Goal: Information Seeking & Learning: Learn about a topic

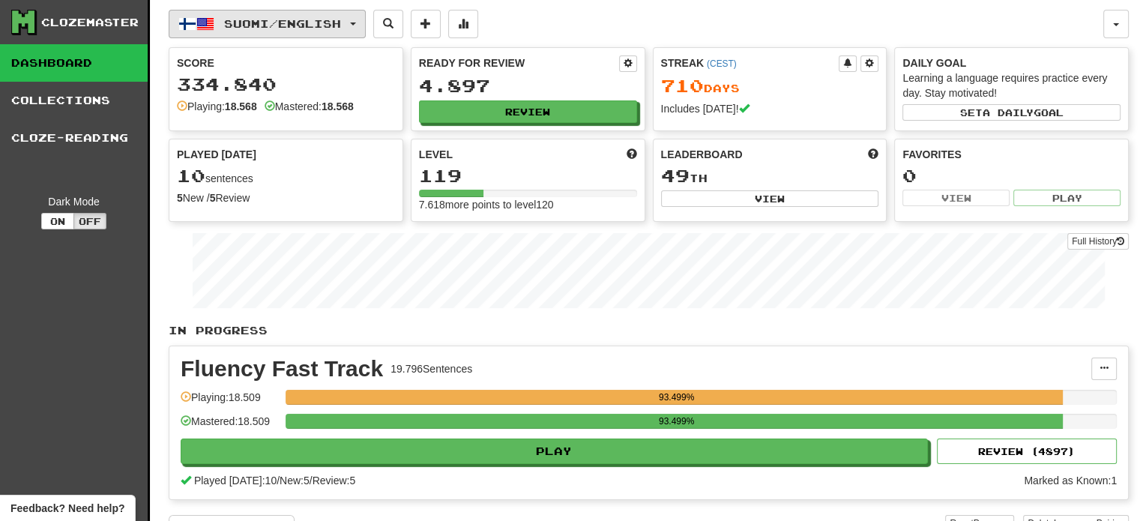
click at [325, 29] on span "Suomi / English" at bounding box center [282, 23] width 117 height 13
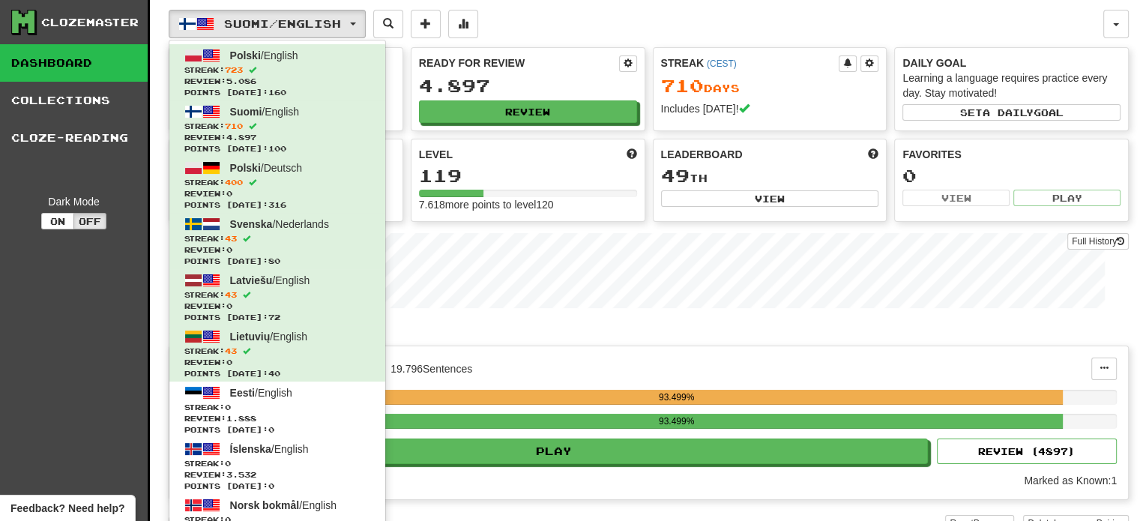
click at [556, 28] on div "Suomi / English Polski / English Streak: 723 Review: 5.086 Points [DATE]: 160 S…" at bounding box center [636, 24] width 935 height 28
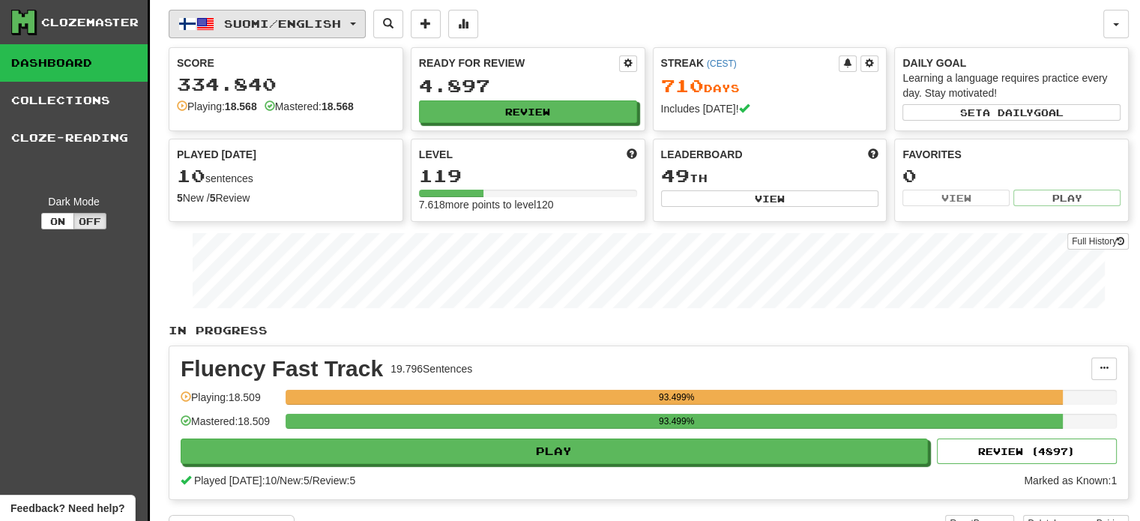
click at [321, 23] on span "Suomi / English" at bounding box center [282, 23] width 117 height 13
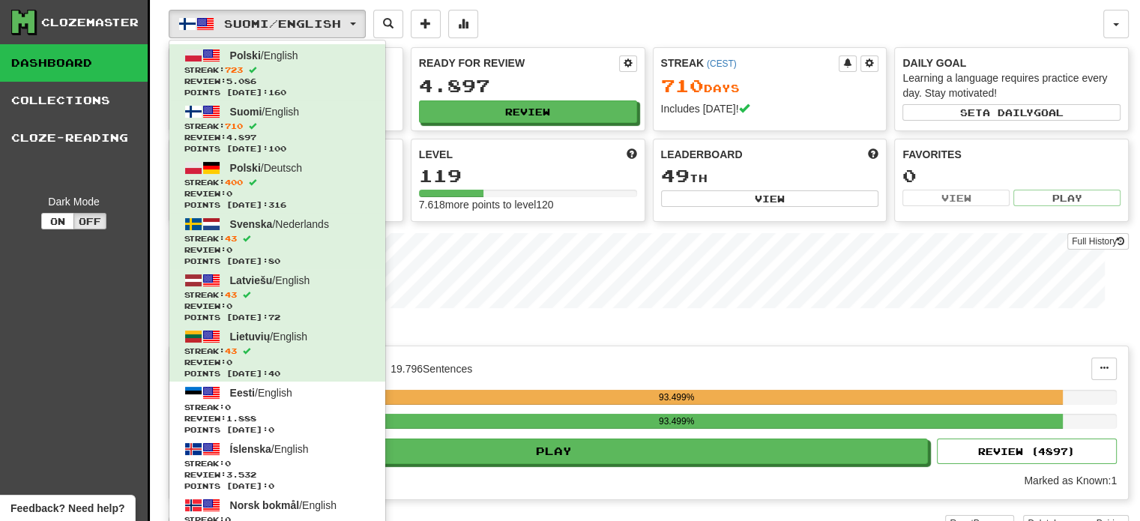
click at [642, 363] on div "Fluency Fast Track 19.796 Sentences" at bounding box center [636, 369] width 911 height 22
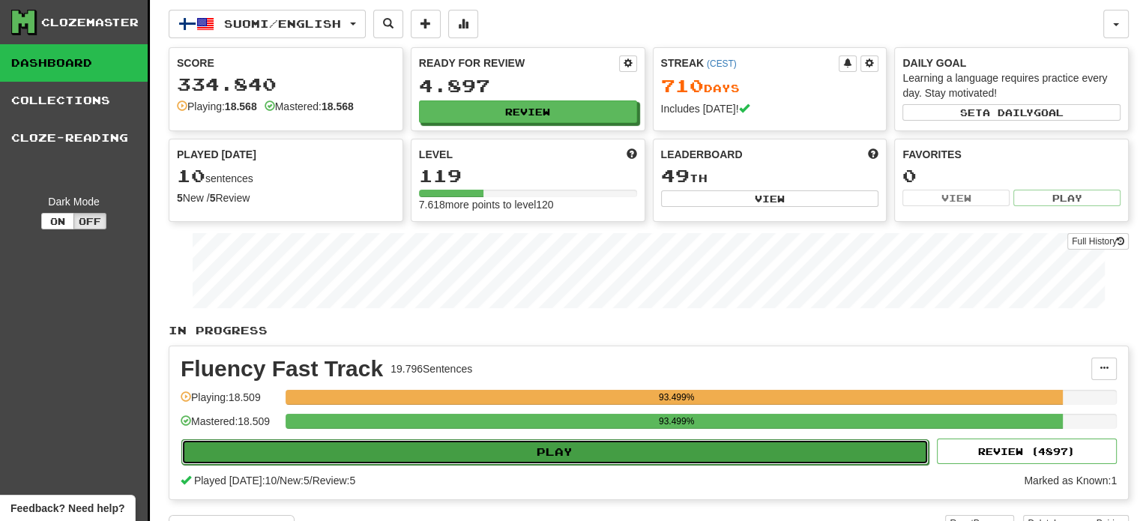
click at [589, 452] on button "Play" at bounding box center [554, 451] width 747 height 25
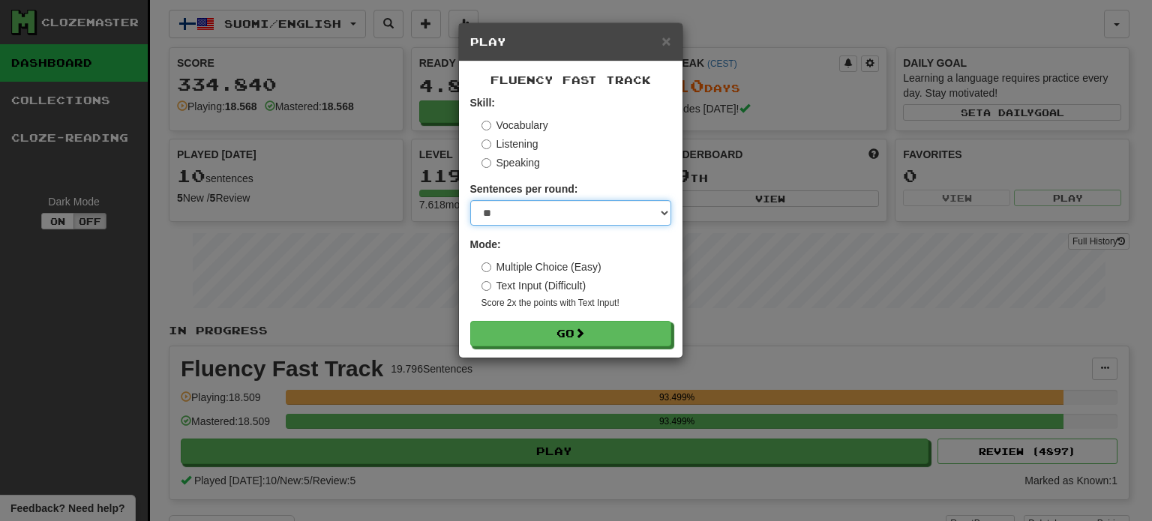
click at [559, 212] on select "* ** ** ** ** ** *** ********" at bounding box center [570, 212] width 201 height 25
select select "**"
click at [470, 200] on select "* ** ** ** ** ** *** ********" at bounding box center [570, 212] width 201 height 25
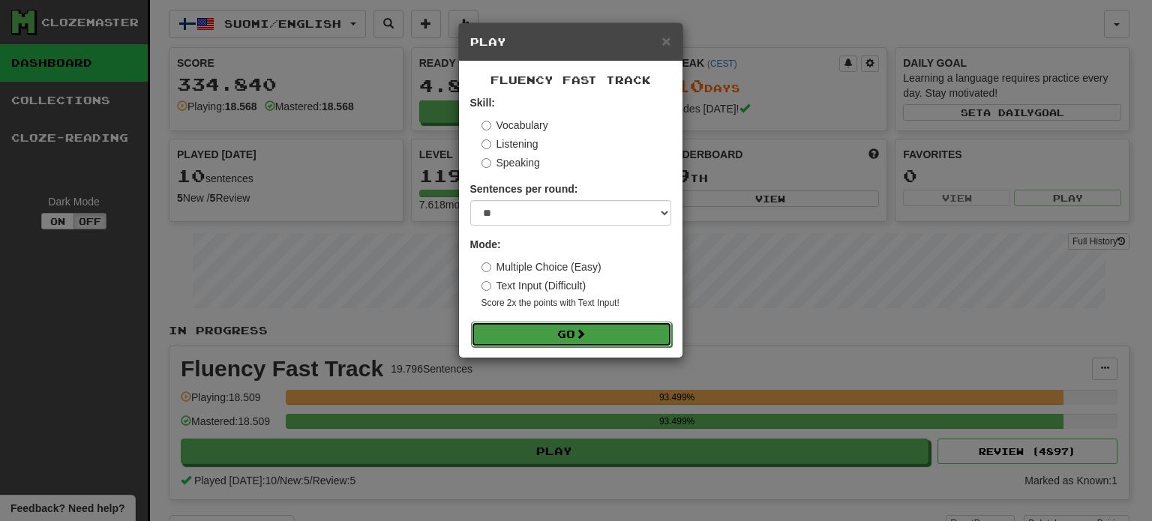
click at [565, 339] on button "Go" at bounding box center [571, 334] width 201 height 25
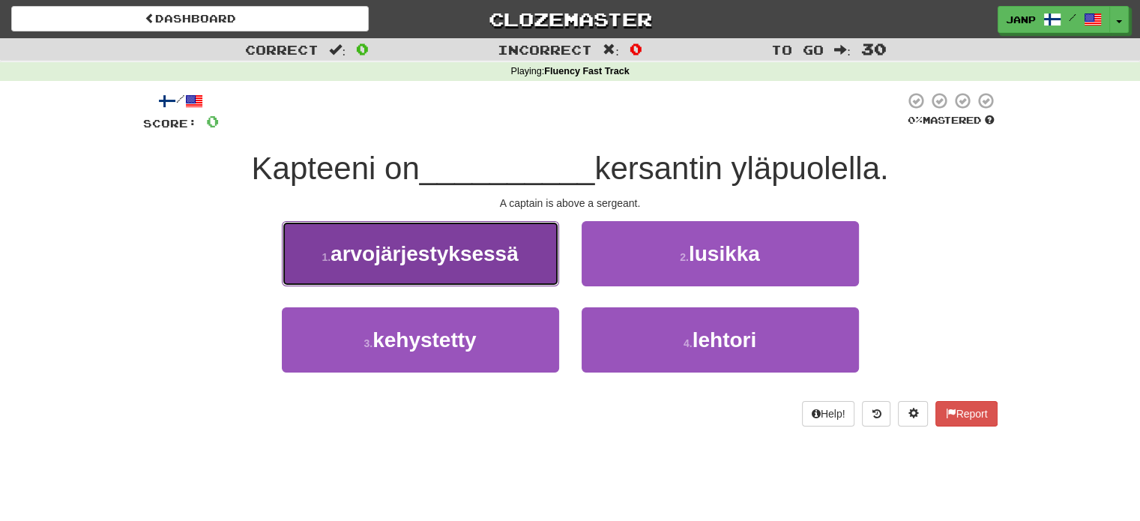
click at [519, 275] on button "1 . arvojärjestyksessä" at bounding box center [420, 253] width 277 height 65
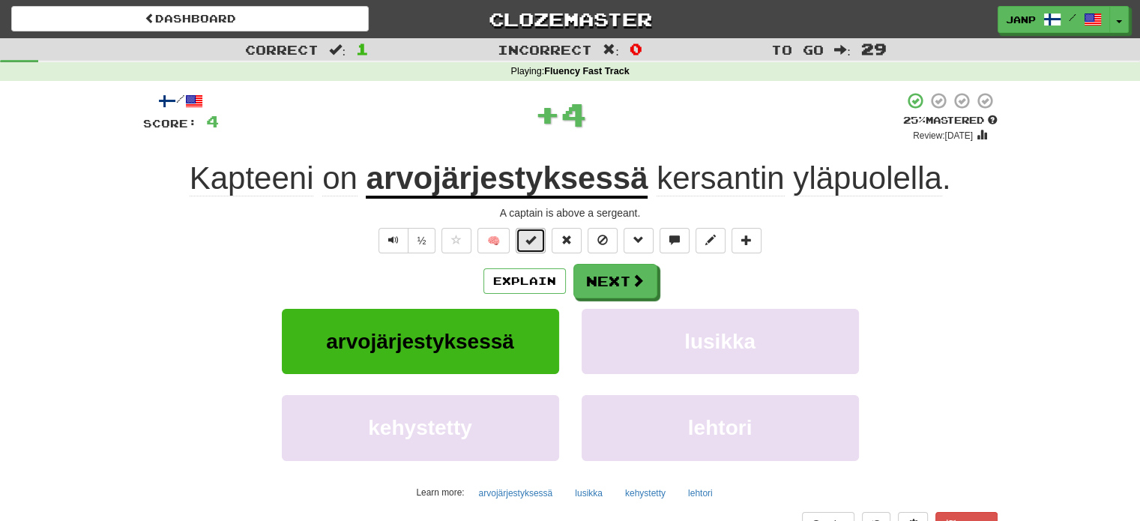
click at [535, 244] on span at bounding box center [531, 240] width 10 height 10
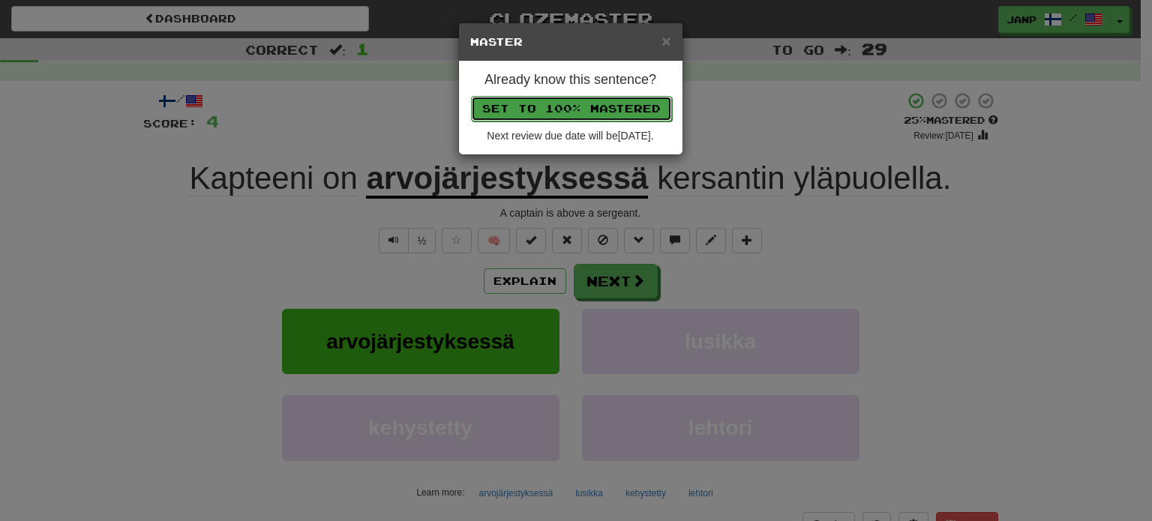
click at [568, 107] on button "Set to 100% Mastered" at bounding box center [571, 108] width 201 height 25
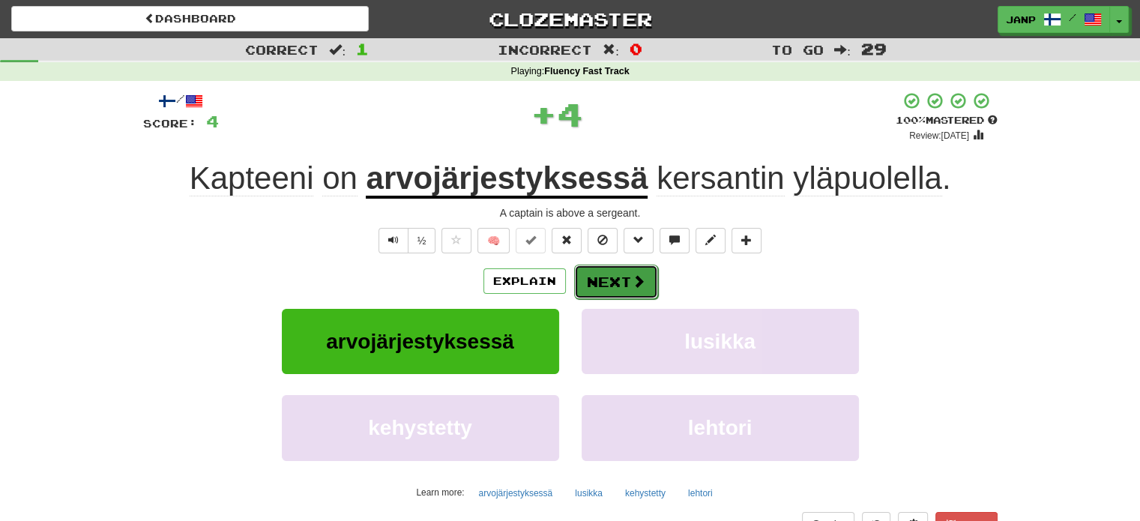
click at [612, 281] on button "Next" at bounding box center [616, 282] width 84 height 34
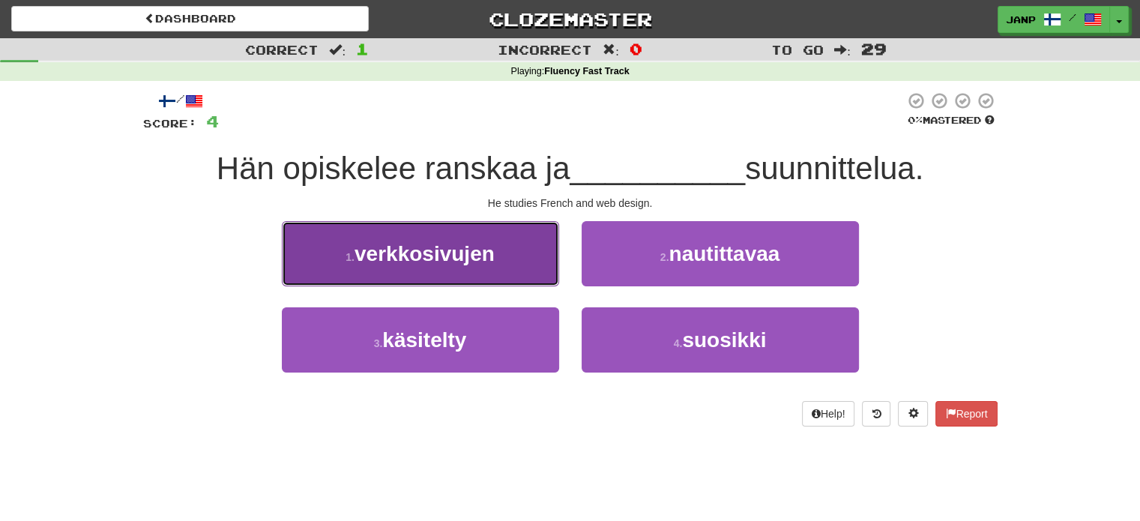
click at [525, 267] on button "1 . verkkosivujen" at bounding box center [420, 253] width 277 height 65
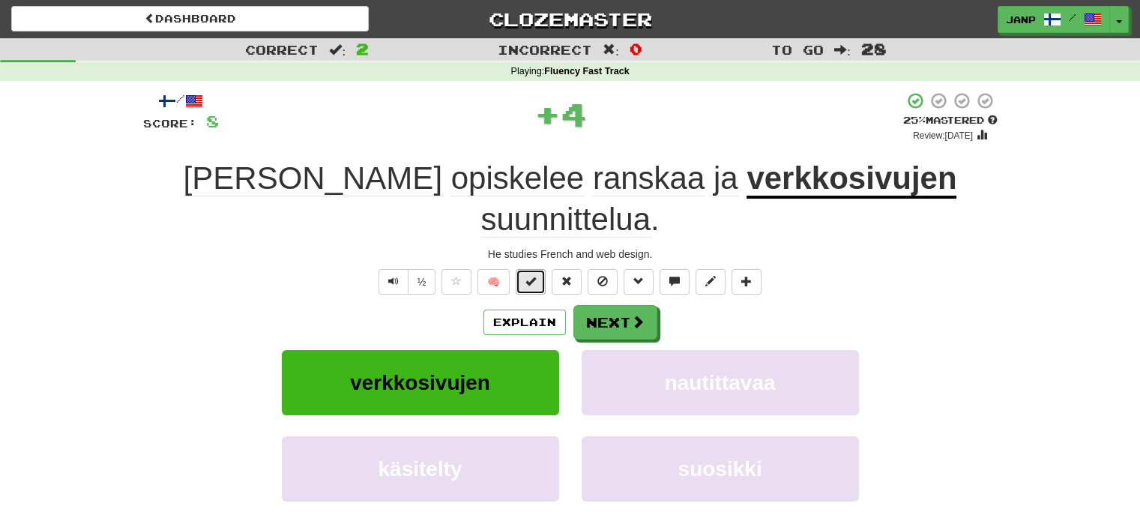
click at [544, 269] on button at bounding box center [531, 281] width 30 height 25
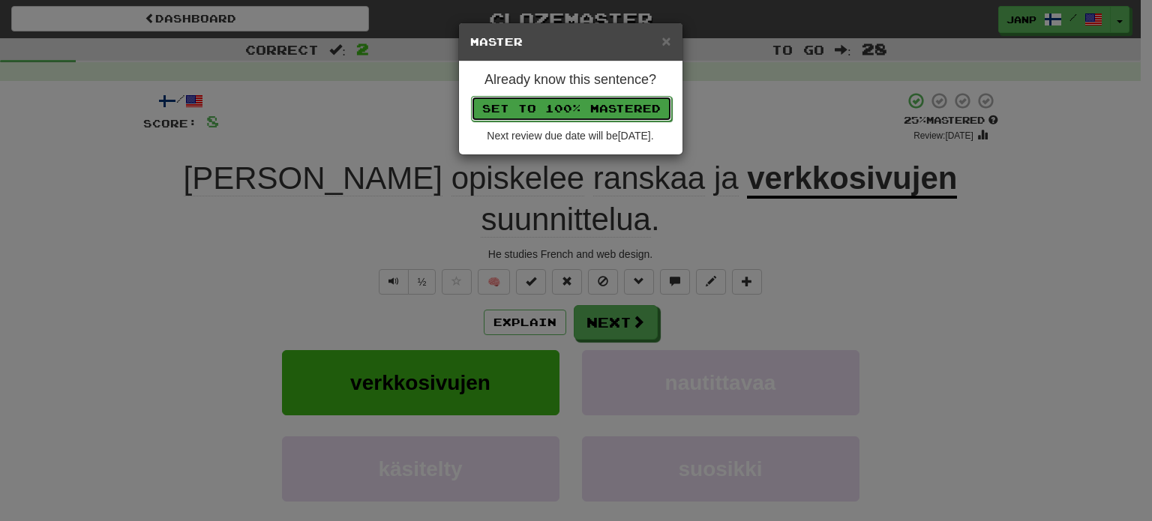
click at [581, 118] on button "Set to 100% Mastered" at bounding box center [571, 108] width 201 height 25
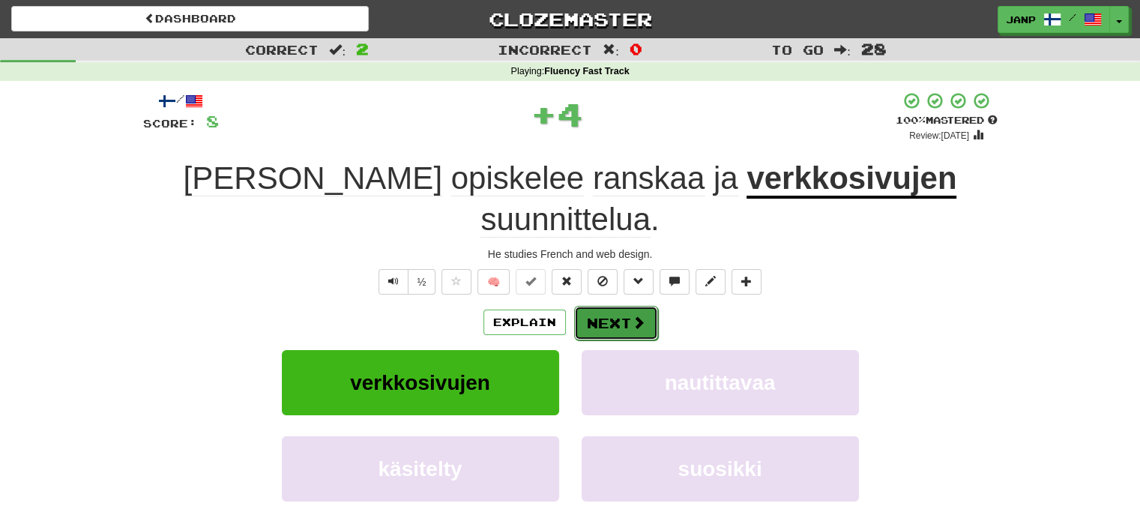
click at [614, 306] on button "Next" at bounding box center [616, 323] width 84 height 34
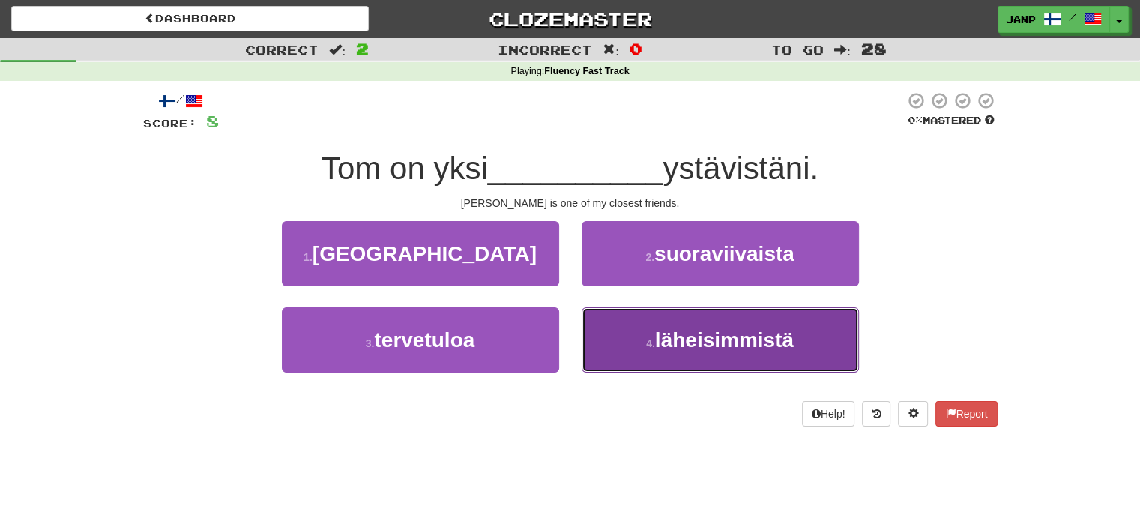
click at [633, 347] on button "4 . läheisimmistä" at bounding box center [720, 339] width 277 height 65
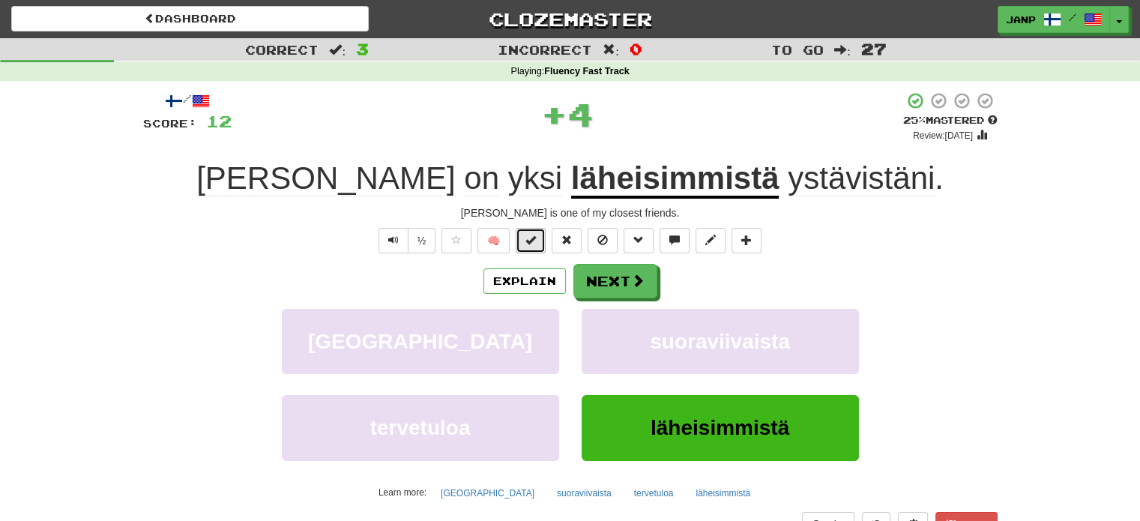
click at [536, 235] on span at bounding box center [531, 240] width 10 height 10
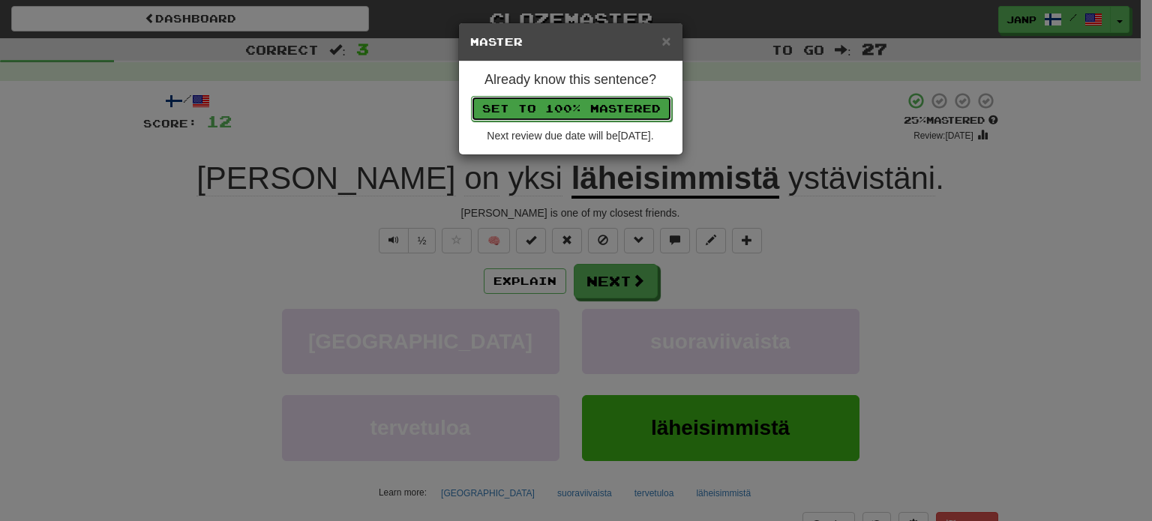
click at [591, 109] on button "Set to 100% Mastered" at bounding box center [571, 108] width 201 height 25
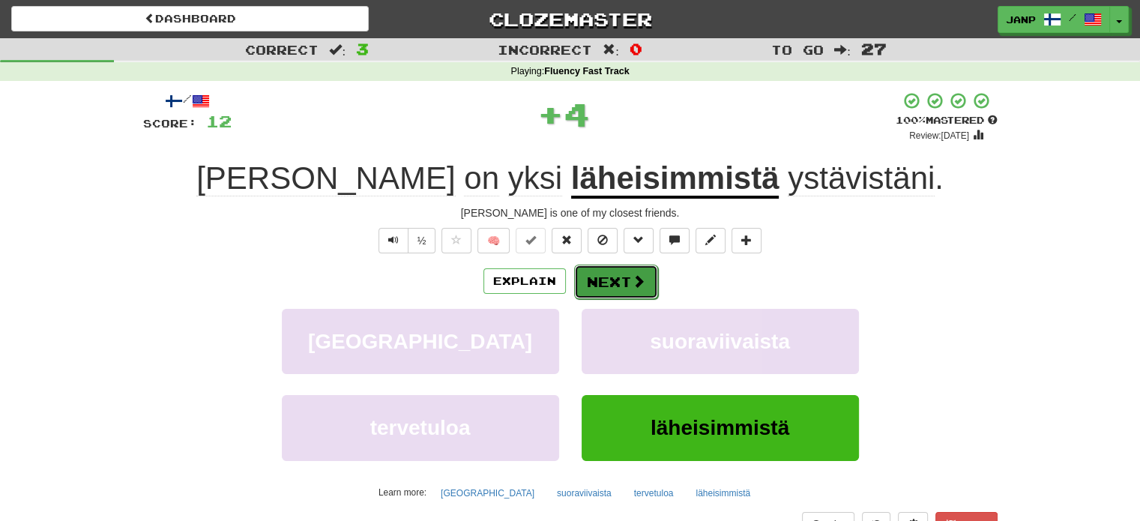
click at [633, 272] on button "Next" at bounding box center [616, 282] width 84 height 34
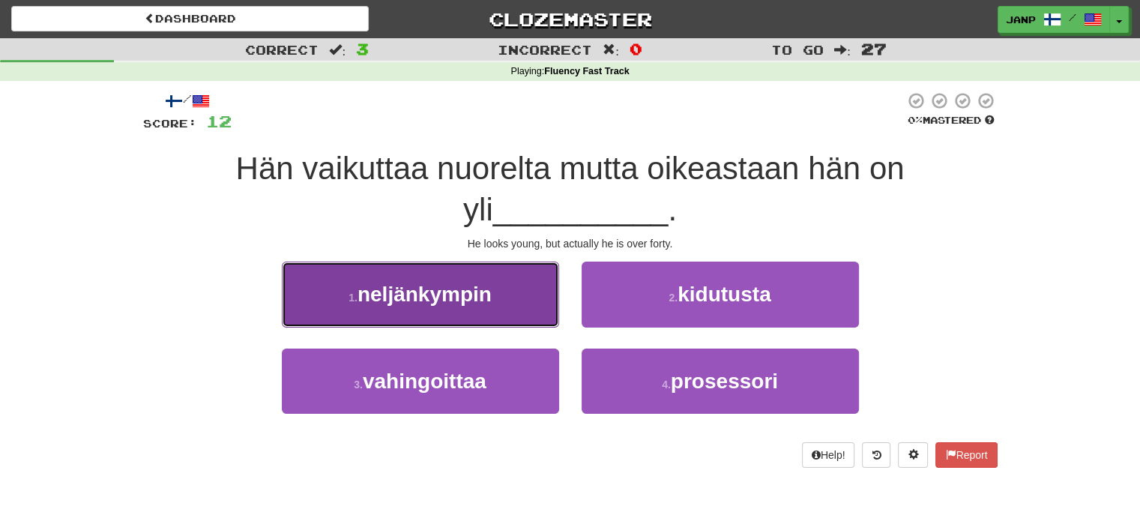
click at [514, 304] on button "1 . neljänkympin" at bounding box center [420, 294] width 277 height 65
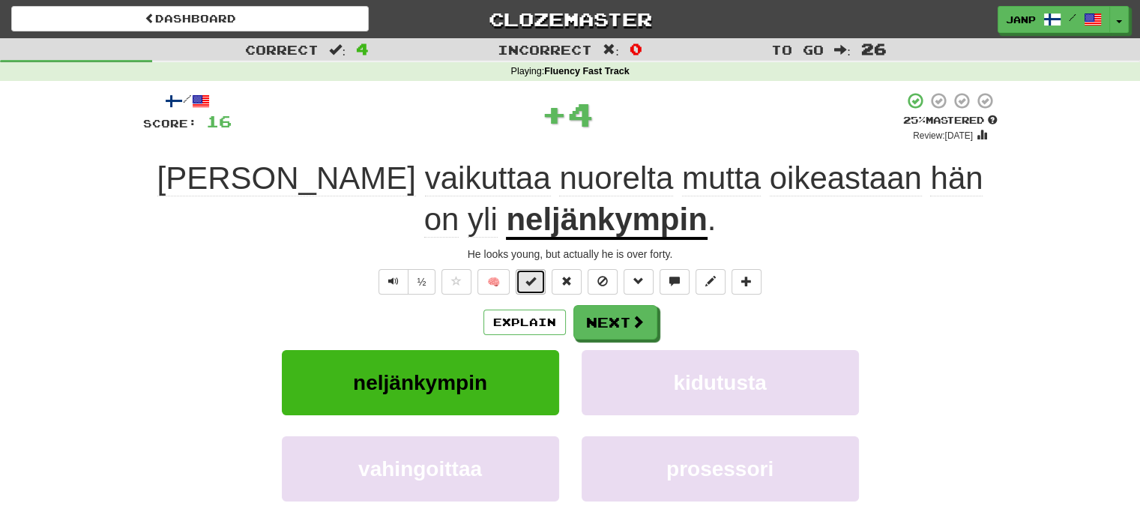
click at [535, 284] on span at bounding box center [531, 281] width 10 height 10
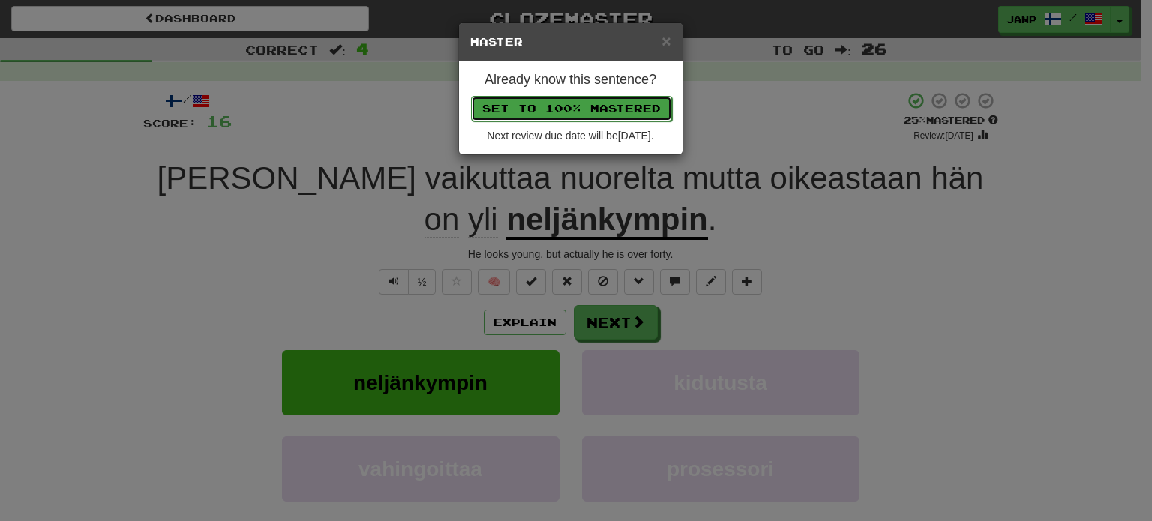
click at [597, 113] on button "Set to 100% Mastered" at bounding box center [571, 108] width 201 height 25
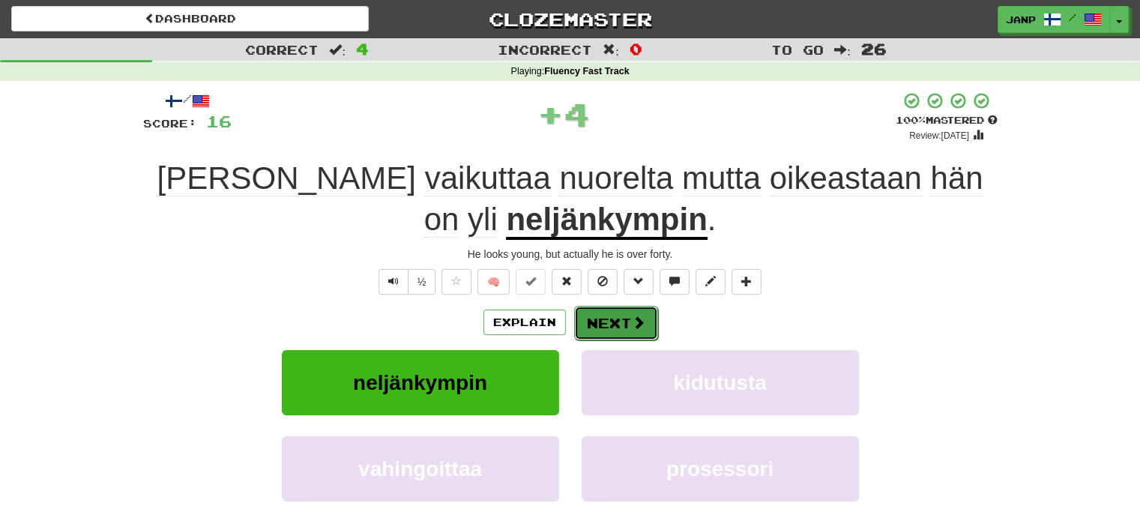
click at [621, 330] on button "Next" at bounding box center [616, 323] width 84 height 34
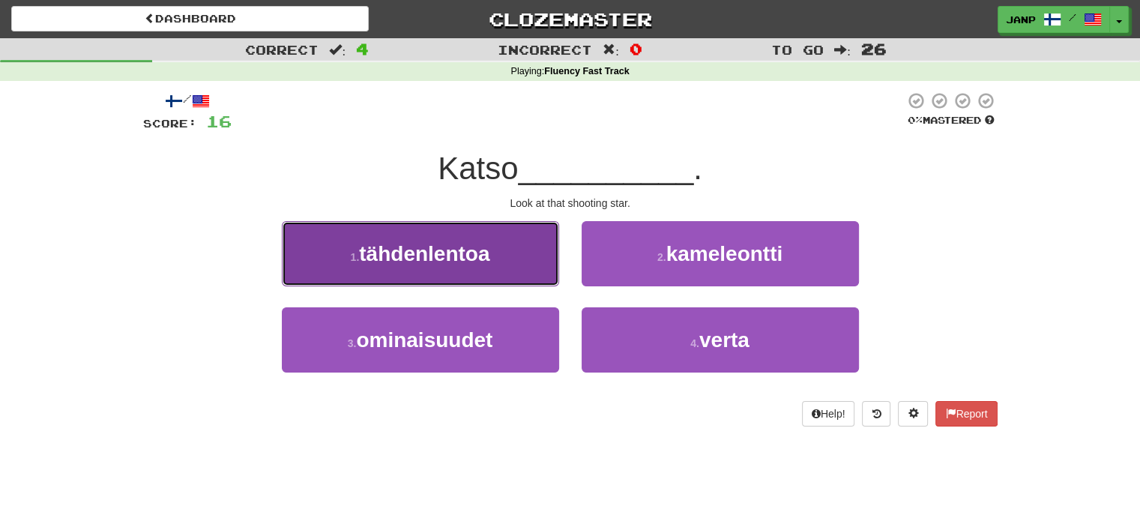
click at [522, 263] on button "1 . tähdenlentoa" at bounding box center [420, 253] width 277 height 65
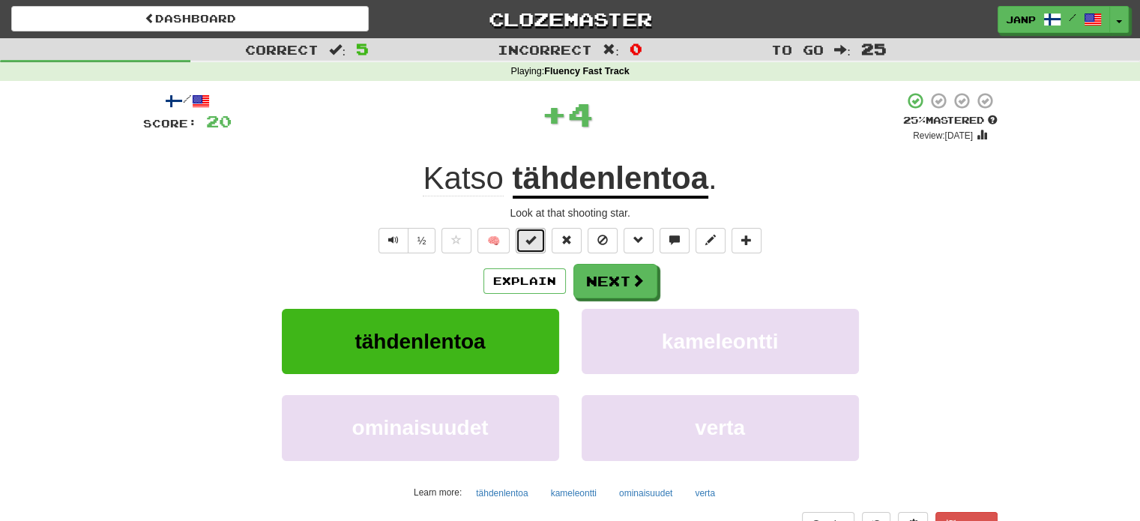
click at [543, 242] on button at bounding box center [531, 240] width 30 height 25
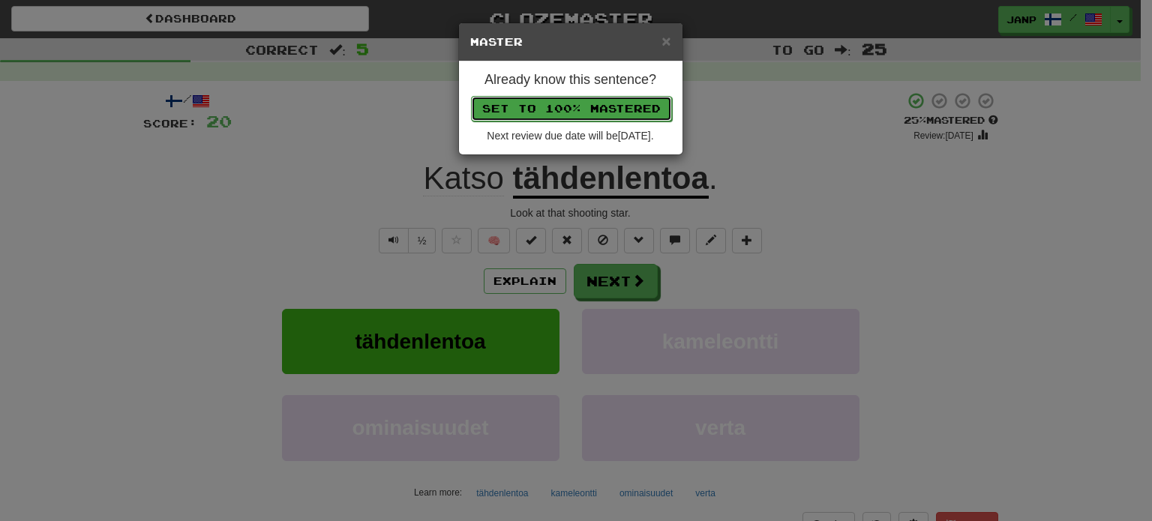
click at [586, 104] on button "Set to 100% Mastered" at bounding box center [571, 108] width 201 height 25
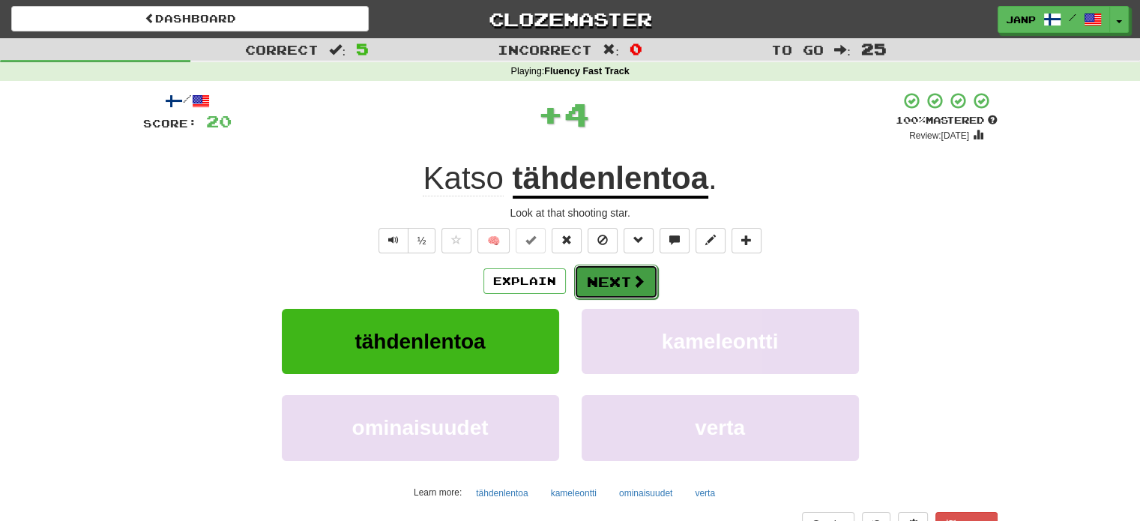
click at [642, 284] on span at bounding box center [638, 280] width 13 height 13
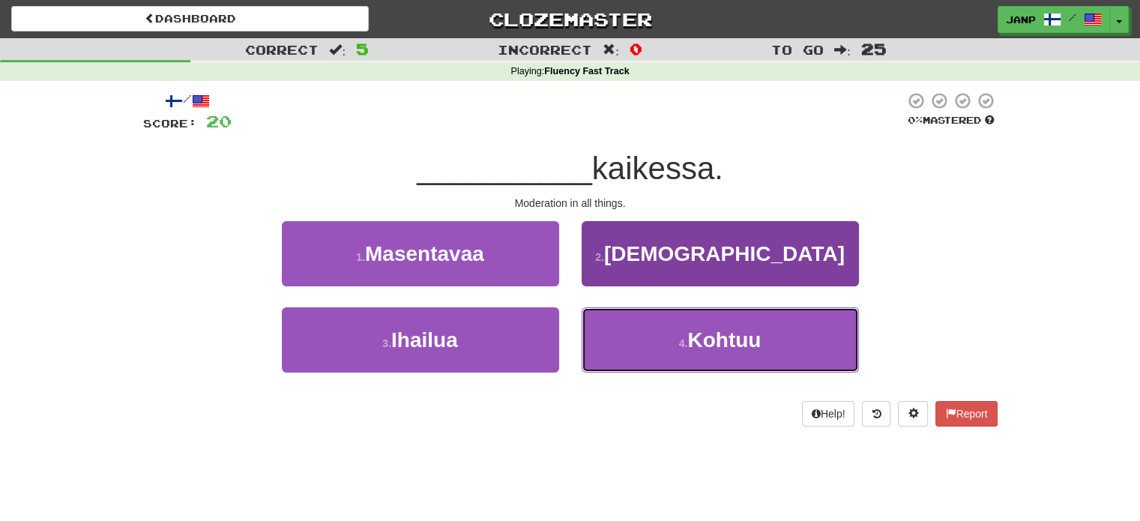
drag, startPoint x: 654, startPoint y: 335, endPoint x: 654, endPoint y: 326, distance: 9.0
click at [654, 336] on button "4 . Kohtuu" at bounding box center [720, 339] width 277 height 65
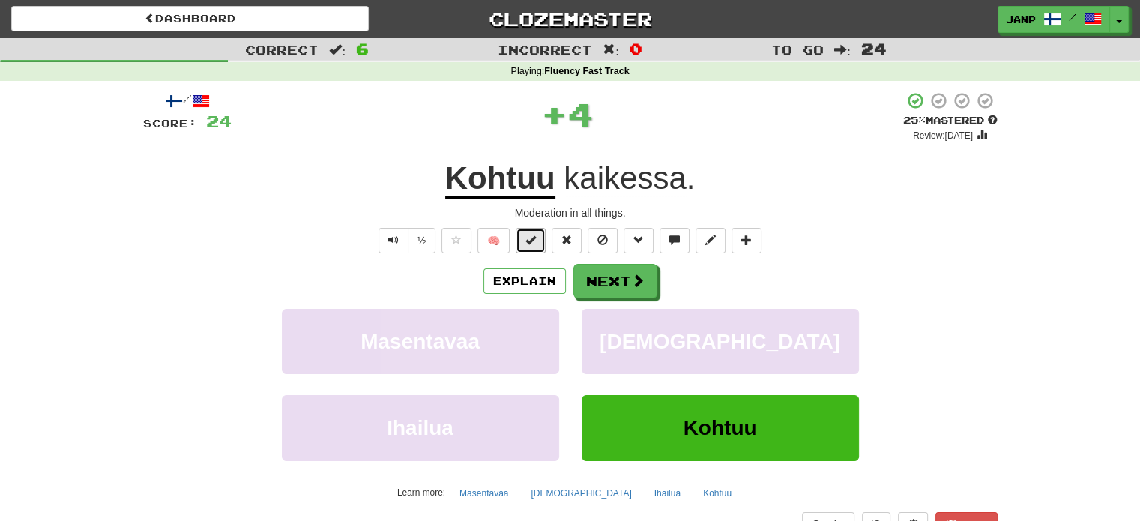
click at [542, 241] on button at bounding box center [531, 240] width 30 height 25
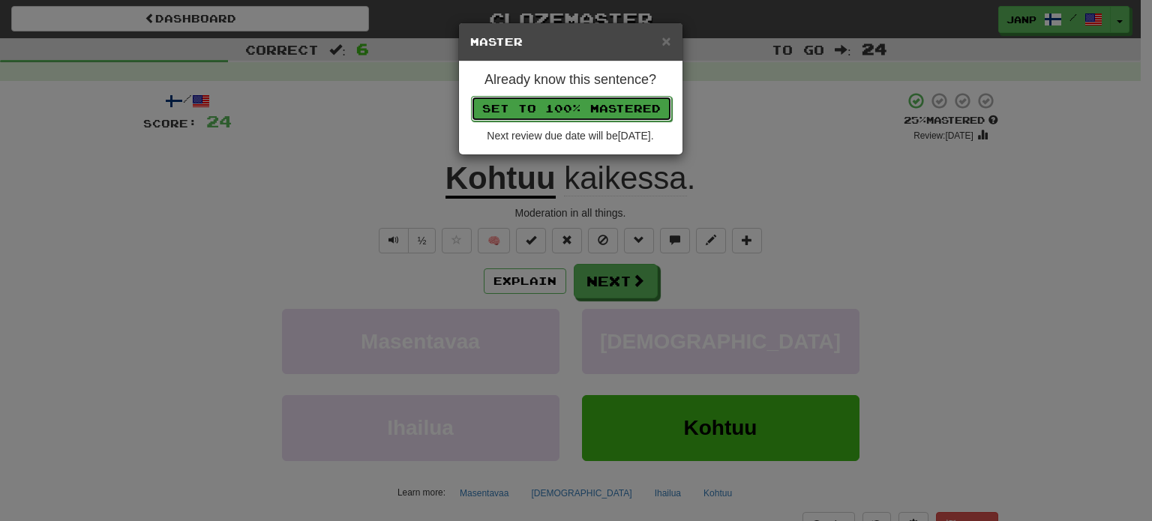
click at [576, 110] on button "Set to 100% Mastered" at bounding box center [571, 108] width 201 height 25
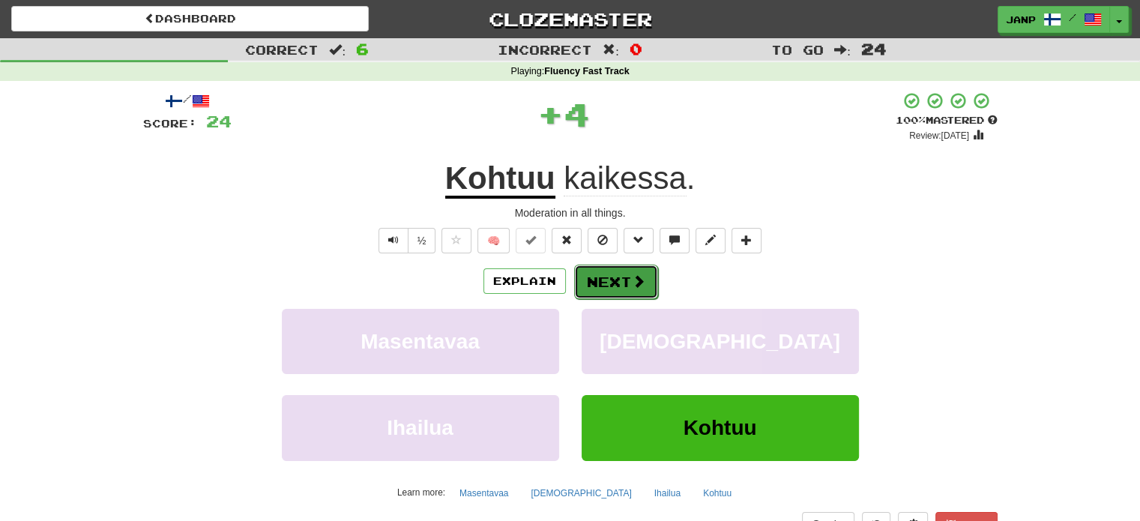
click at [637, 287] on span at bounding box center [638, 280] width 13 height 13
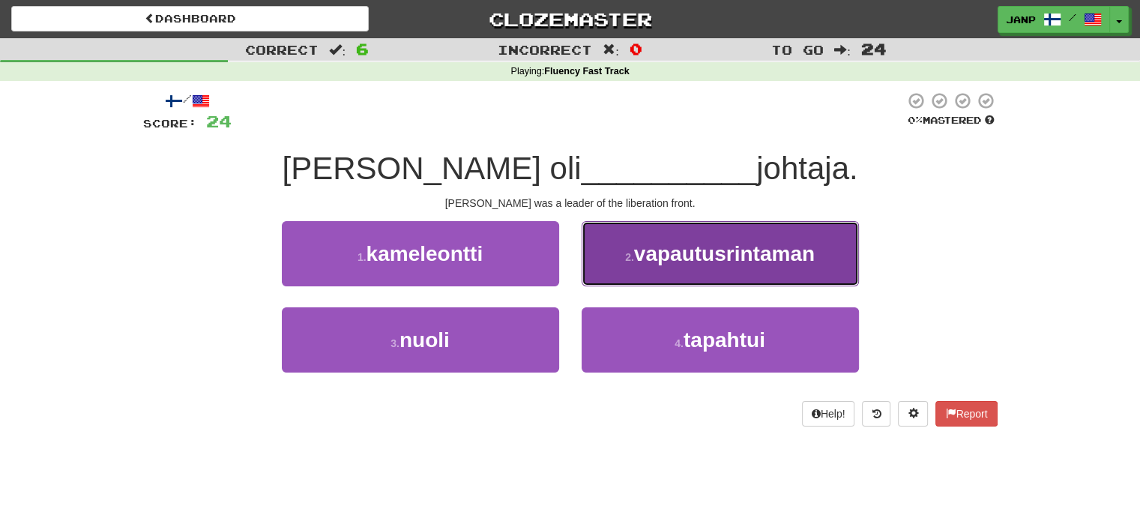
click at [662, 260] on span "vapautusrintaman" at bounding box center [724, 253] width 181 height 23
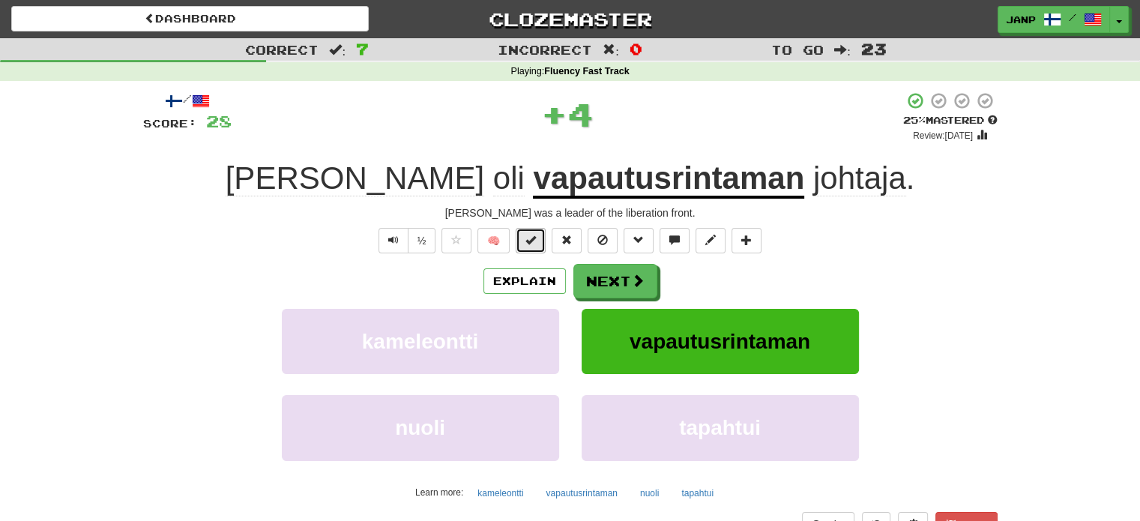
click at [535, 236] on span at bounding box center [531, 240] width 10 height 10
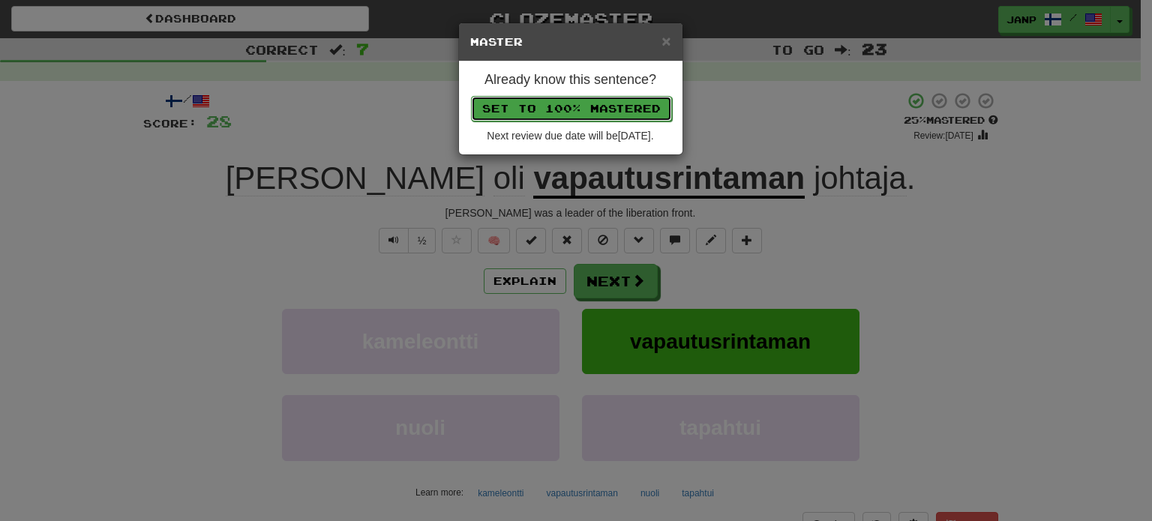
click at [628, 105] on button "Set to 100% Mastered" at bounding box center [571, 108] width 201 height 25
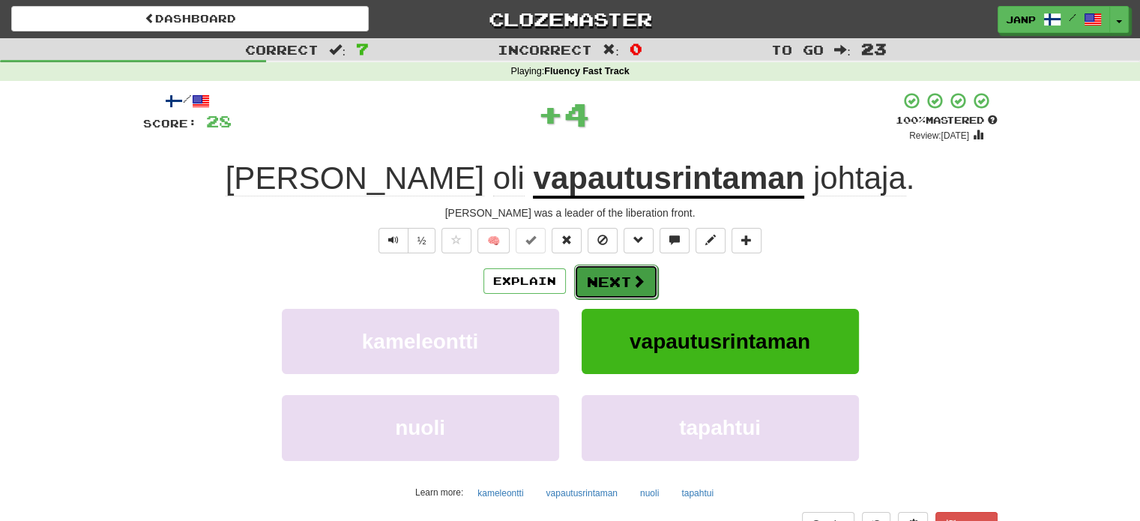
click at [633, 280] on span at bounding box center [638, 280] width 13 height 13
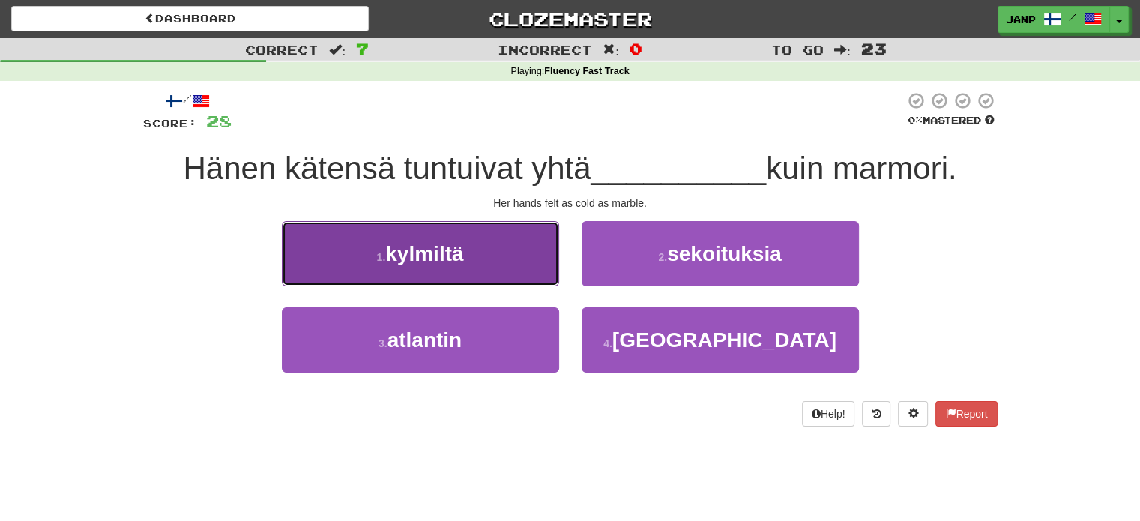
click at [522, 269] on button "1 . kylmiltä" at bounding box center [420, 253] width 277 height 65
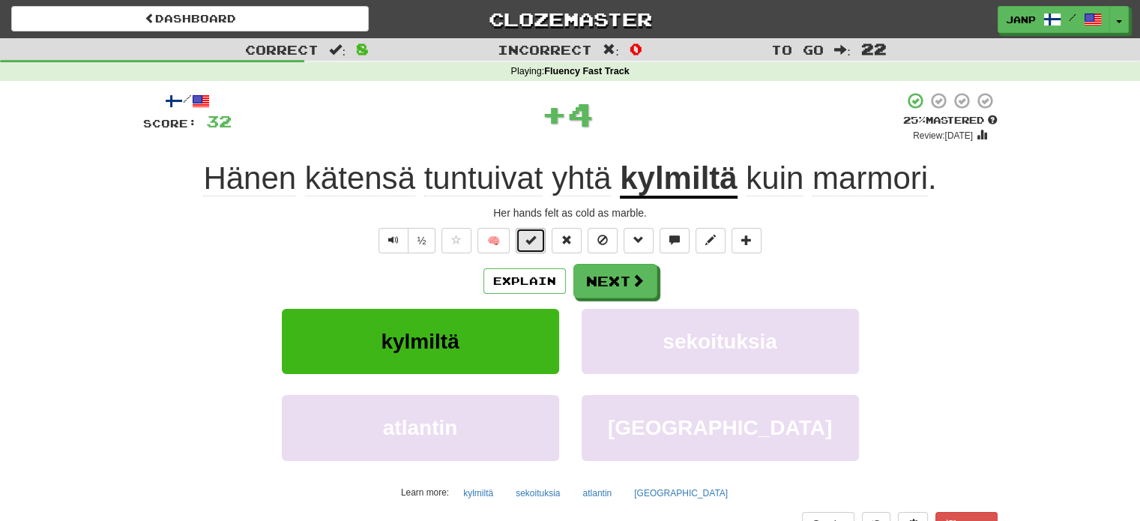
click at [536, 242] on span at bounding box center [531, 240] width 10 height 10
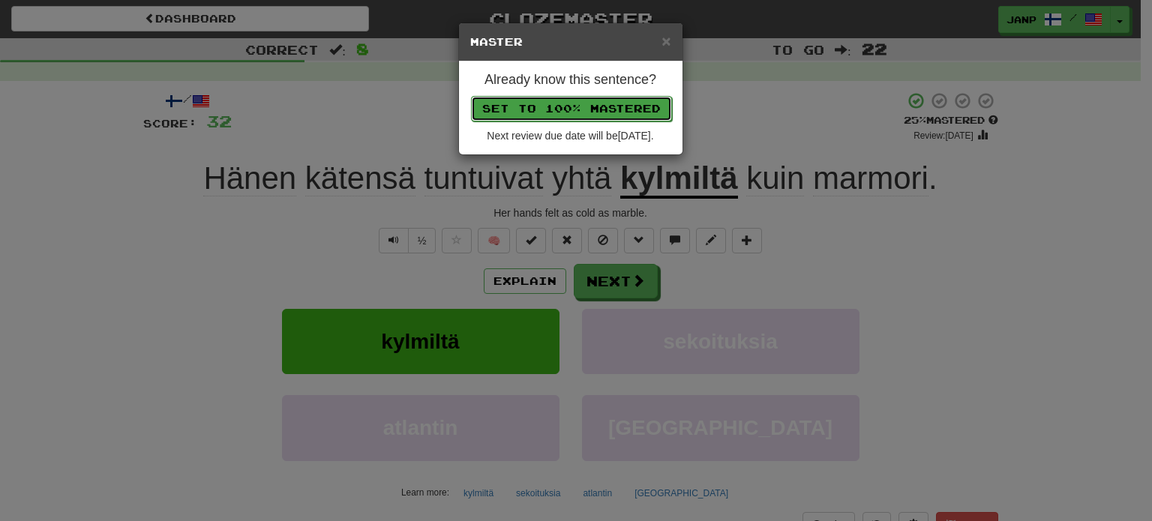
click at [609, 109] on button "Set to 100% Mastered" at bounding box center [571, 108] width 201 height 25
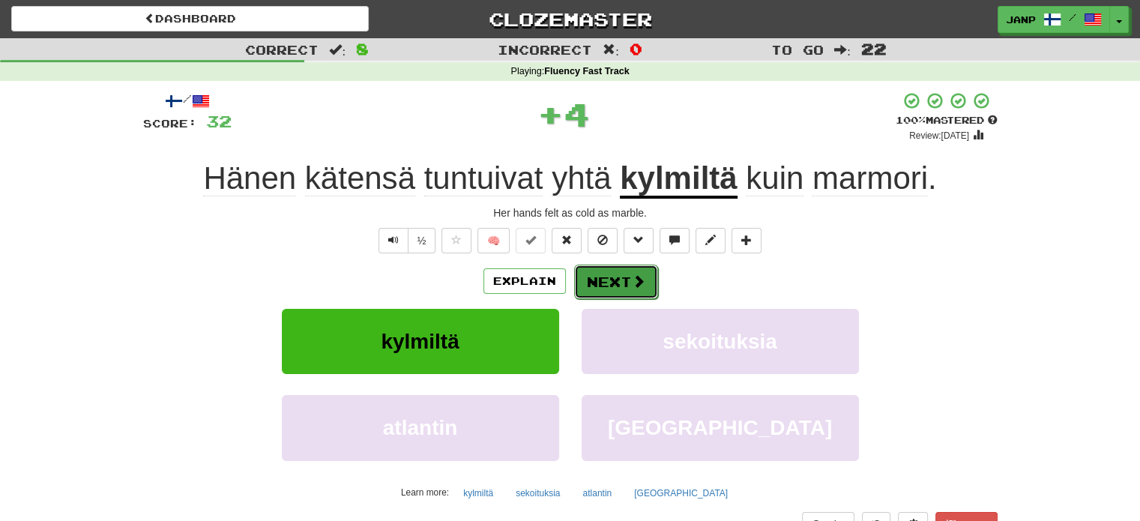
click at [645, 280] on button "Next" at bounding box center [616, 282] width 84 height 34
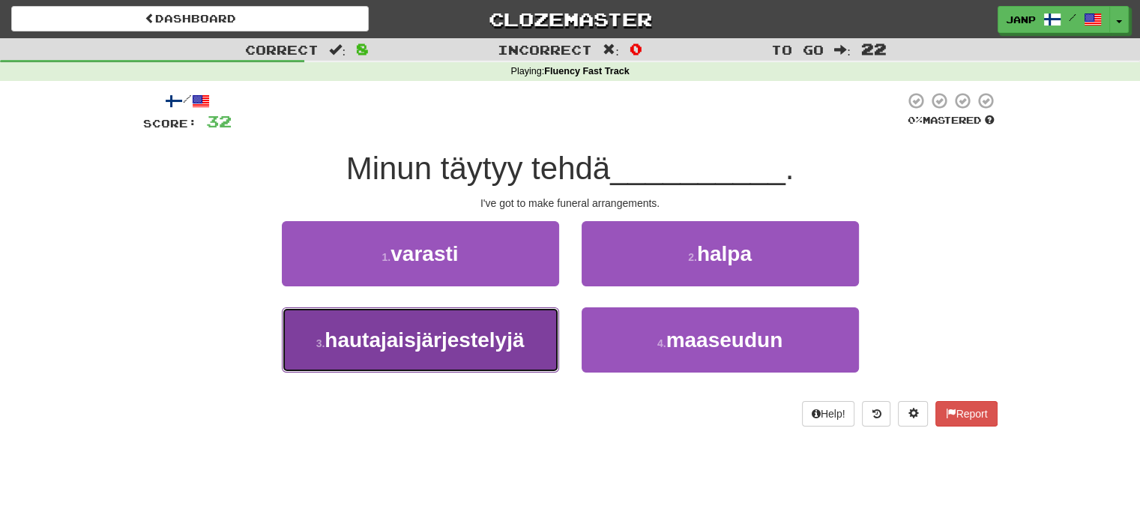
click at [523, 323] on button "3 . hautajaisjärjestelyjä" at bounding box center [420, 339] width 277 height 65
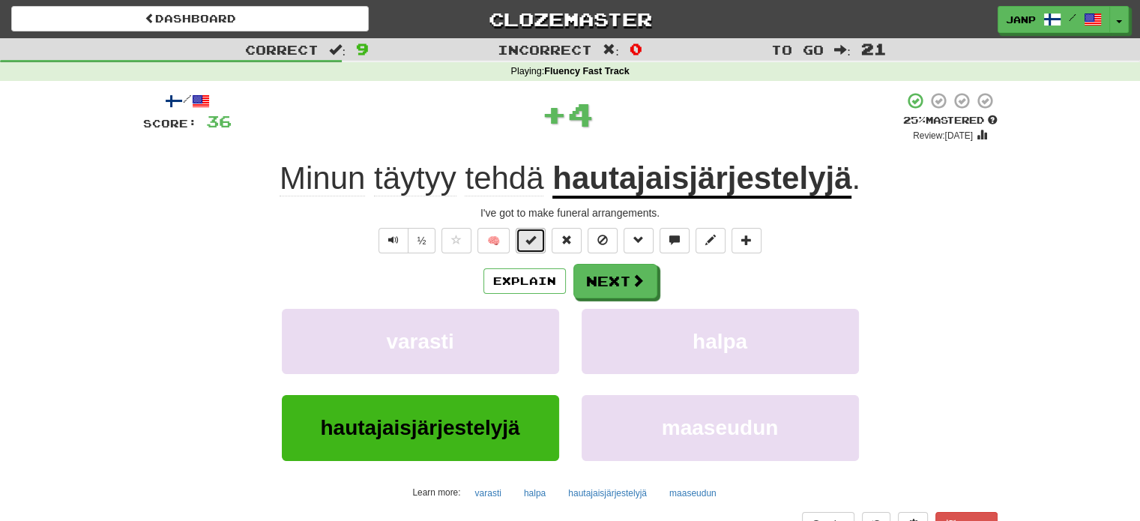
click at [540, 239] on button at bounding box center [531, 240] width 30 height 25
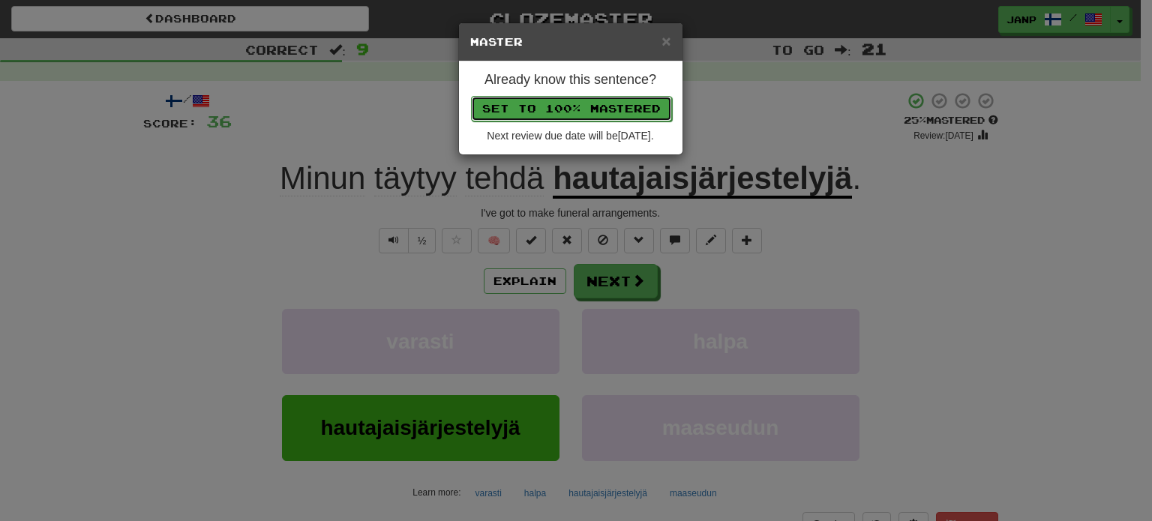
click at [613, 109] on button "Set to 100% Mastered" at bounding box center [571, 108] width 201 height 25
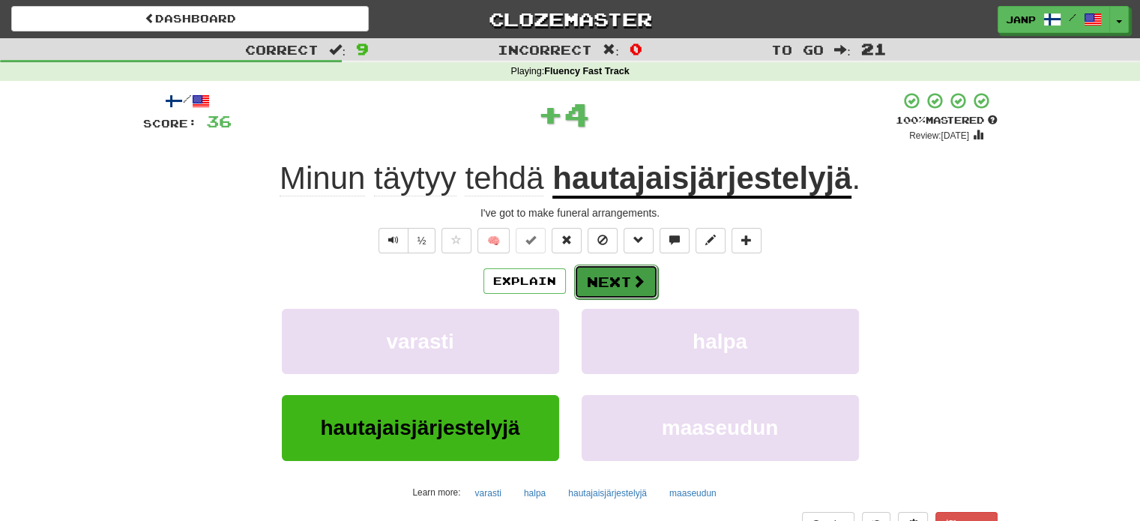
click at [645, 280] on button "Next" at bounding box center [616, 282] width 84 height 34
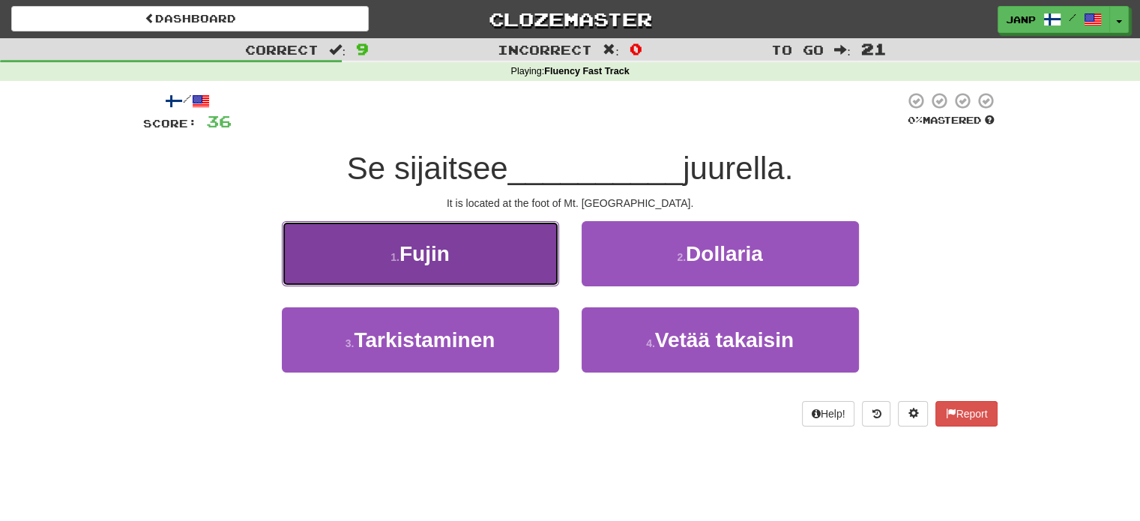
click at [508, 259] on button "1 . Fujin" at bounding box center [420, 253] width 277 height 65
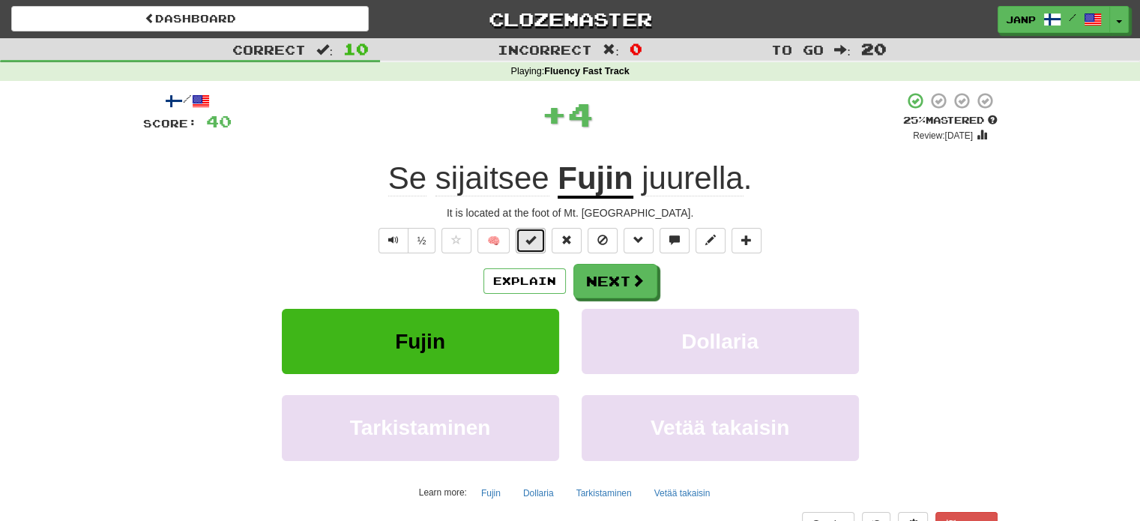
click at [534, 242] on span at bounding box center [531, 240] width 10 height 10
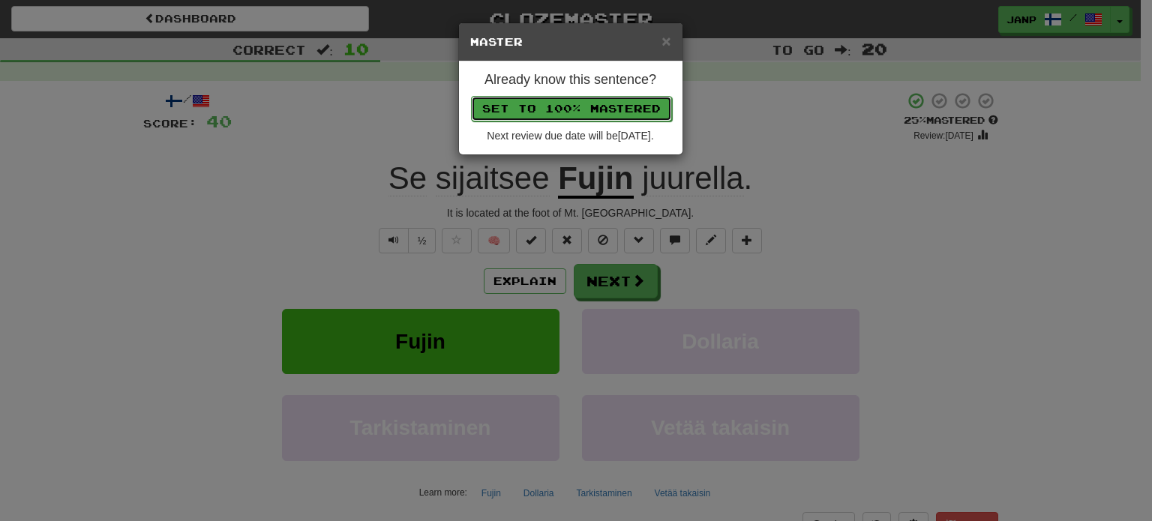
click at [621, 112] on button "Set to 100% Mastered" at bounding box center [571, 108] width 201 height 25
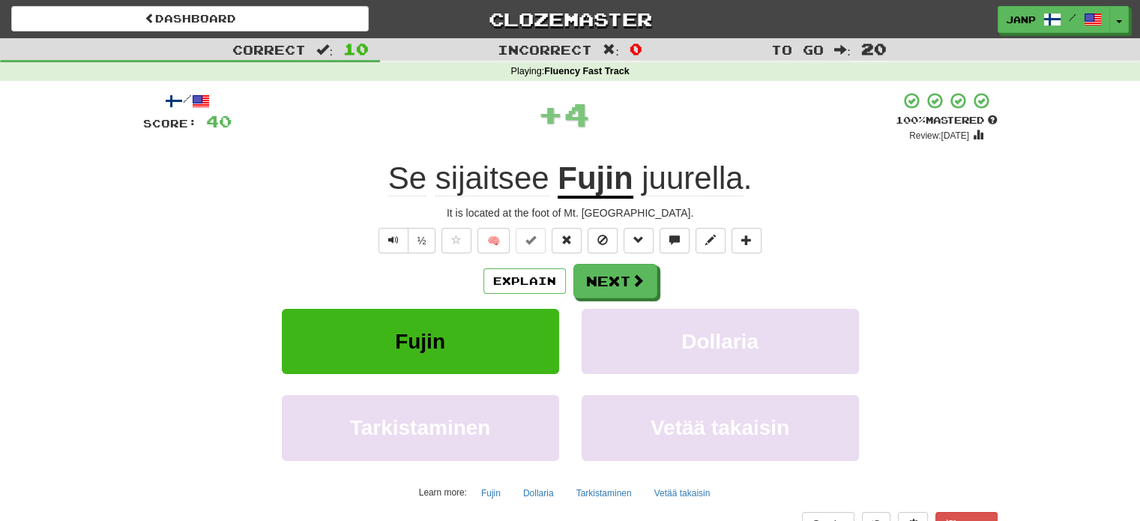
click at [656, 295] on div "Explain Next" at bounding box center [570, 281] width 855 height 34
click at [615, 286] on button "Next" at bounding box center [616, 282] width 84 height 34
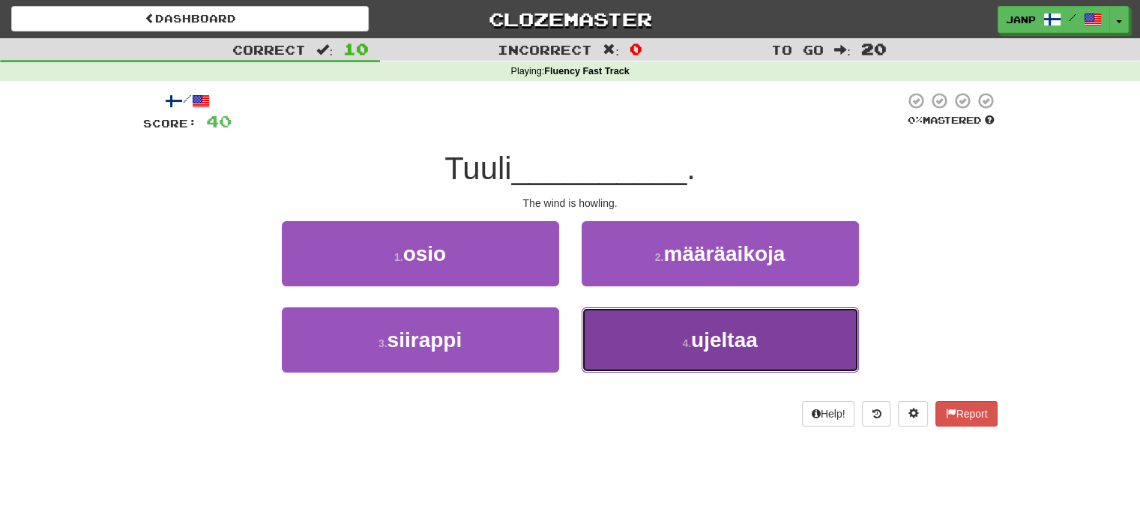
click at [638, 340] on button "4 . ujeltaa" at bounding box center [720, 339] width 277 height 65
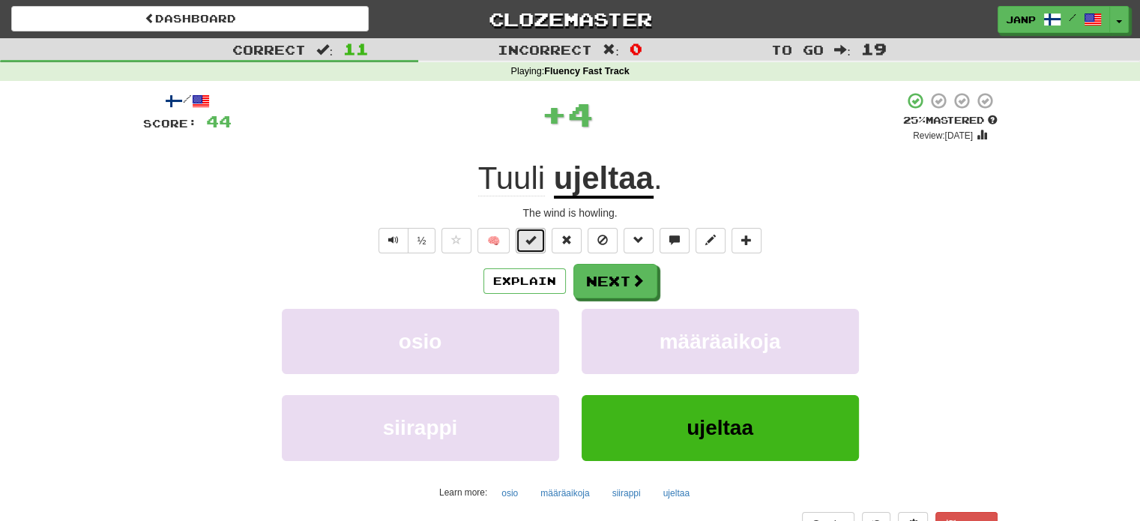
click at [540, 241] on button at bounding box center [531, 240] width 30 height 25
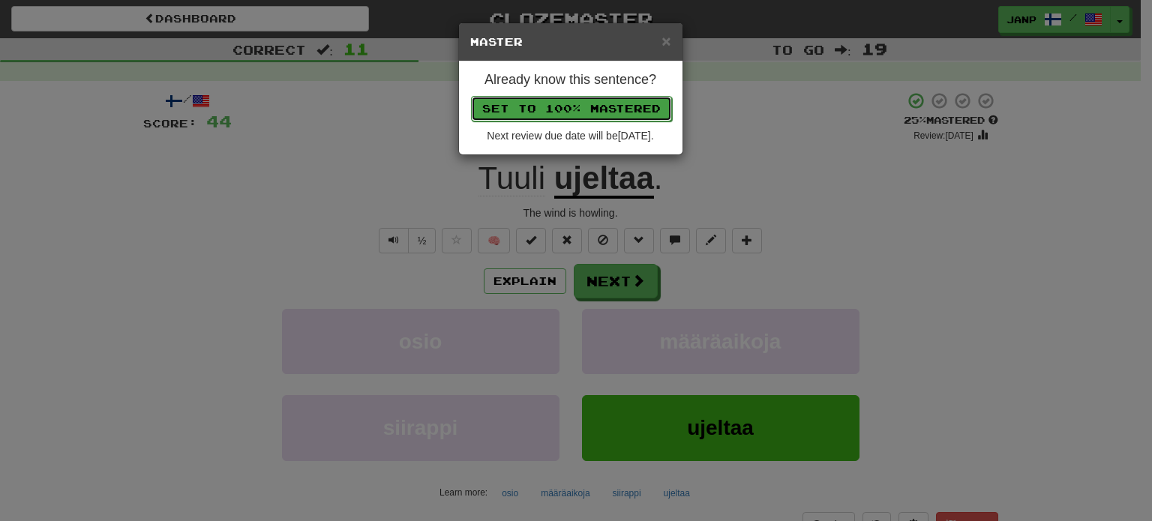
click at [606, 113] on button "Set to 100% Mastered" at bounding box center [571, 108] width 201 height 25
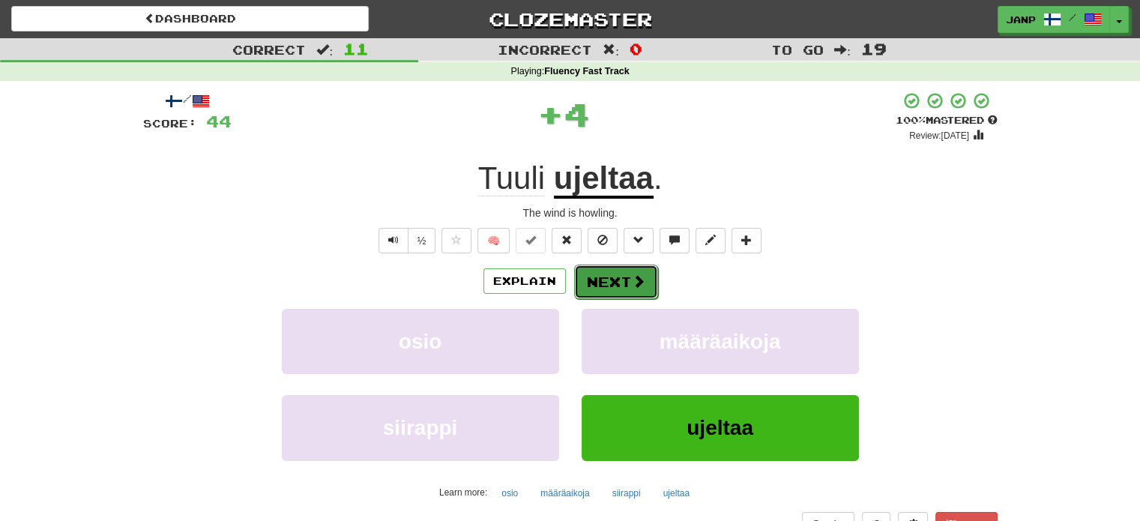
click at [629, 293] on button "Next" at bounding box center [616, 282] width 84 height 34
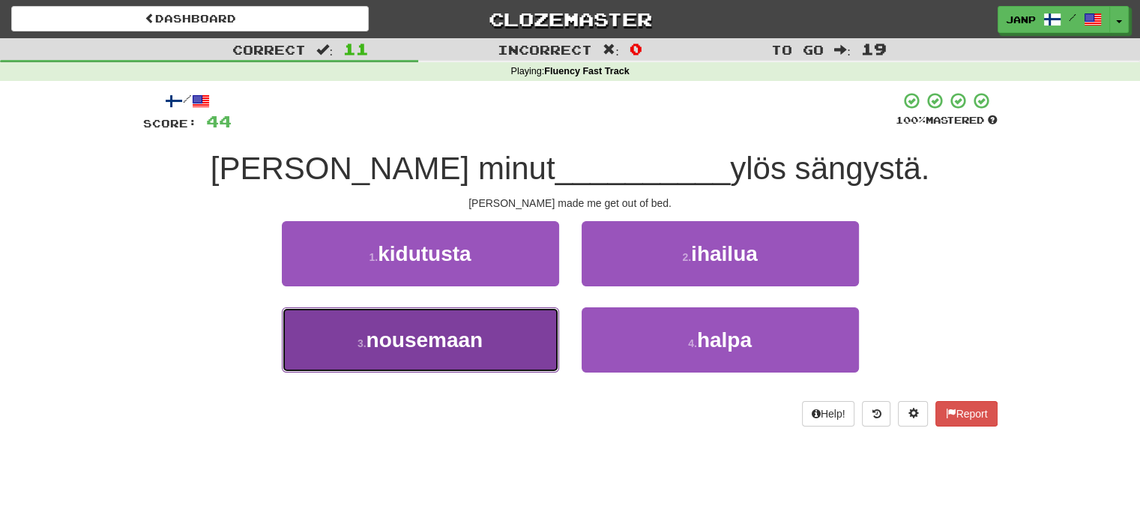
click at [532, 338] on button "3 . nousemaan" at bounding box center [420, 339] width 277 height 65
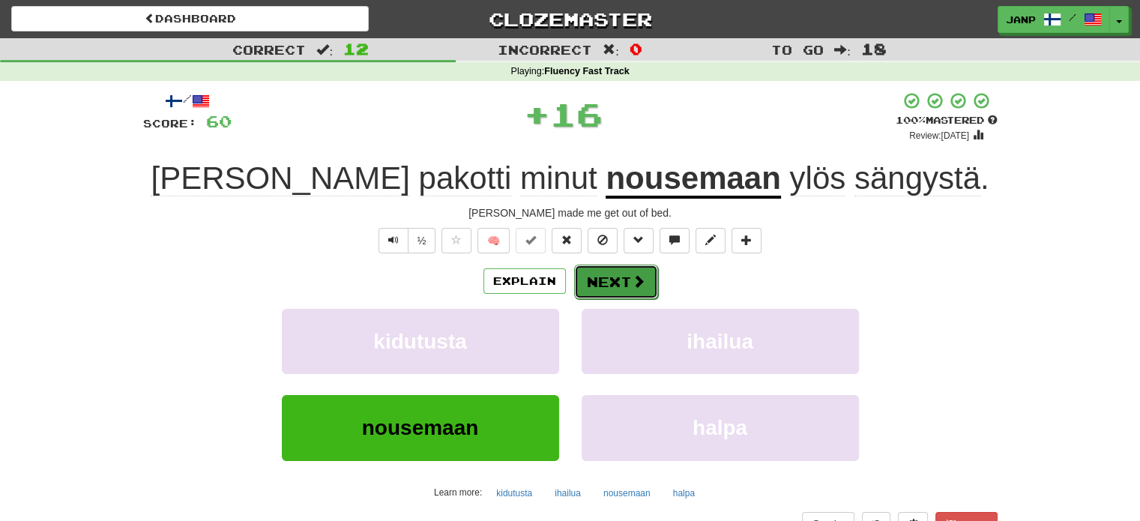
click at [600, 278] on button "Next" at bounding box center [616, 282] width 84 height 34
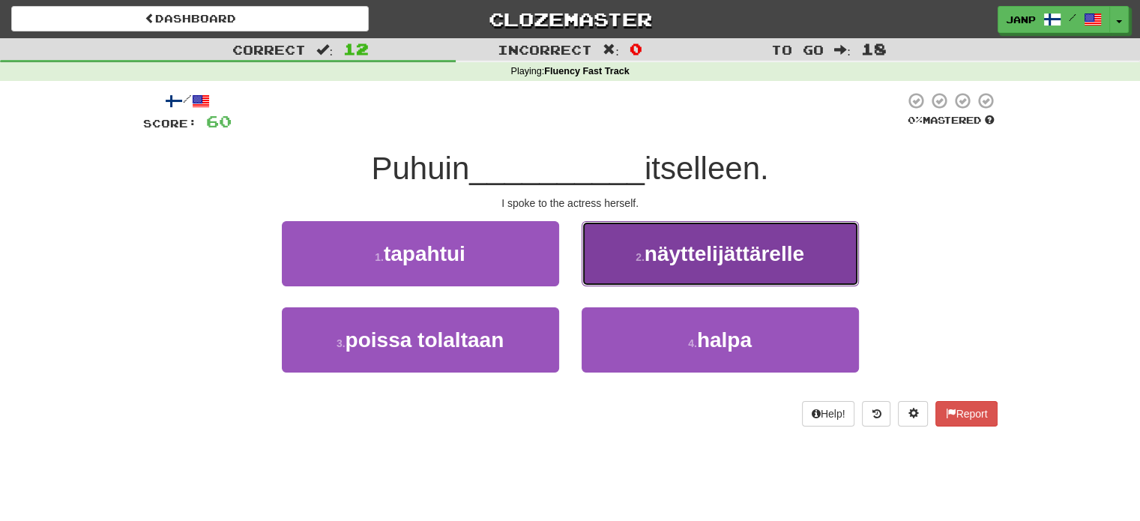
click at [642, 273] on button "2 . näyttelijättärelle" at bounding box center [720, 253] width 277 height 65
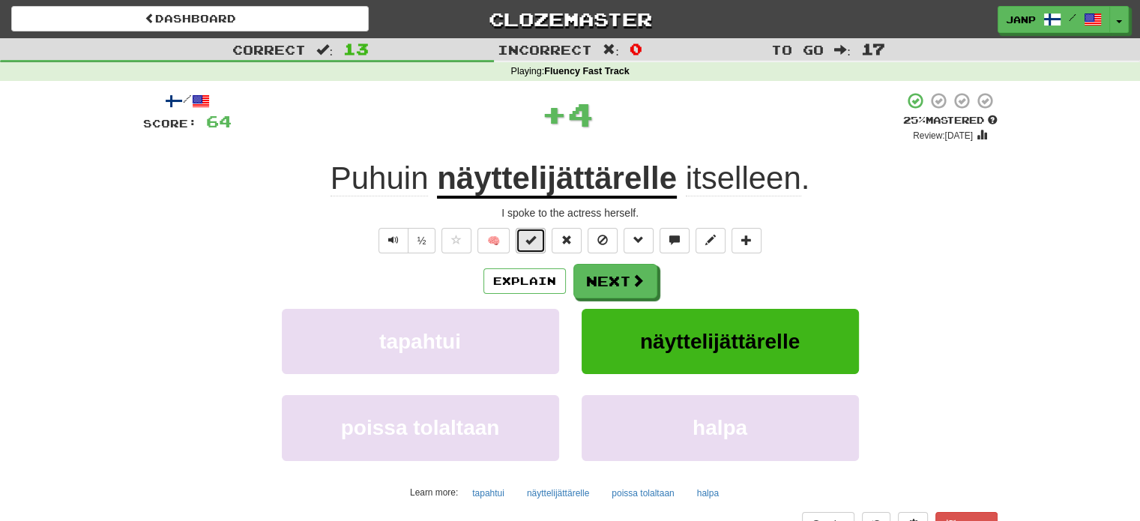
click at [534, 237] on span at bounding box center [531, 240] width 10 height 10
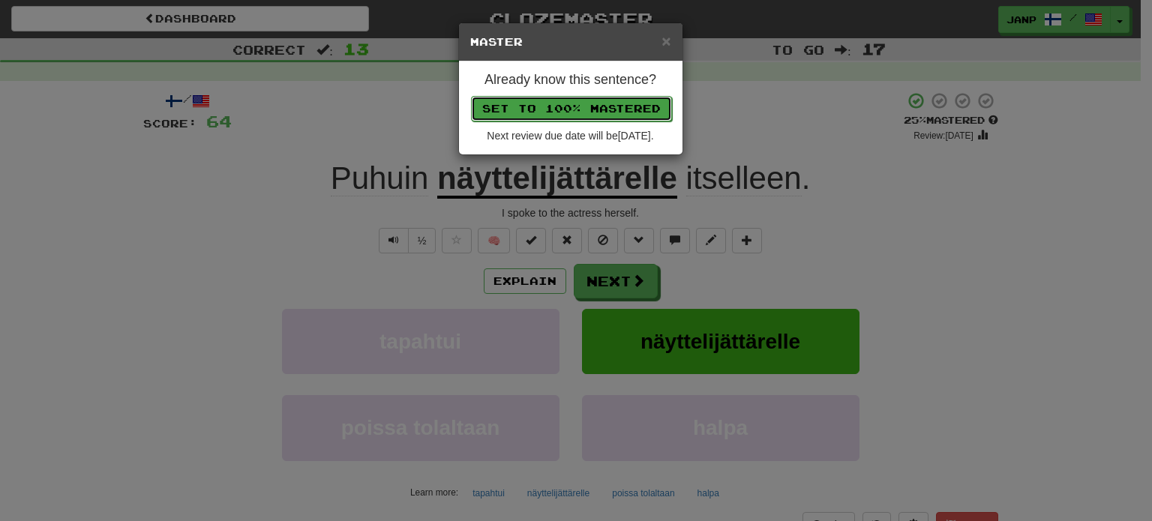
click at [594, 110] on button "Set to 100% Mastered" at bounding box center [571, 108] width 201 height 25
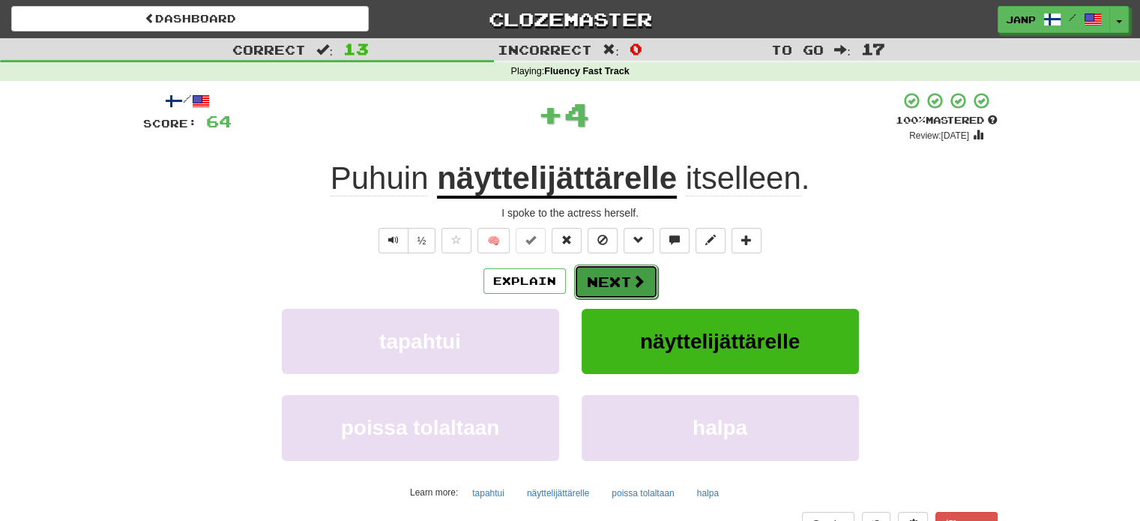
click at [621, 277] on button "Next" at bounding box center [616, 282] width 84 height 34
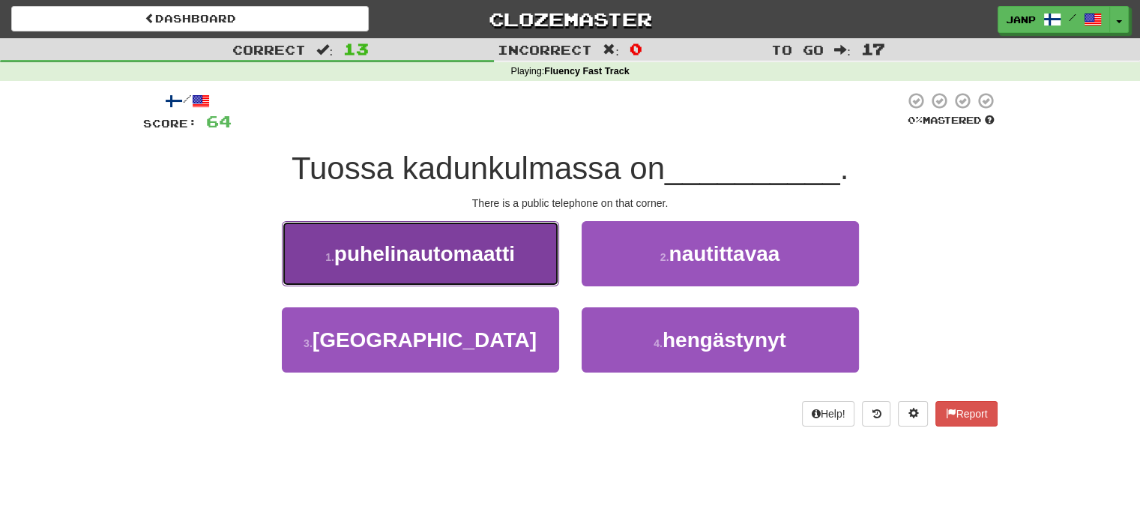
click at [510, 263] on span "puhelinautomaatti" at bounding box center [424, 253] width 181 height 23
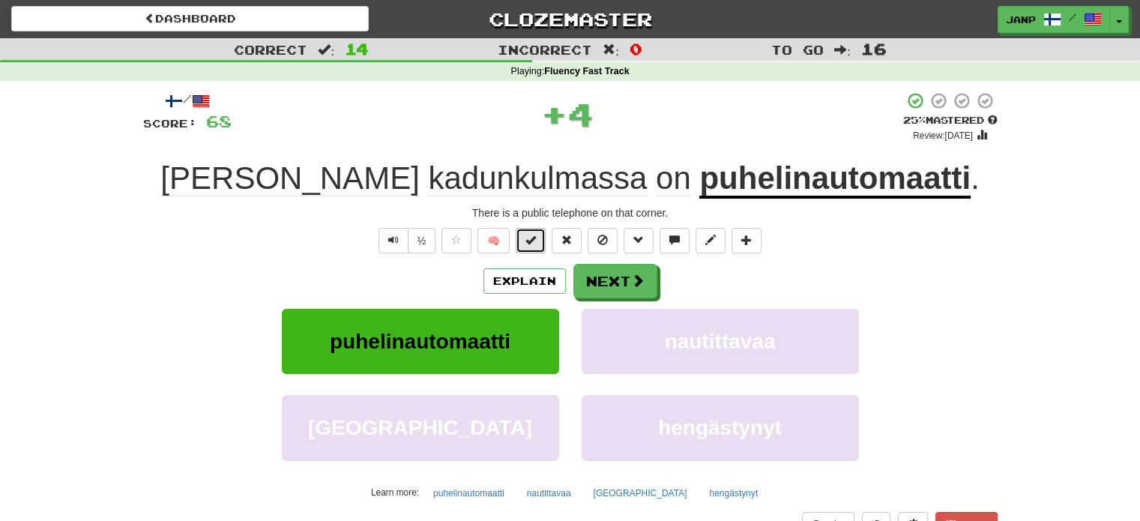
click at [529, 239] on span at bounding box center [531, 240] width 10 height 10
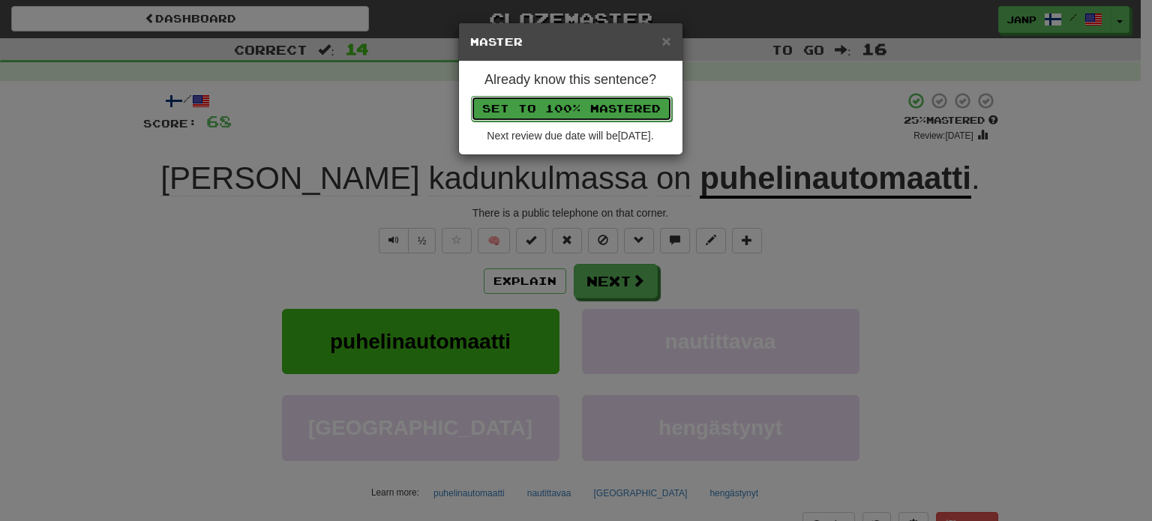
click at [620, 112] on button "Set to 100% Mastered" at bounding box center [571, 108] width 201 height 25
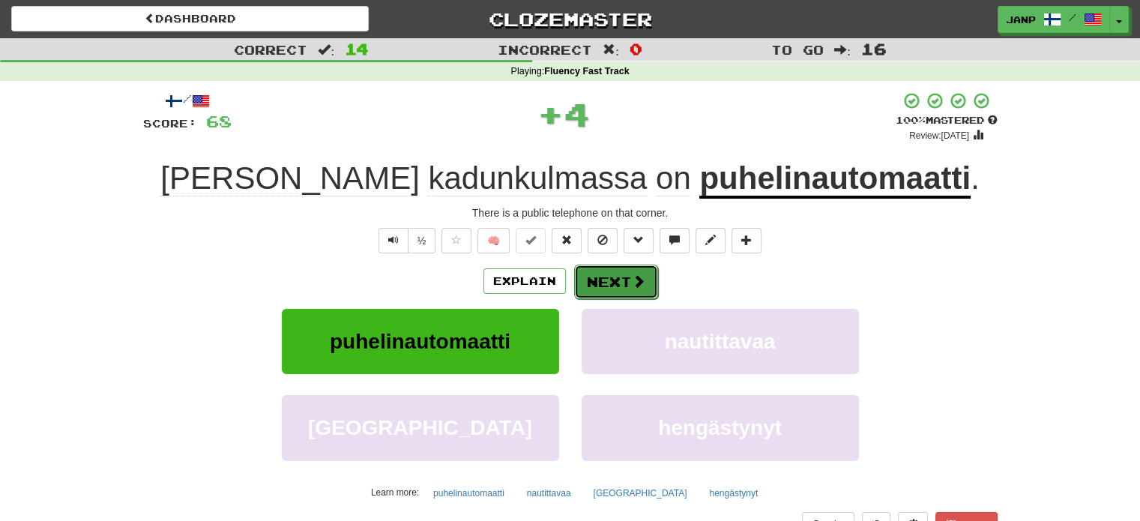
click at [640, 283] on span at bounding box center [638, 280] width 13 height 13
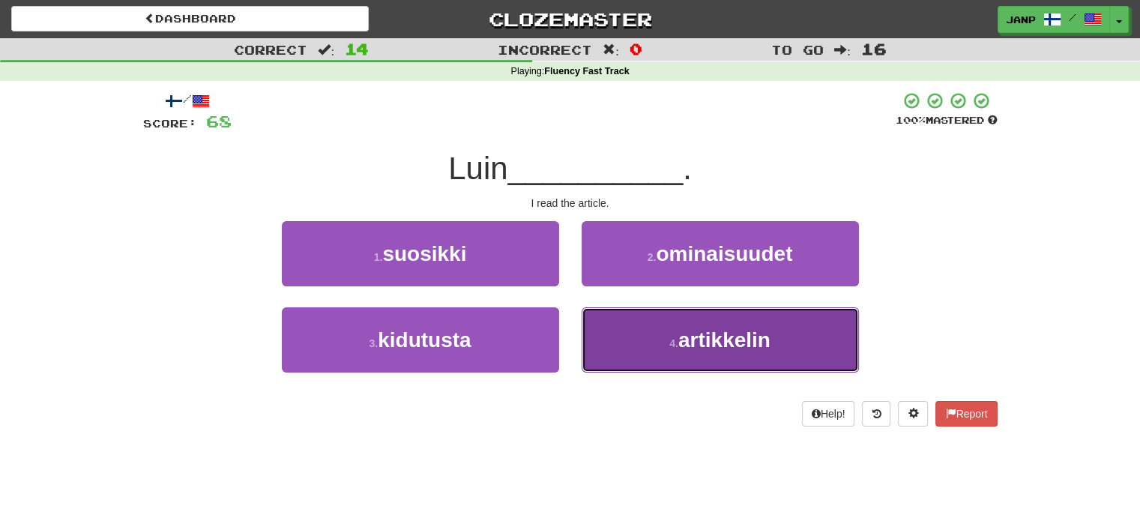
click at [654, 349] on button "4 . artikkelin" at bounding box center [720, 339] width 277 height 65
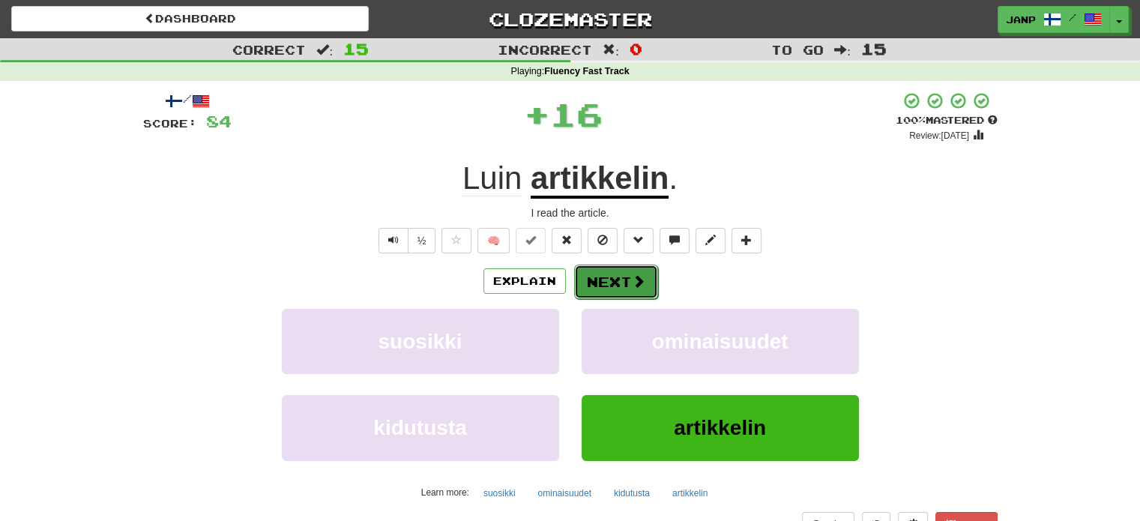
click at [612, 283] on button "Next" at bounding box center [616, 282] width 84 height 34
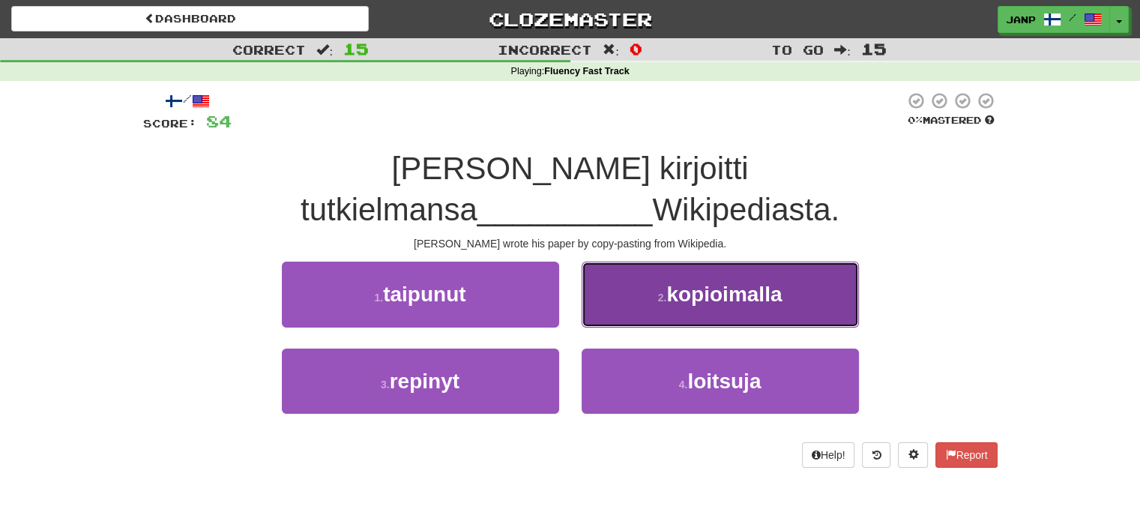
click at [608, 284] on button "2 . kopioimalla" at bounding box center [720, 294] width 277 height 65
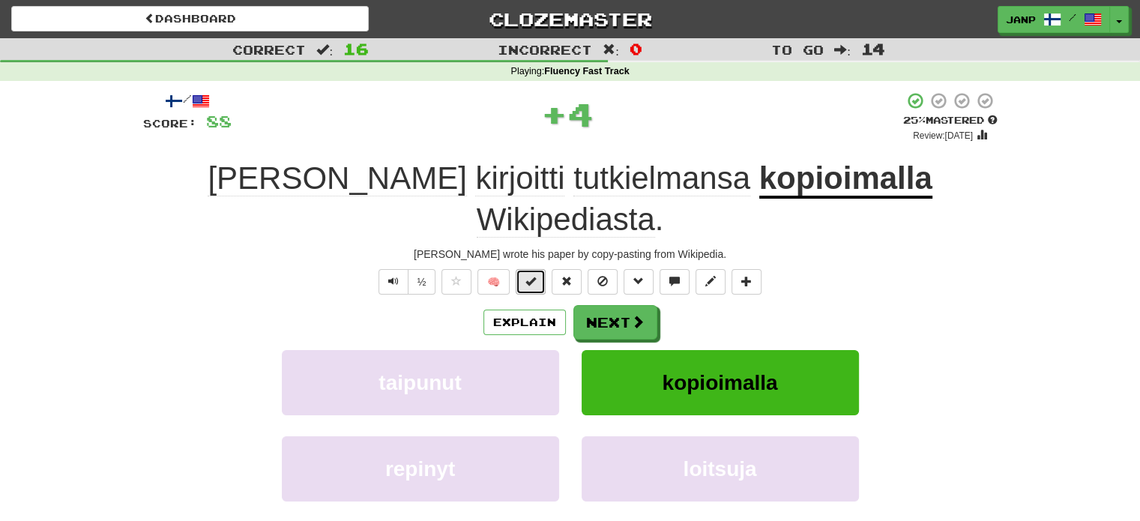
click at [540, 269] on button at bounding box center [531, 281] width 30 height 25
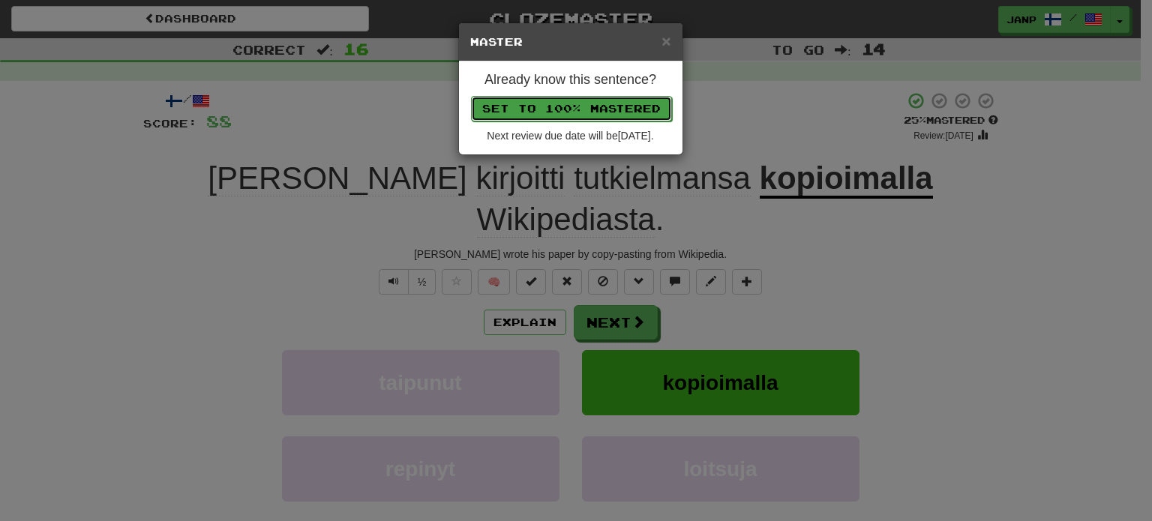
click at [614, 105] on button "Set to 100% Mastered" at bounding box center [571, 108] width 201 height 25
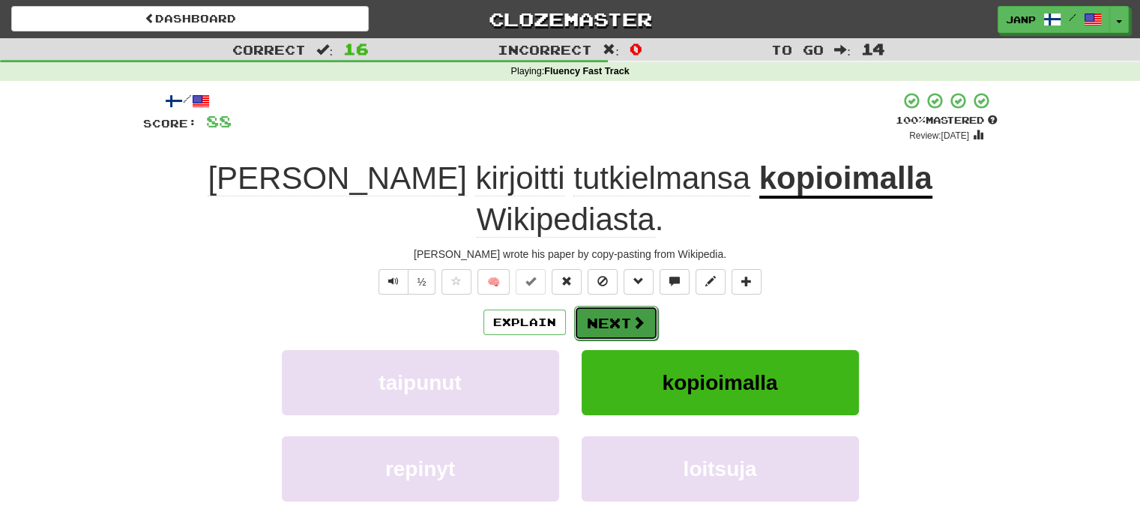
click at [633, 316] on span at bounding box center [638, 322] width 13 height 13
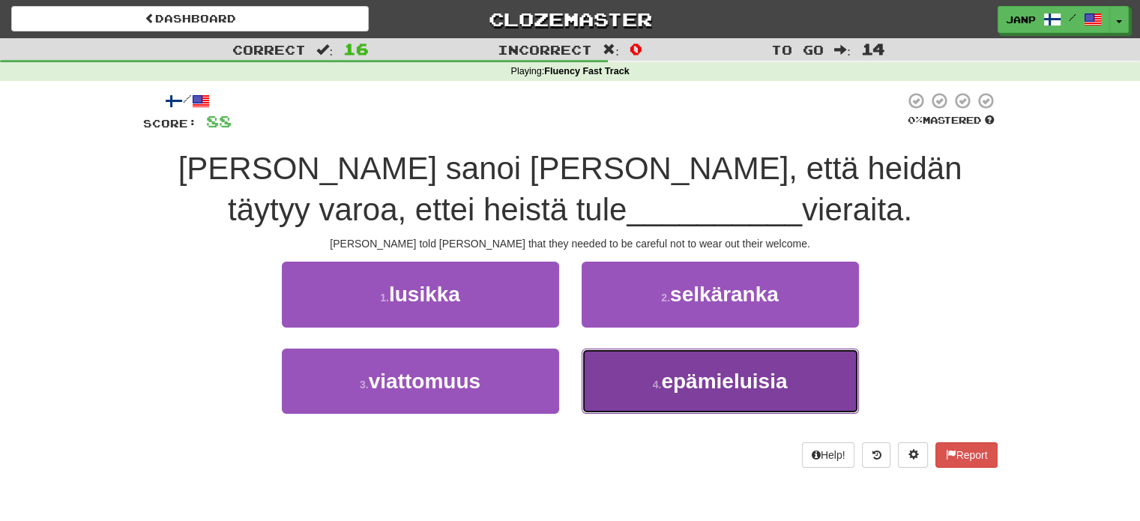
click at [697, 383] on span "epämieluisia" at bounding box center [724, 381] width 126 height 23
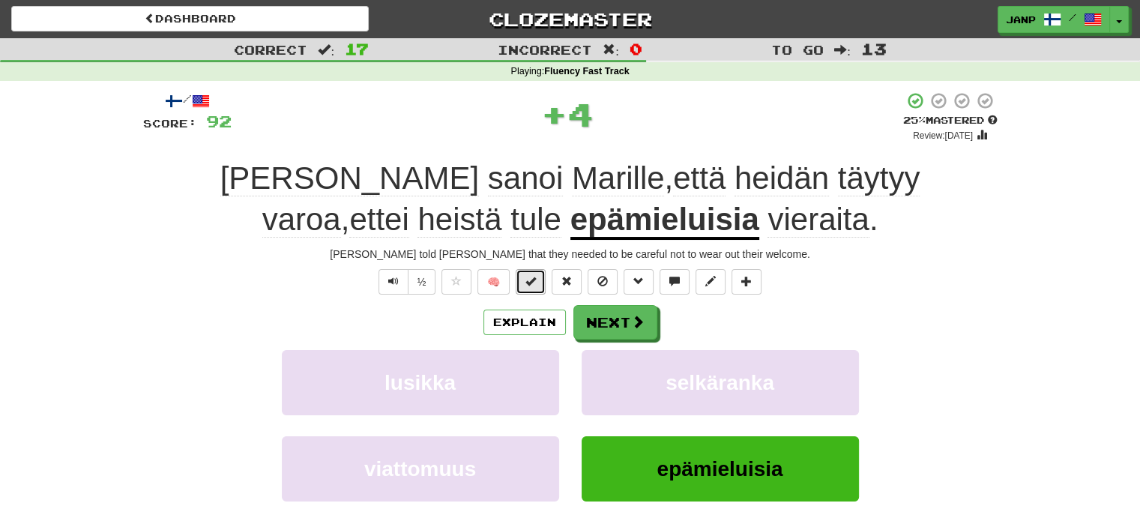
click at [532, 277] on span at bounding box center [531, 281] width 10 height 10
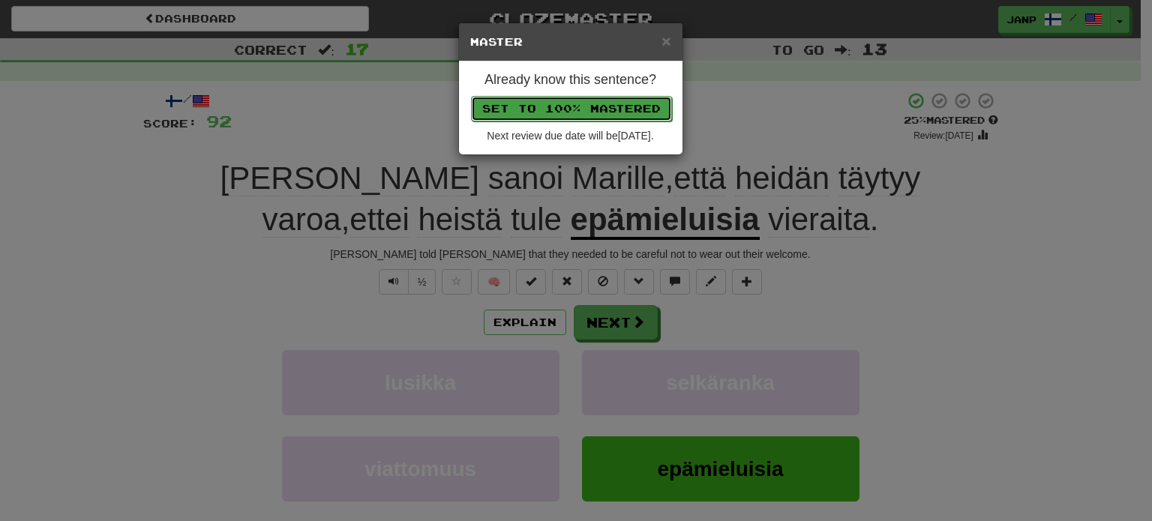
click at [606, 106] on button "Set to 100% Mastered" at bounding box center [571, 108] width 201 height 25
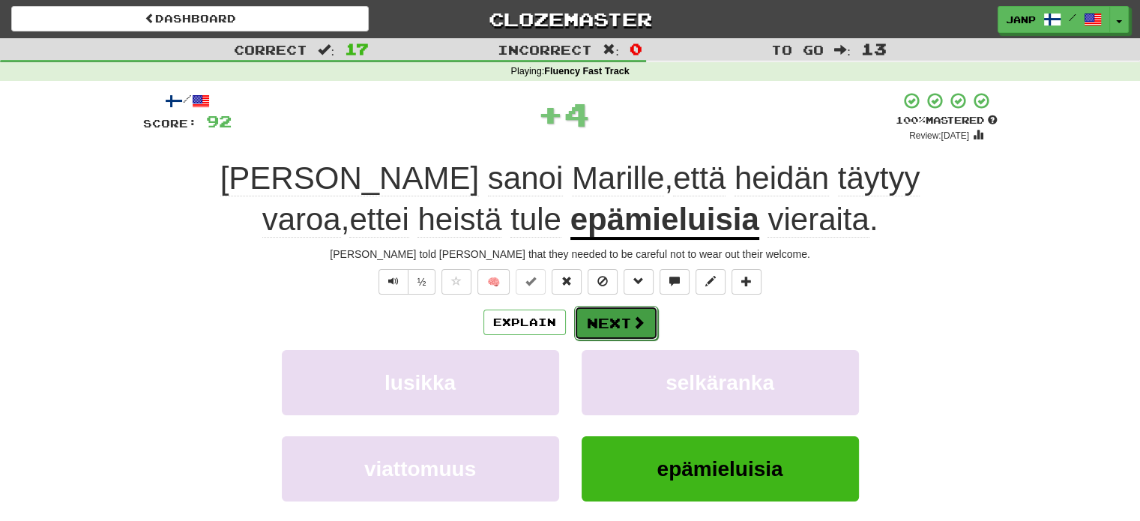
click at [620, 323] on button "Next" at bounding box center [616, 323] width 84 height 34
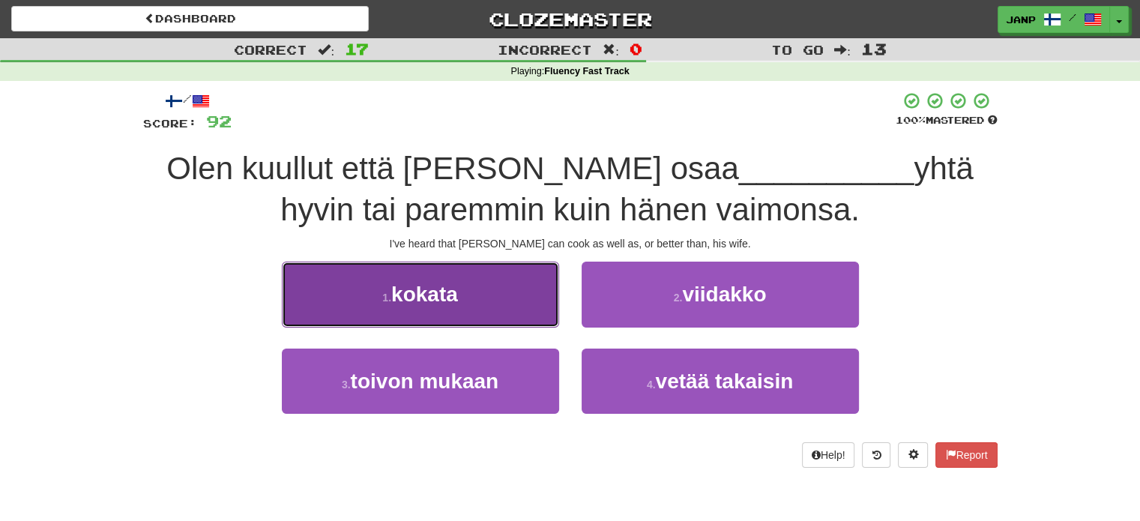
click at [532, 304] on button "1 . kokata" at bounding box center [420, 294] width 277 height 65
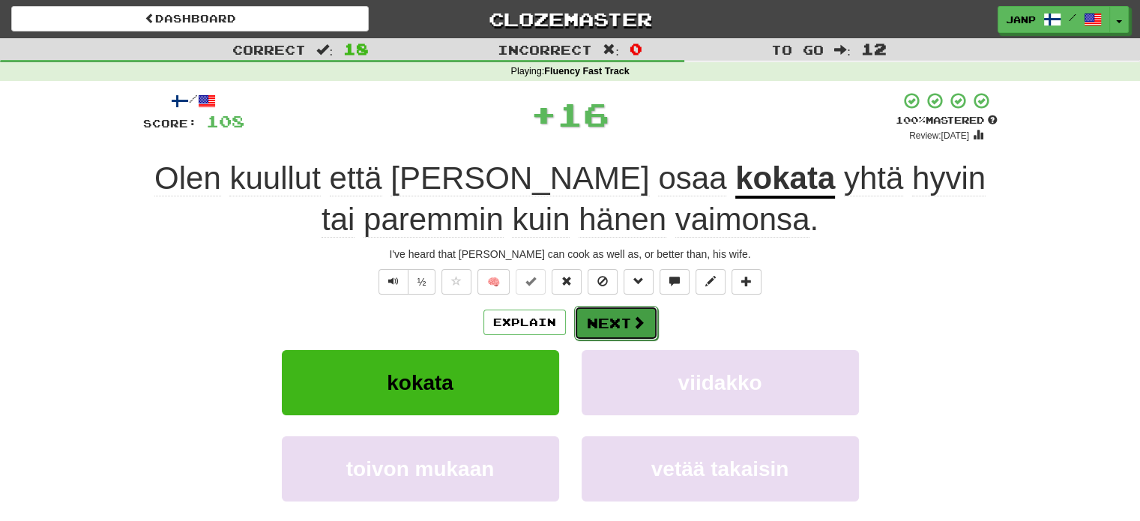
click at [613, 319] on button "Next" at bounding box center [616, 323] width 84 height 34
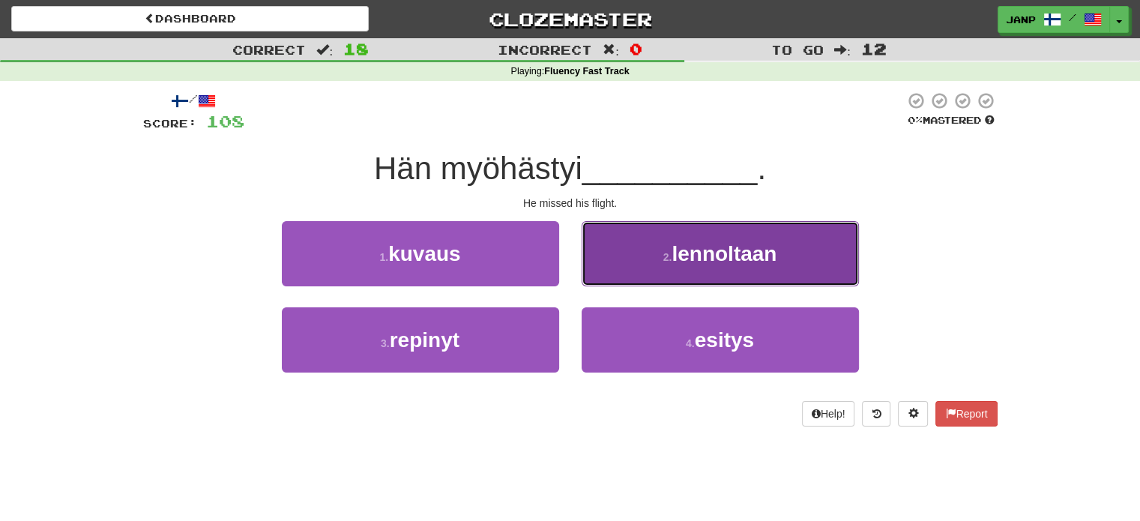
click at [675, 252] on span "lennoltaan" at bounding box center [724, 253] width 105 height 23
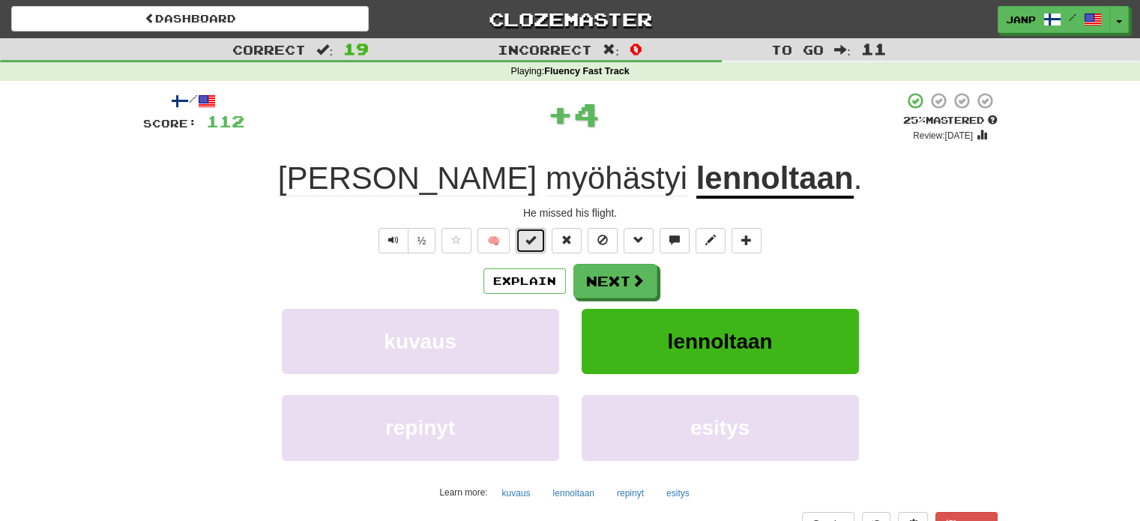
click at [540, 245] on button at bounding box center [531, 240] width 30 height 25
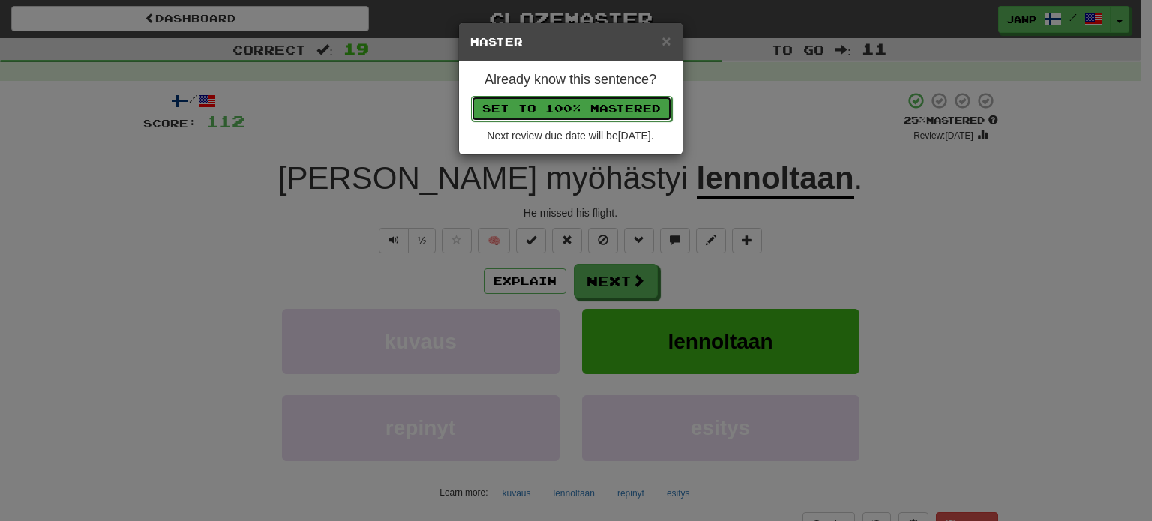
click at [600, 107] on button "Set to 100% Mastered" at bounding box center [571, 108] width 201 height 25
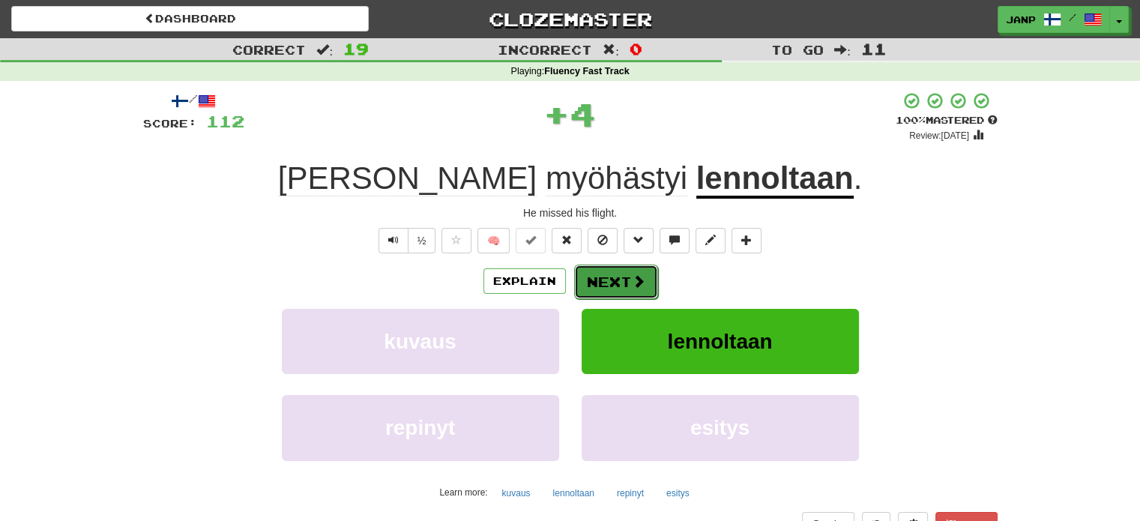
click at [632, 278] on span at bounding box center [638, 280] width 13 height 13
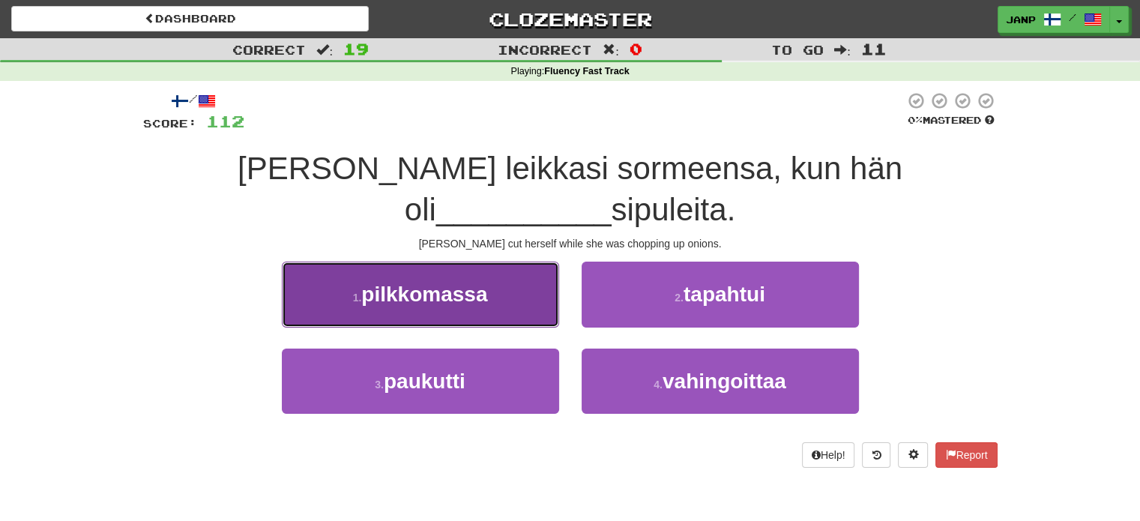
click at [526, 266] on button "1 . pilkkomassa" at bounding box center [420, 294] width 277 height 65
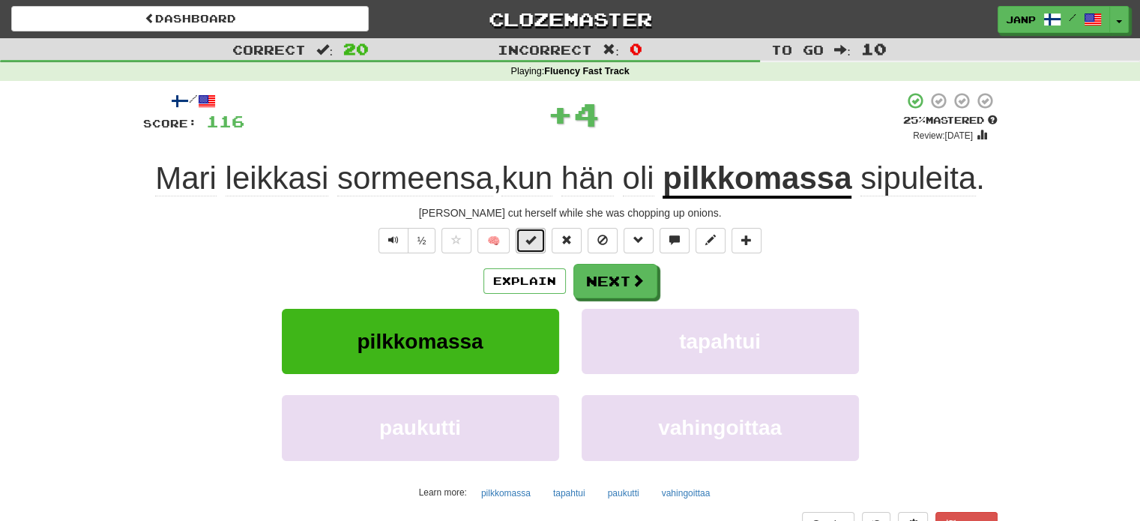
click at [540, 241] on button at bounding box center [531, 240] width 30 height 25
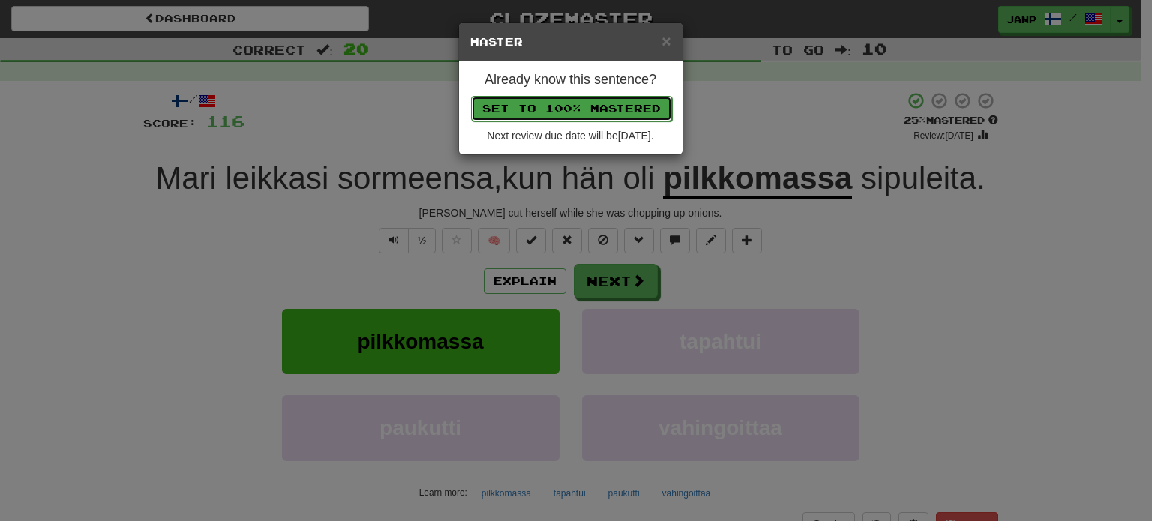
click at [612, 108] on button "Set to 100% Mastered" at bounding box center [571, 108] width 201 height 25
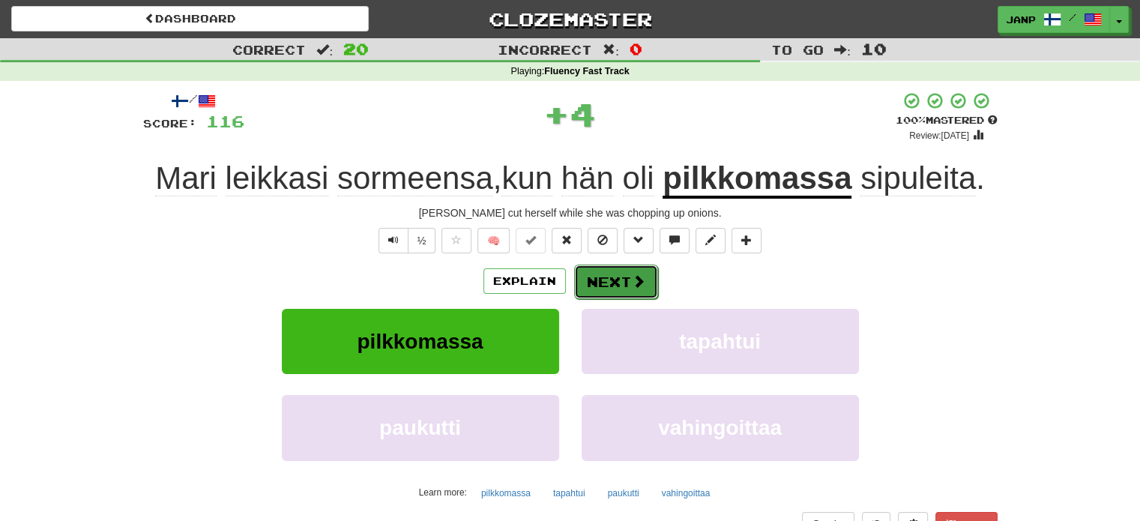
click at [633, 288] on span at bounding box center [638, 280] width 13 height 13
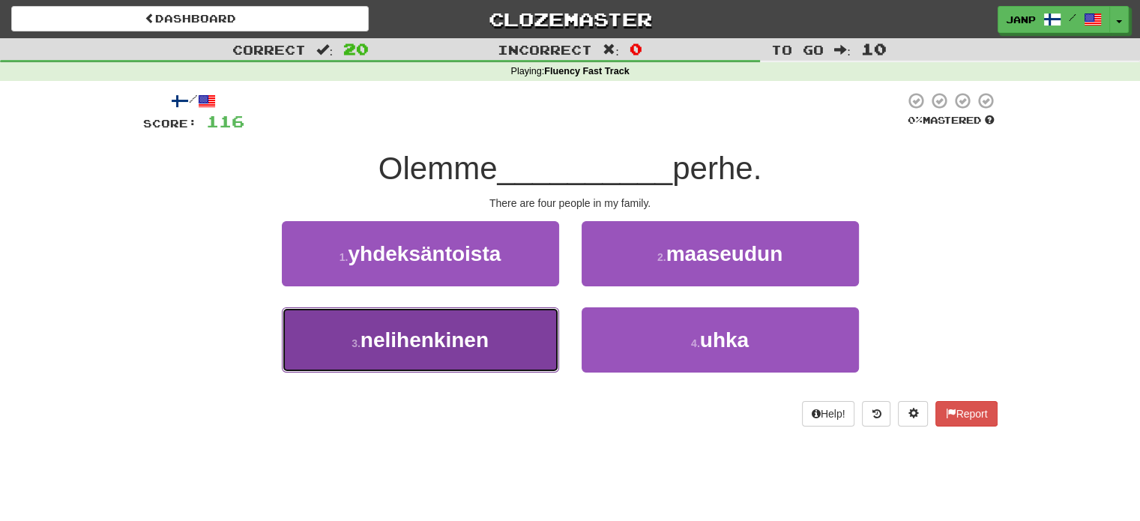
click at [541, 331] on button "3 . nelihenkinen" at bounding box center [420, 339] width 277 height 65
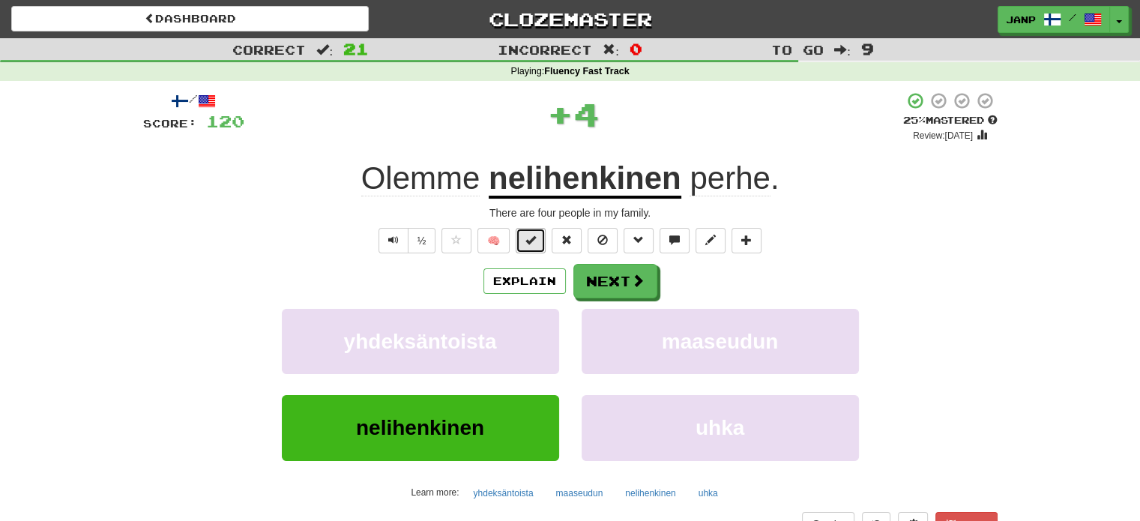
click at [539, 239] on button at bounding box center [531, 240] width 30 height 25
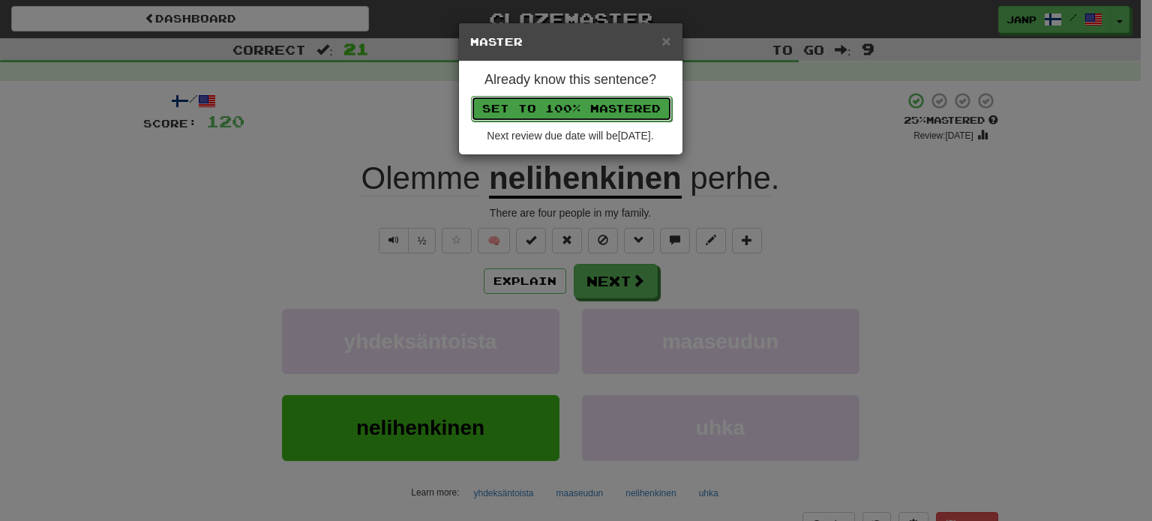
click at [605, 98] on button "Set to 100% Mastered" at bounding box center [571, 108] width 201 height 25
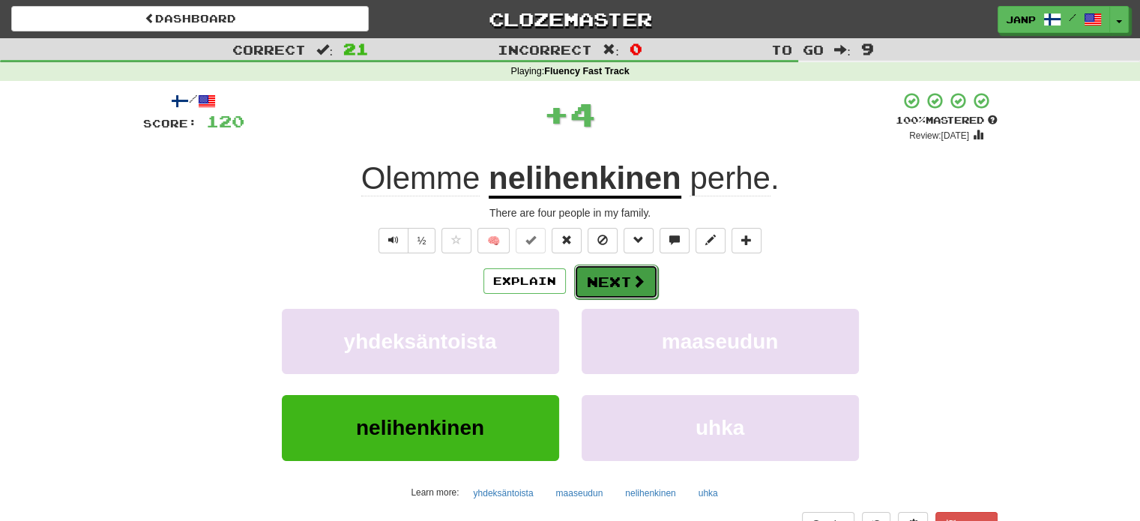
click at [632, 286] on span at bounding box center [638, 280] width 13 height 13
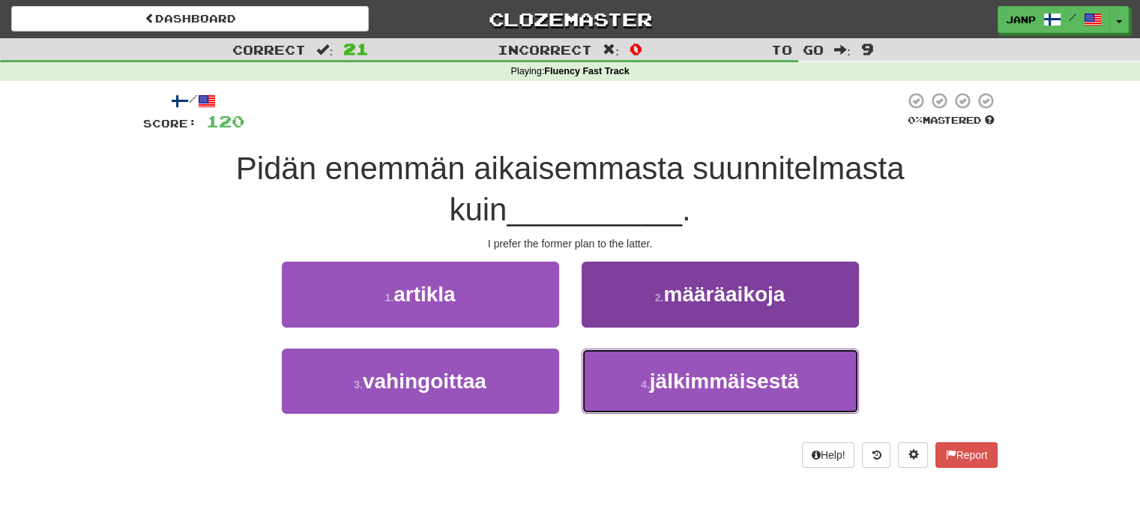
click at [621, 374] on button "4 . jälkimmäisestä" at bounding box center [720, 381] width 277 height 65
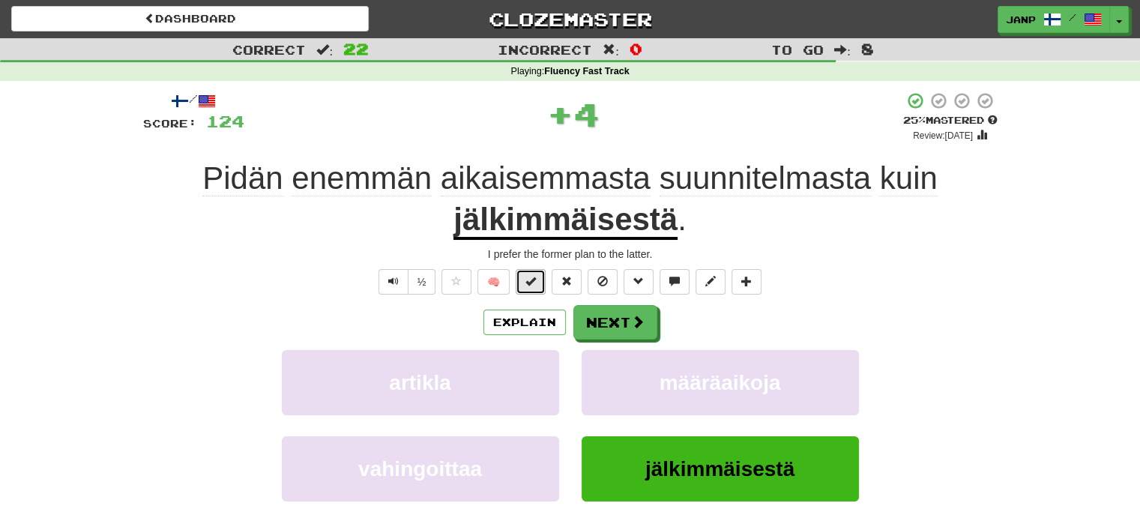
click at [536, 283] on span at bounding box center [531, 281] width 10 height 10
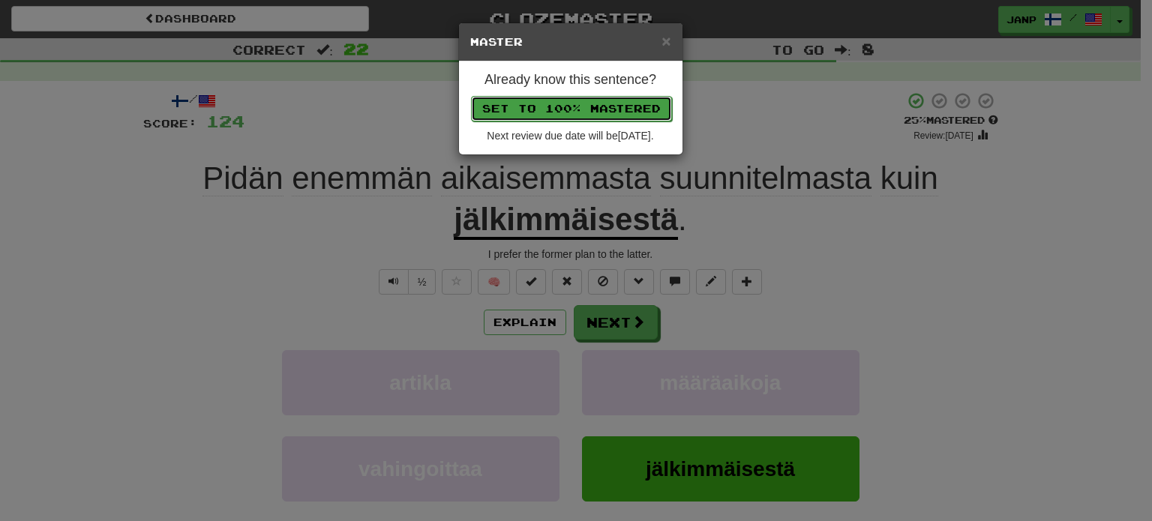
click at [594, 107] on button "Set to 100% Mastered" at bounding box center [571, 108] width 201 height 25
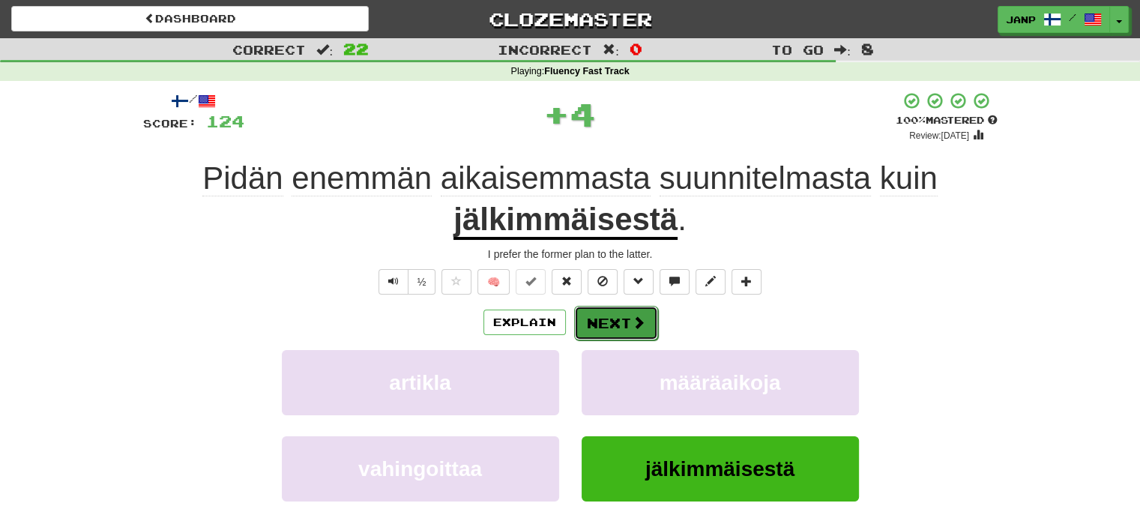
click at [622, 333] on button "Next" at bounding box center [616, 323] width 84 height 34
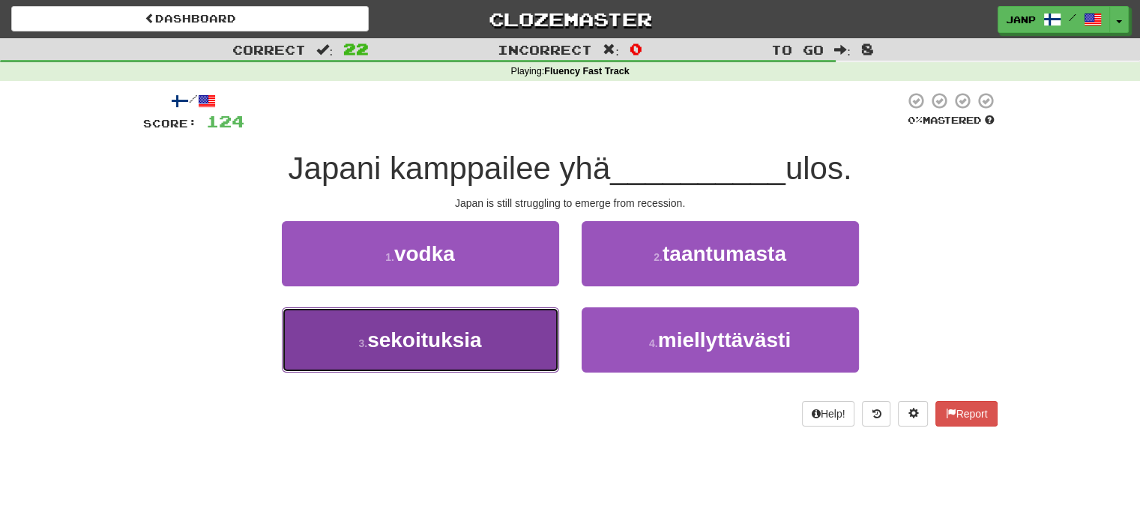
click at [541, 347] on button "3 . sekoituksia" at bounding box center [420, 339] width 277 height 65
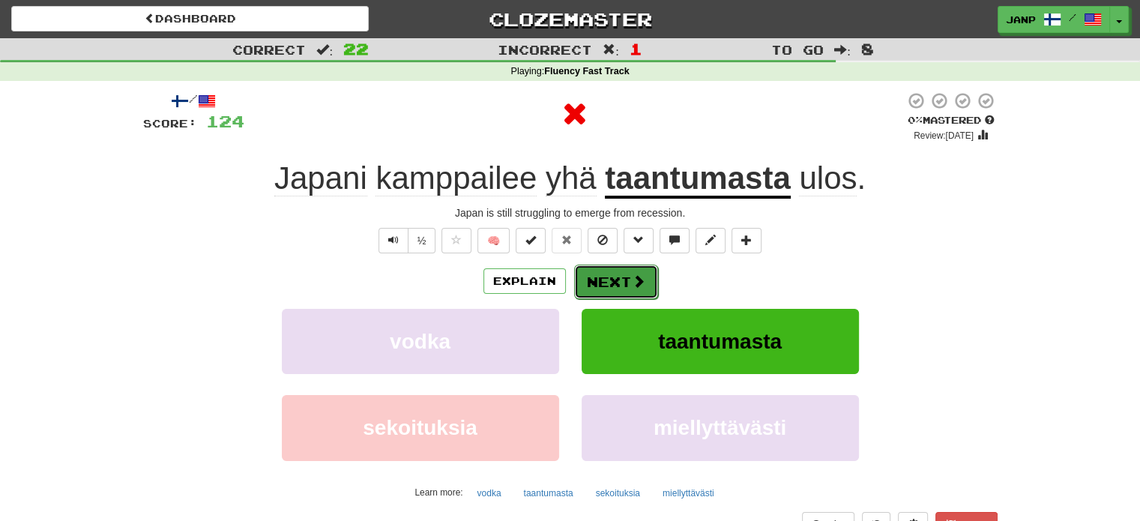
click at [640, 286] on span at bounding box center [638, 280] width 13 height 13
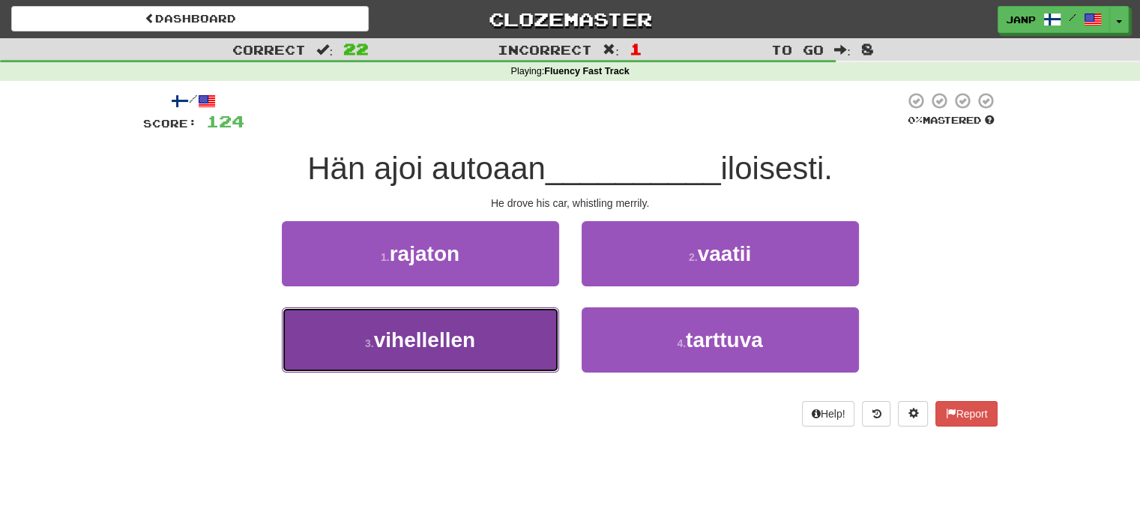
click at [532, 338] on button "3 . vihellellen" at bounding box center [420, 339] width 277 height 65
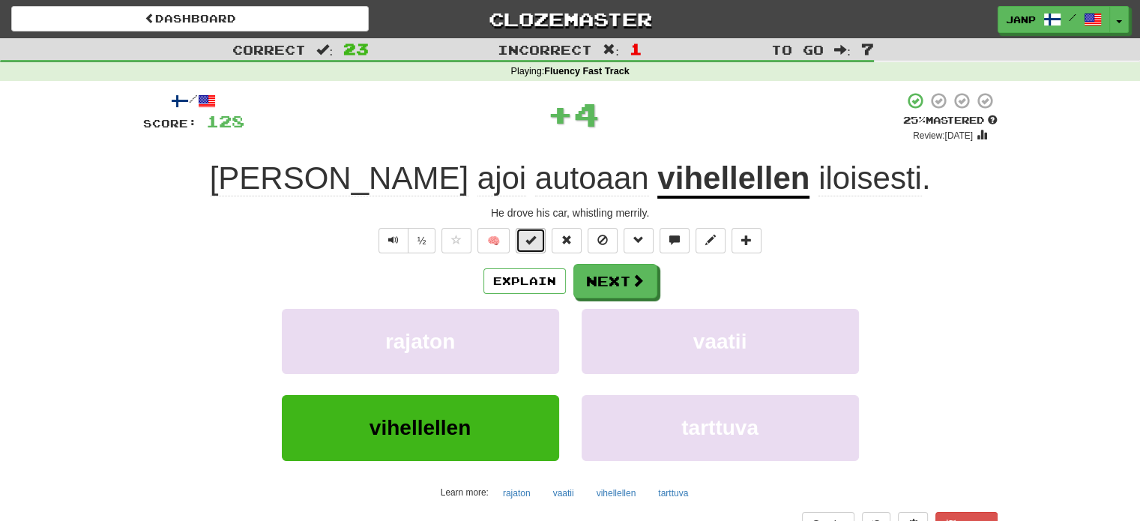
click at [532, 245] on span at bounding box center [531, 240] width 10 height 10
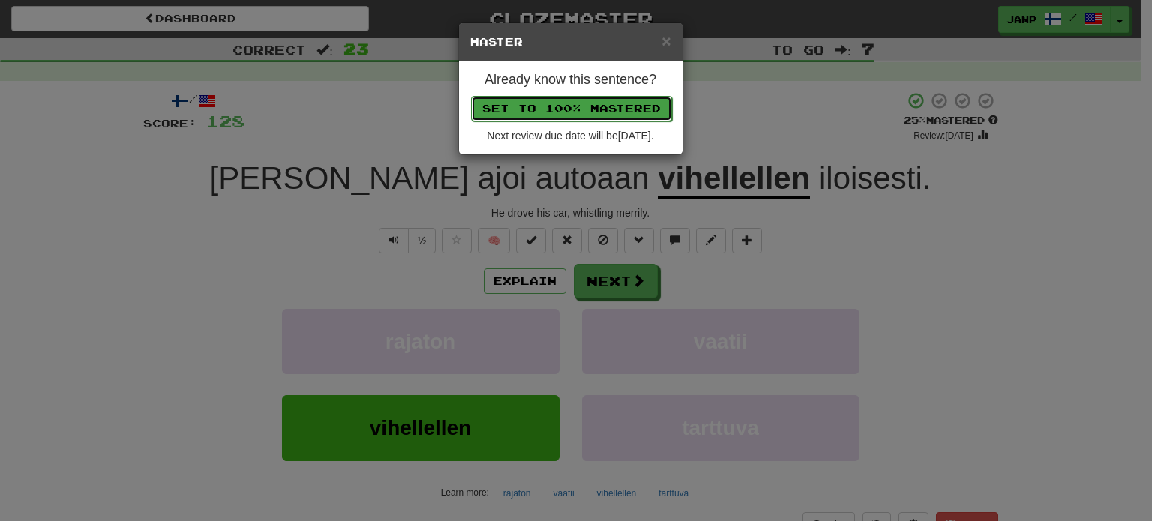
click at [610, 115] on button "Set to 100% Mastered" at bounding box center [571, 108] width 201 height 25
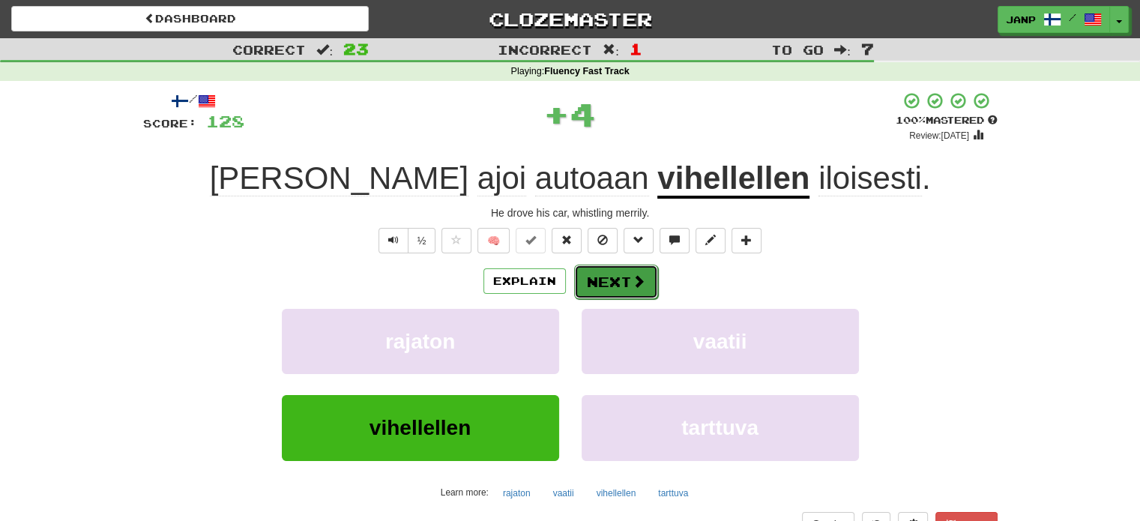
click at [634, 280] on span at bounding box center [638, 280] width 13 height 13
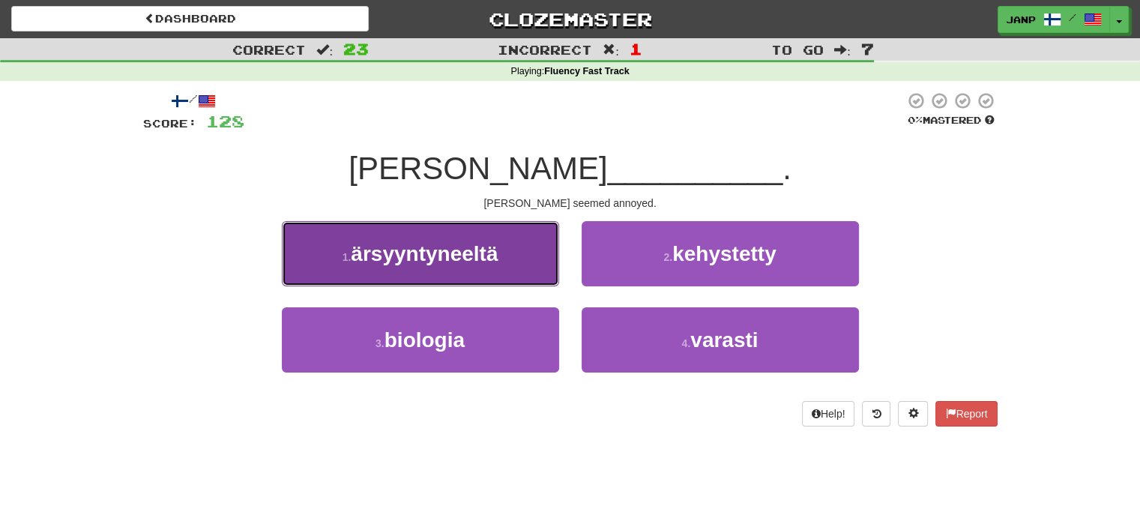
click at [519, 258] on button "1 . ärsyyntyneeltä" at bounding box center [420, 253] width 277 height 65
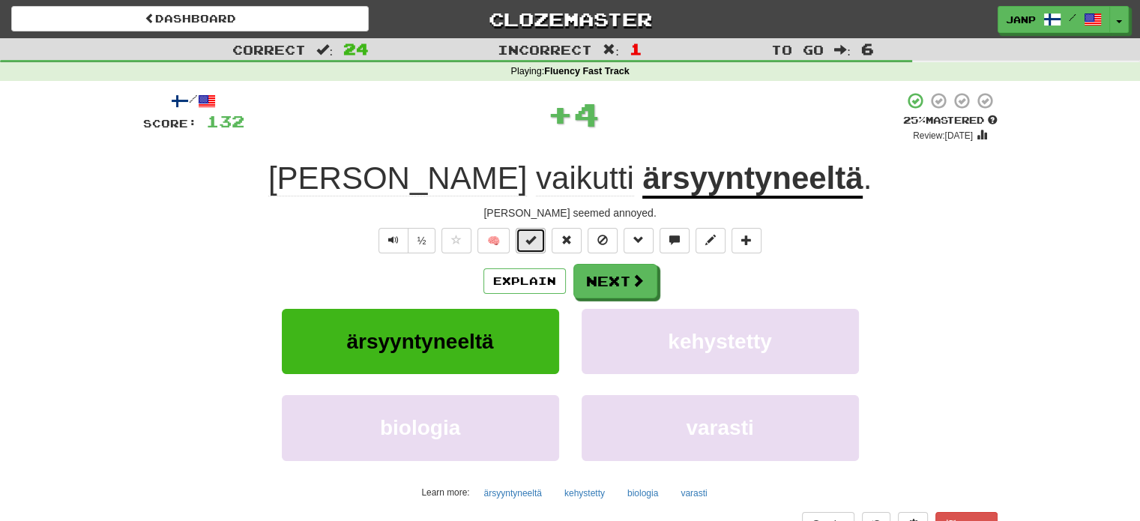
click at [535, 245] on span at bounding box center [531, 240] width 10 height 10
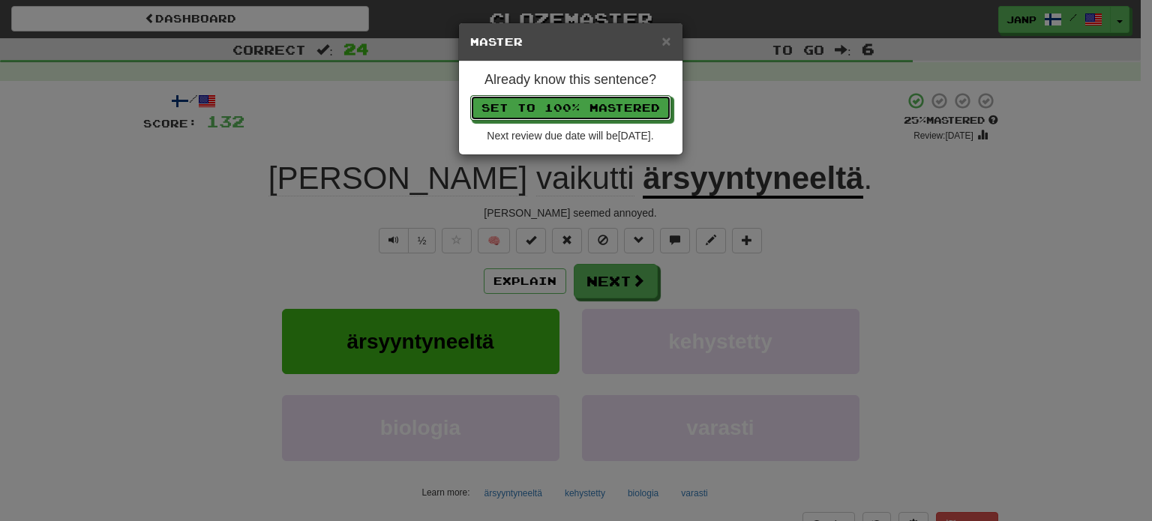
drag, startPoint x: 597, startPoint y: 103, endPoint x: 601, endPoint y: 119, distance: 17.1
click at [597, 102] on button "Set to 100% Mastered" at bounding box center [570, 107] width 201 height 25
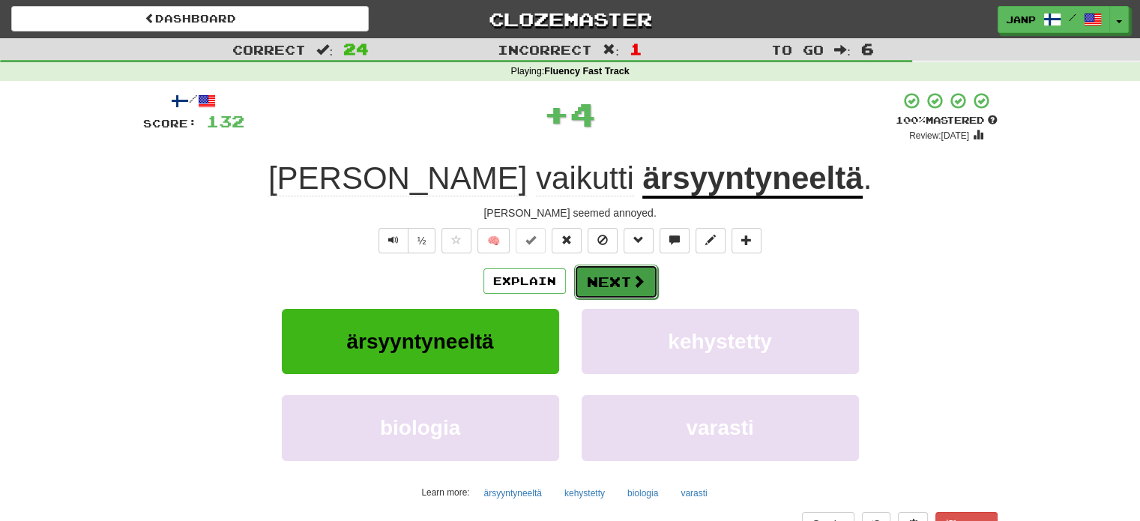
click at [630, 272] on button "Next" at bounding box center [616, 282] width 84 height 34
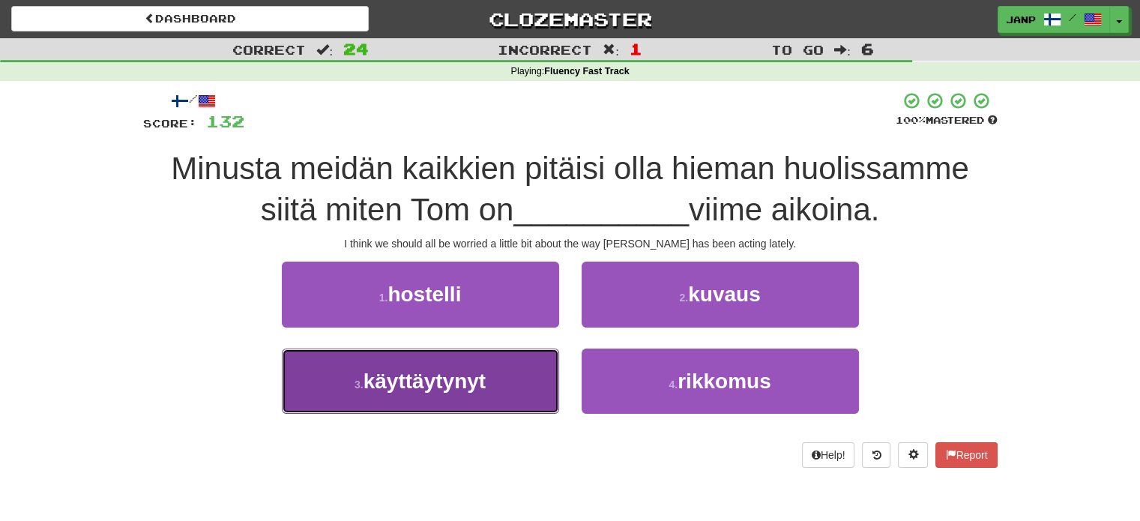
click at [477, 374] on span "käyttäytynyt" at bounding box center [425, 381] width 122 height 23
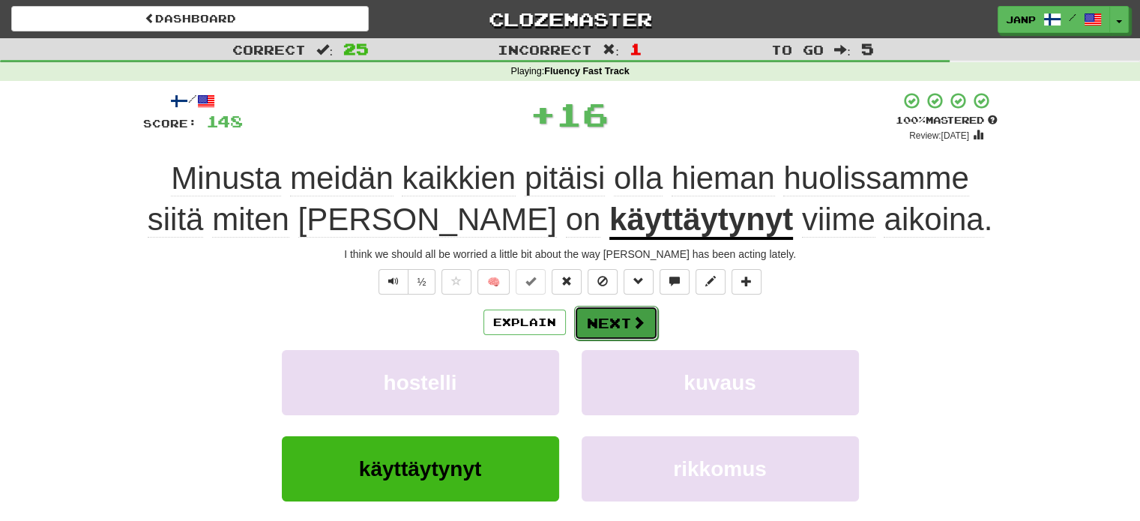
click at [585, 315] on button "Next" at bounding box center [616, 323] width 84 height 34
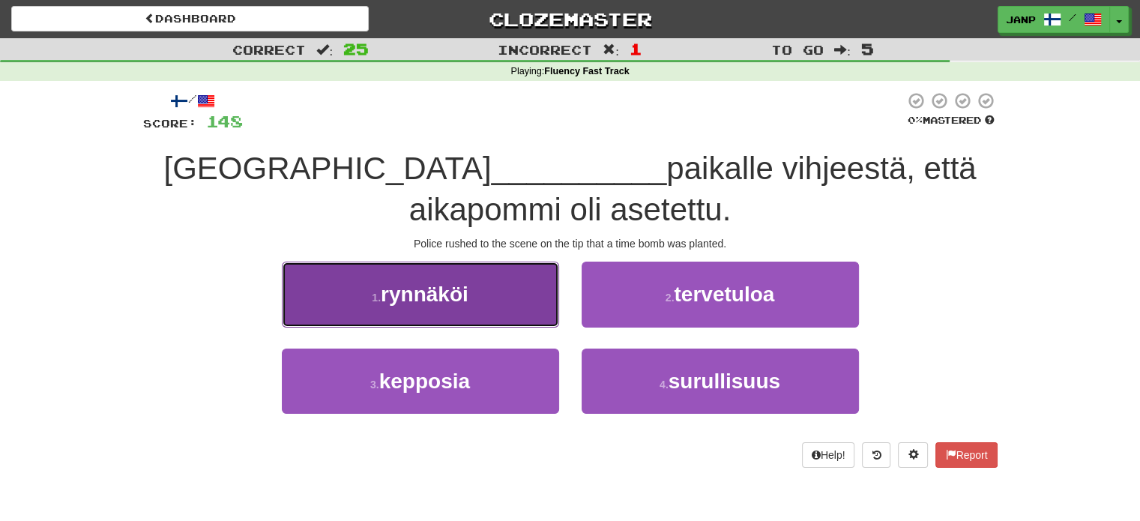
click at [522, 309] on button "1 . rynnäköi" at bounding box center [420, 294] width 277 height 65
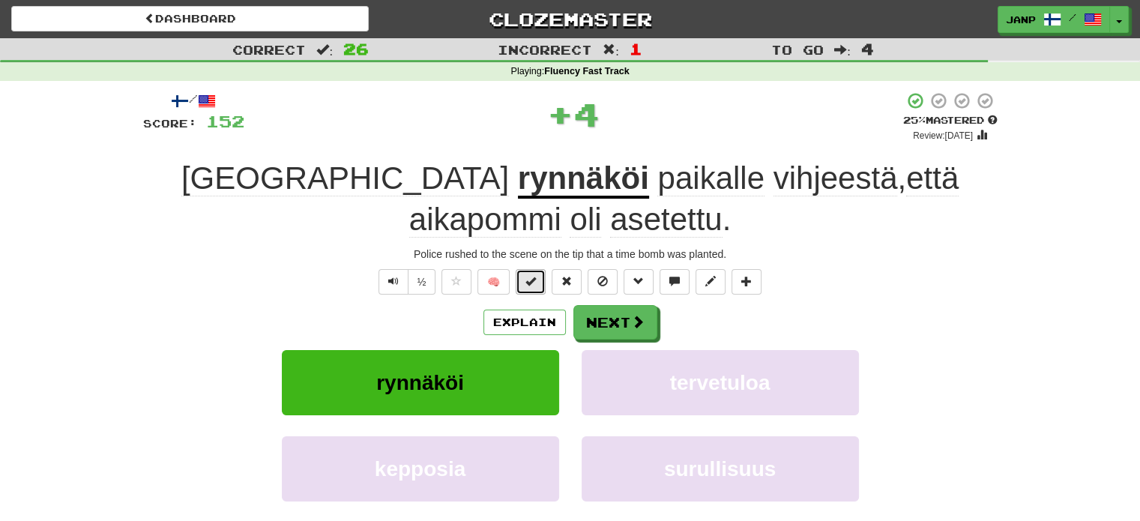
click at [535, 280] on span at bounding box center [531, 281] width 10 height 10
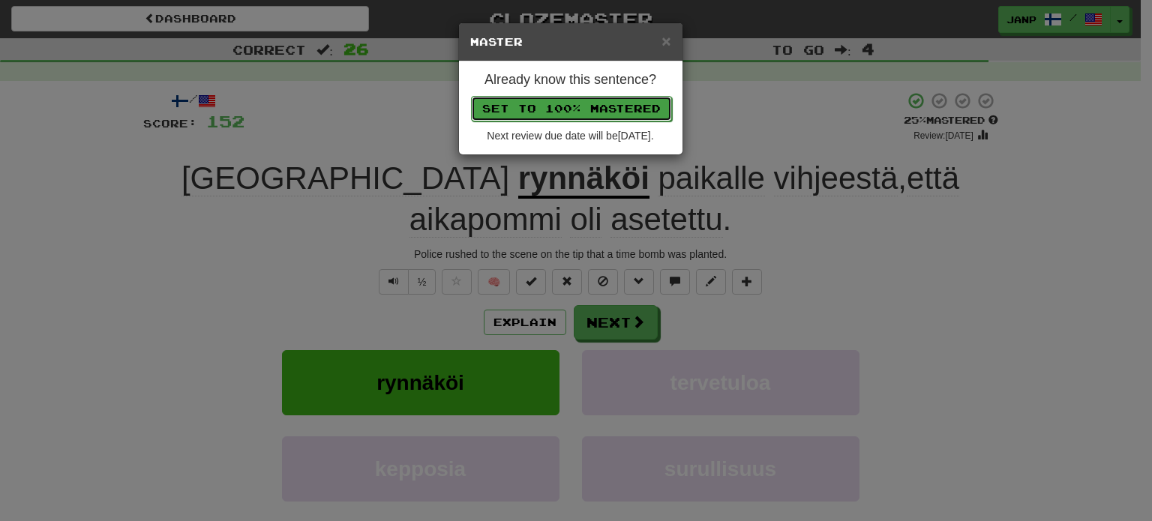
click at [586, 104] on button "Set to 100% Mastered" at bounding box center [571, 108] width 201 height 25
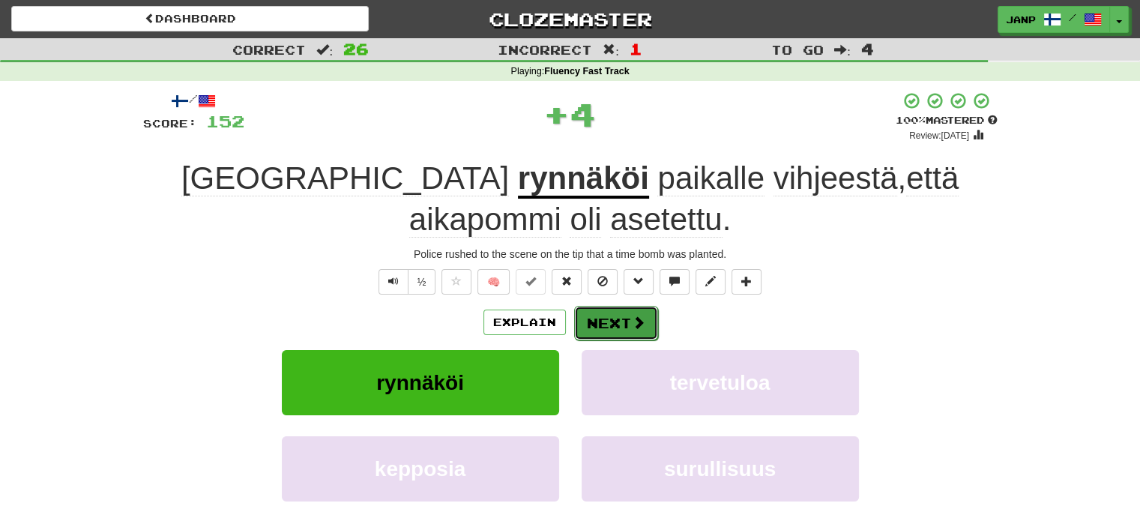
click at [615, 313] on button "Next" at bounding box center [616, 323] width 84 height 34
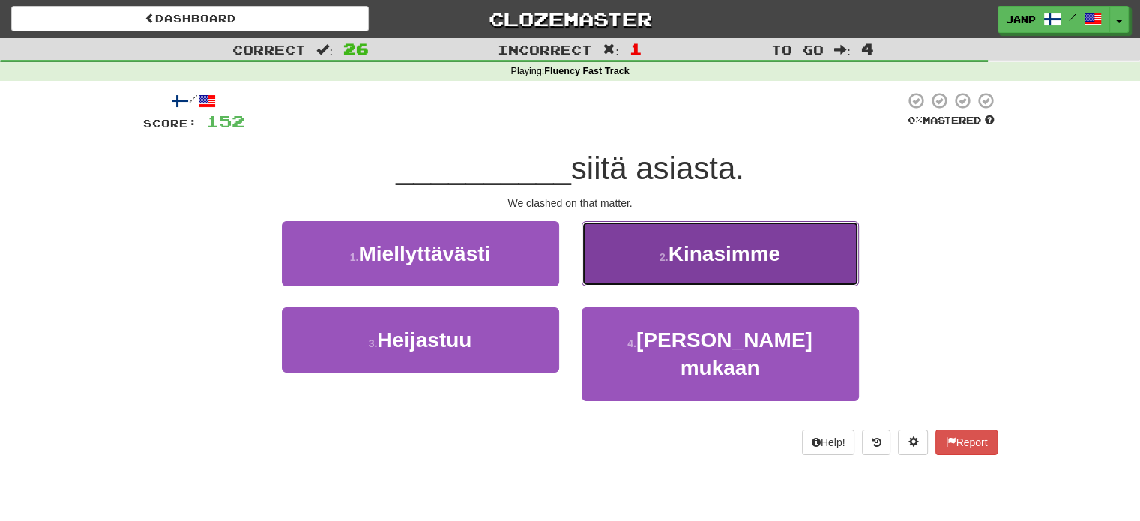
click at [635, 275] on button "2 . Kinasimme" at bounding box center [720, 253] width 277 height 65
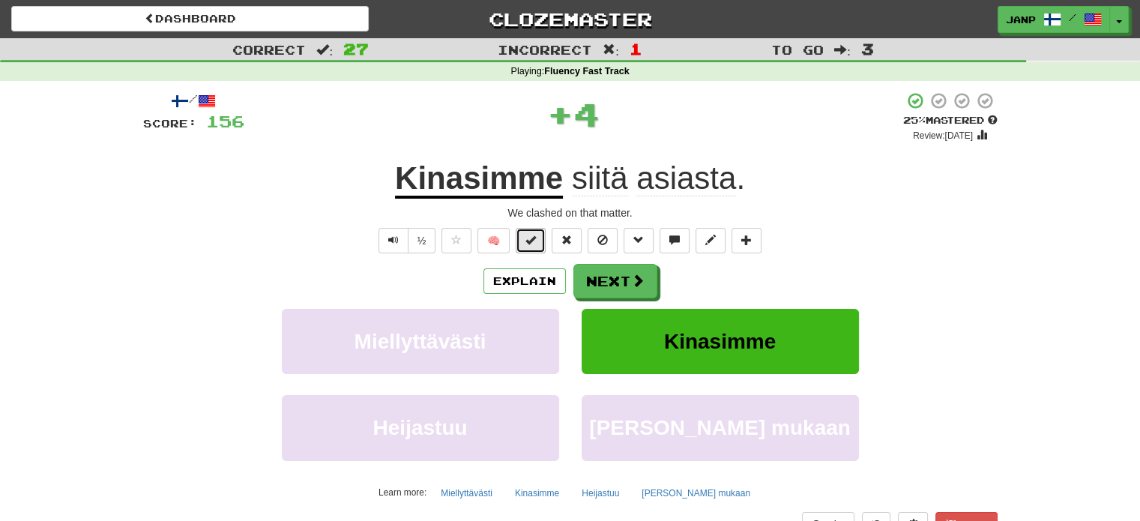
click at [532, 245] on span at bounding box center [531, 240] width 10 height 10
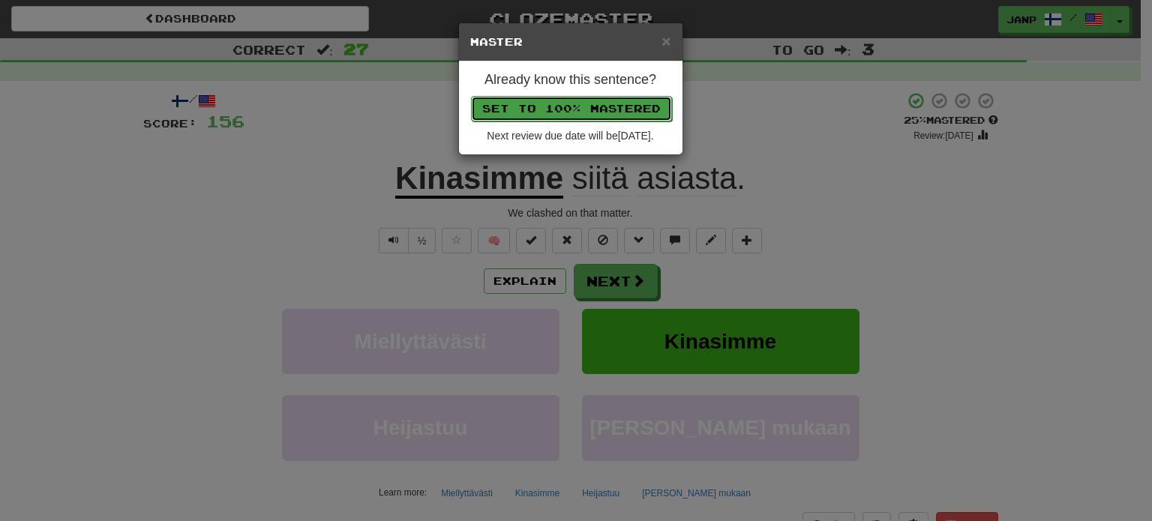
click at [590, 106] on button "Set to 100% Mastered" at bounding box center [571, 108] width 201 height 25
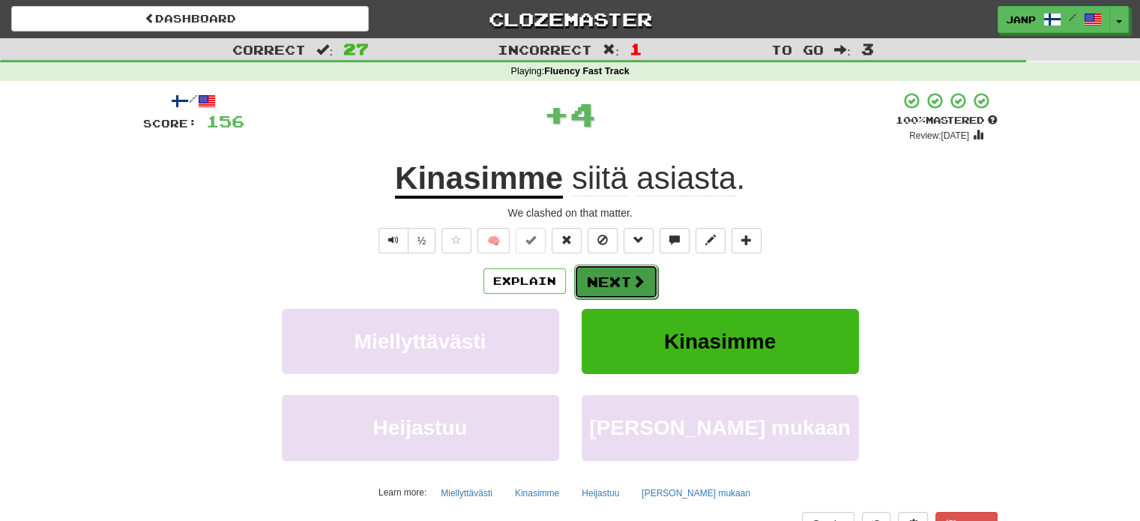
click at [621, 292] on button "Next" at bounding box center [616, 282] width 84 height 34
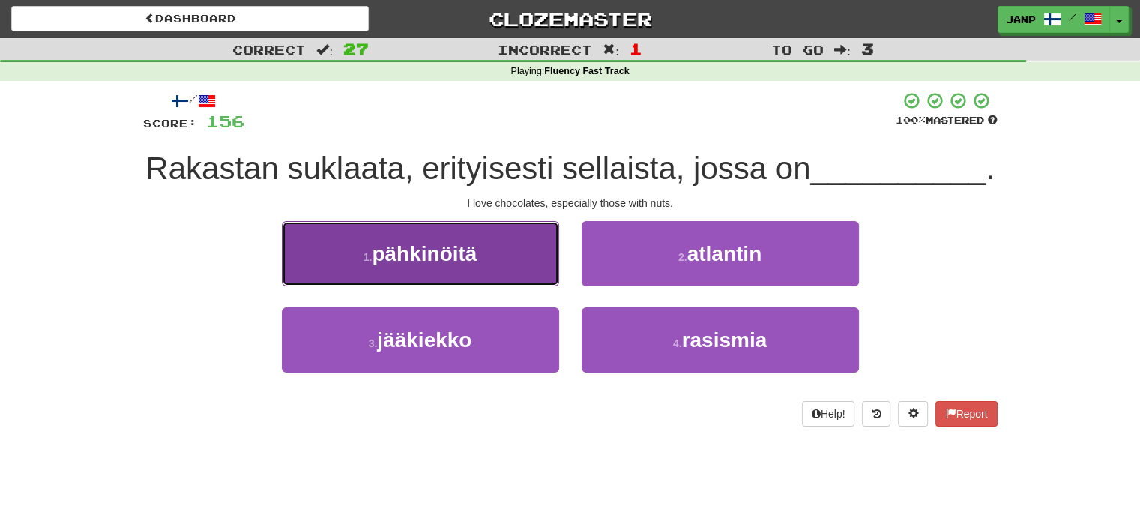
click at [529, 286] on button "1 . pähkinöitä" at bounding box center [420, 253] width 277 height 65
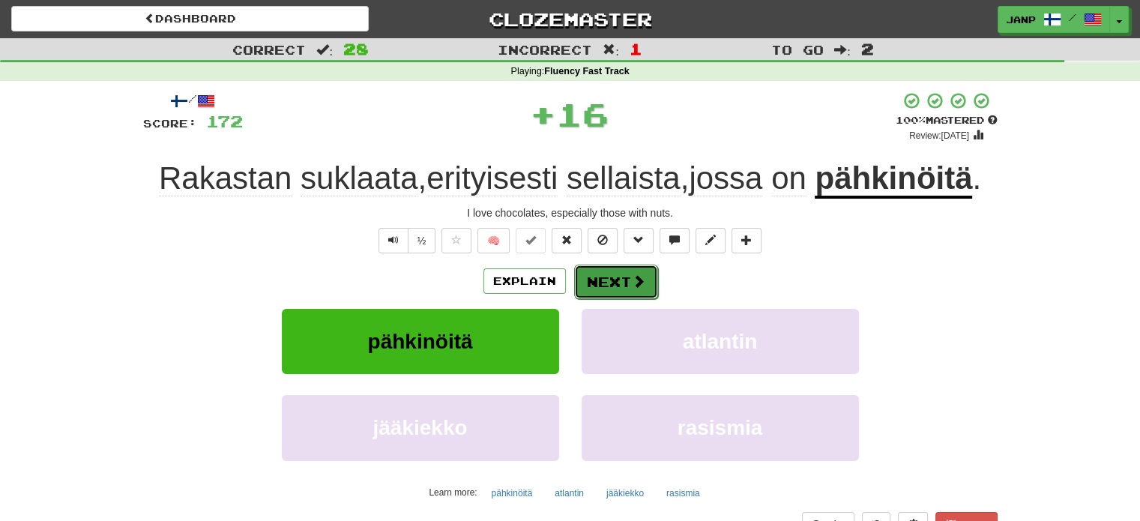
click at [603, 279] on button "Next" at bounding box center [616, 282] width 84 height 34
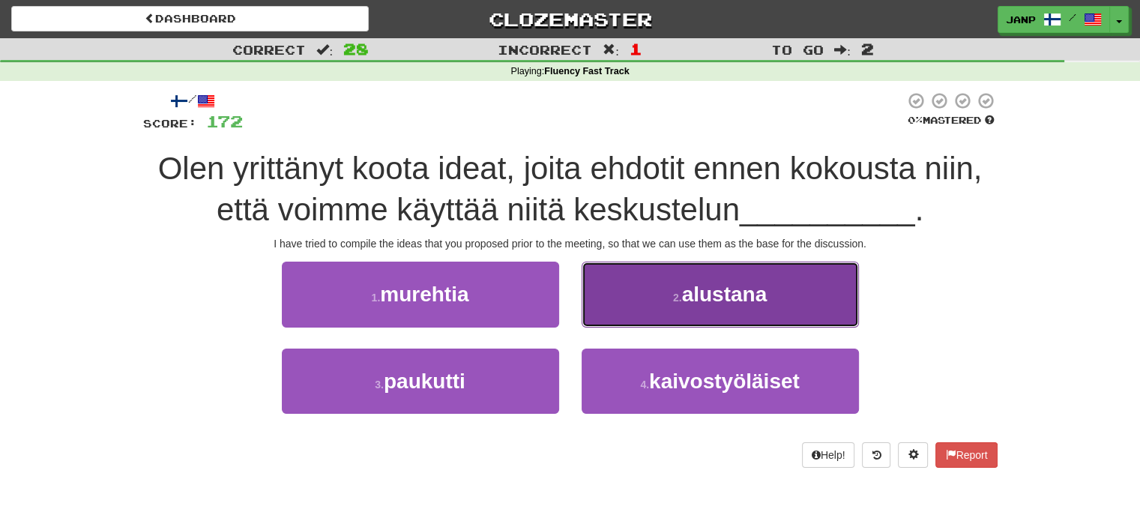
click at [626, 307] on button "2 . alustana" at bounding box center [720, 294] width 277 height 65
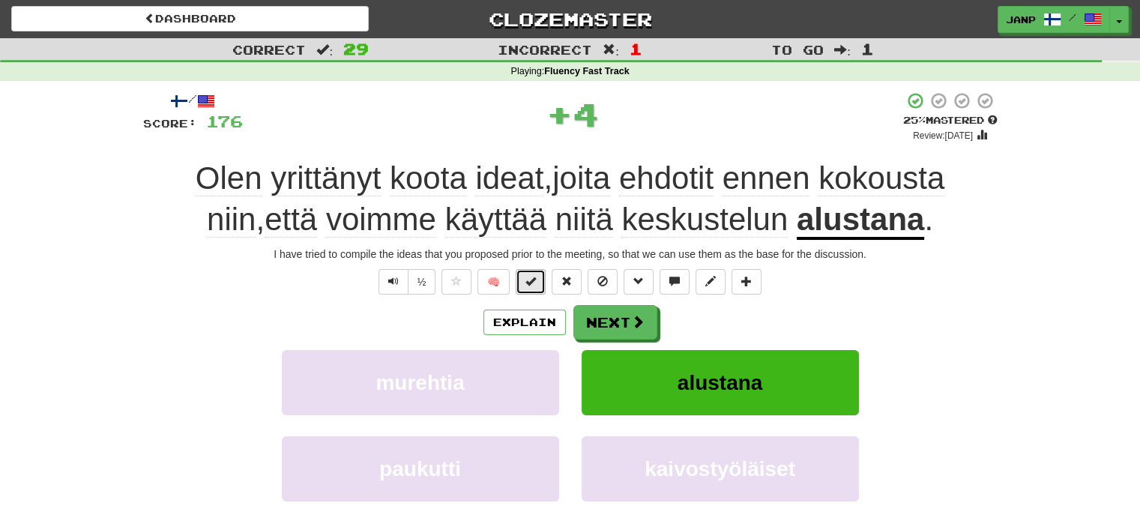
click at [535, 283] on span at bounding box center [531, 281] width 10 height 10
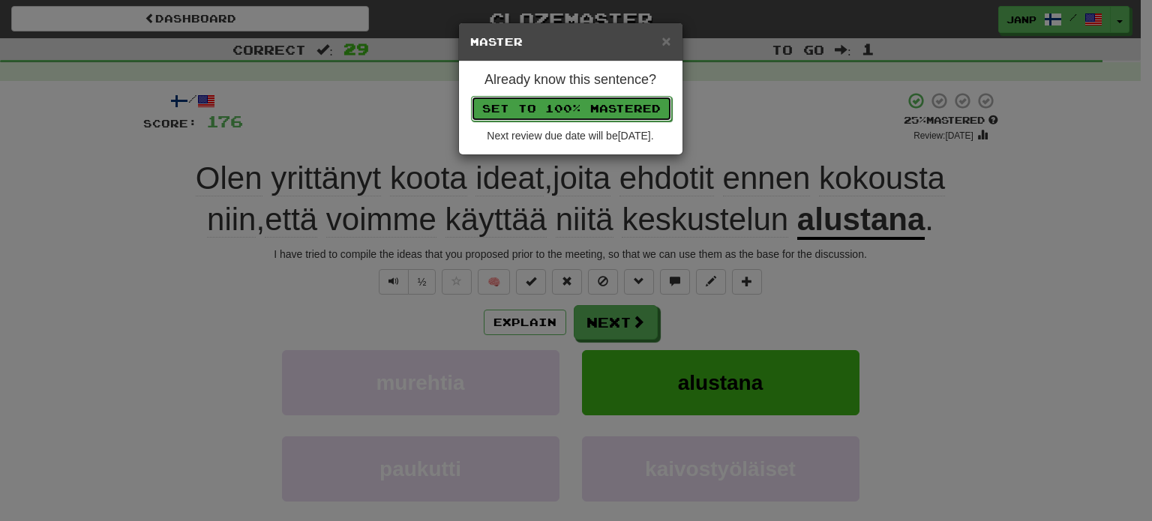
click at [609, 104] on button "Set to 100% Mastered" at bounding box center [571, 108] width 201 height 25
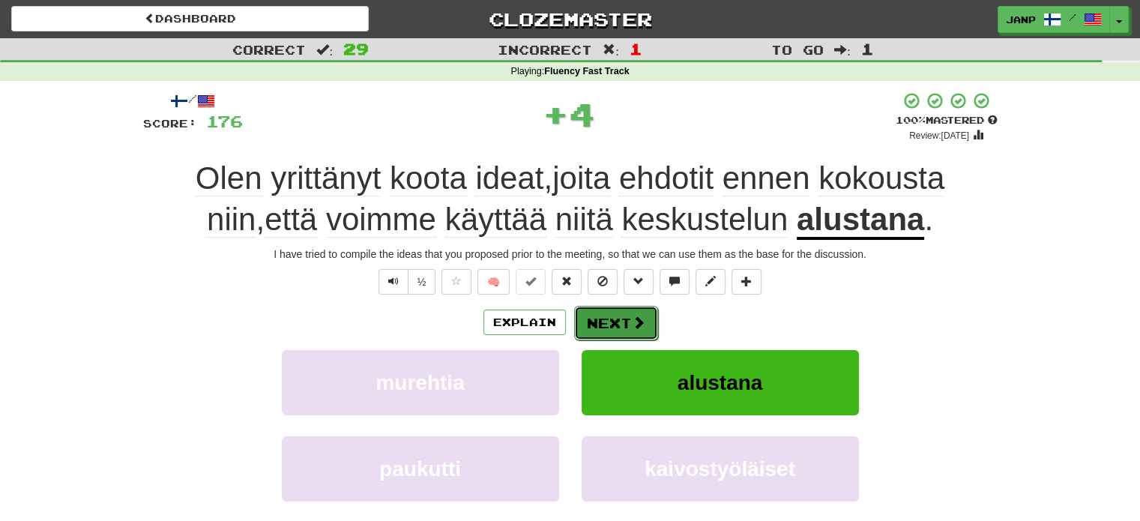
click at [625, 330] on button "Next" at bounding box center [616, 323] width 84 height 34
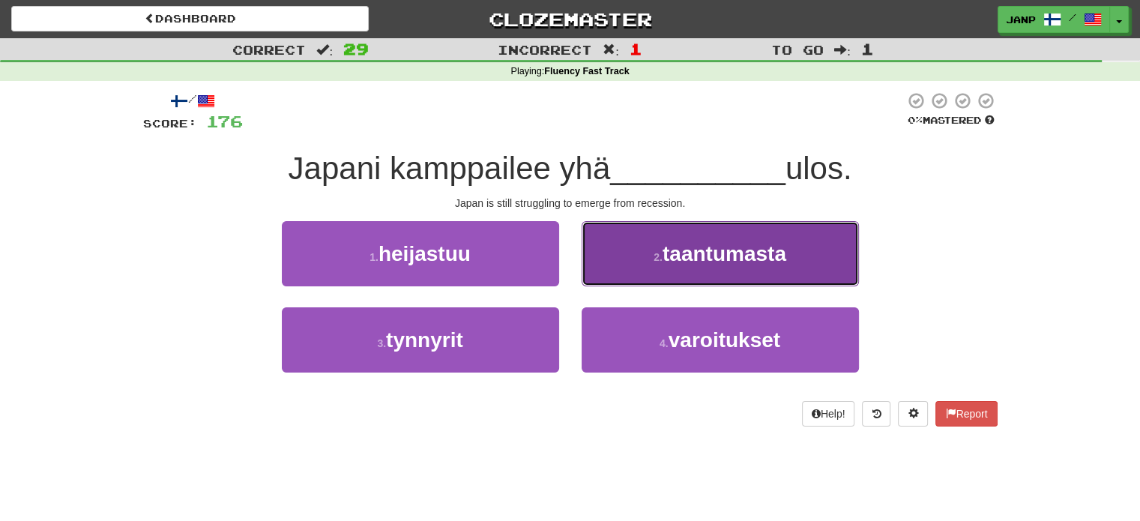
click at [660, 269] on button "2 . taantumasta" at bounding box center [720, 253] width 277 height 65
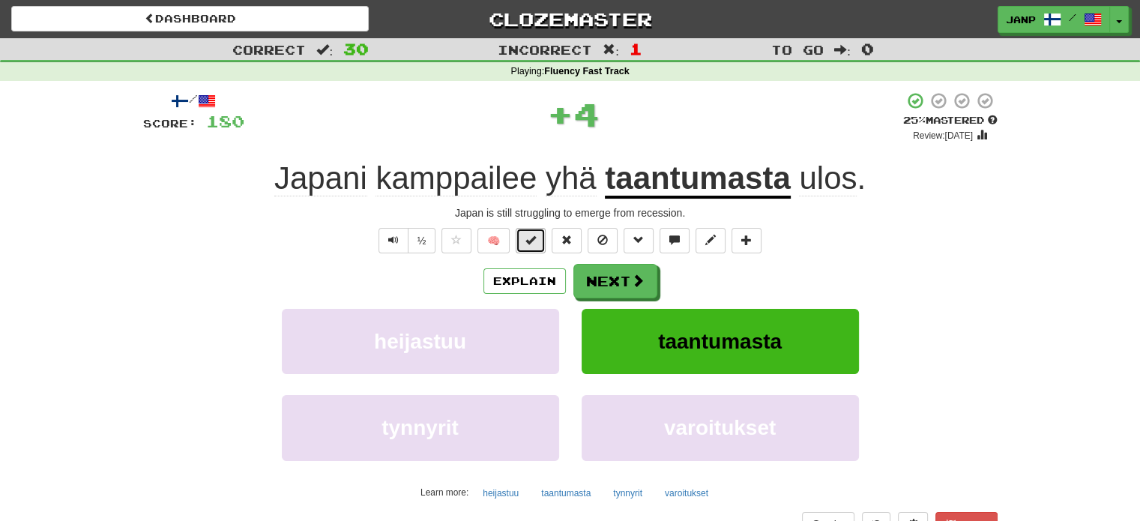
click at [536, 242] on span at bounding box center [531, 240] width 10 height 10
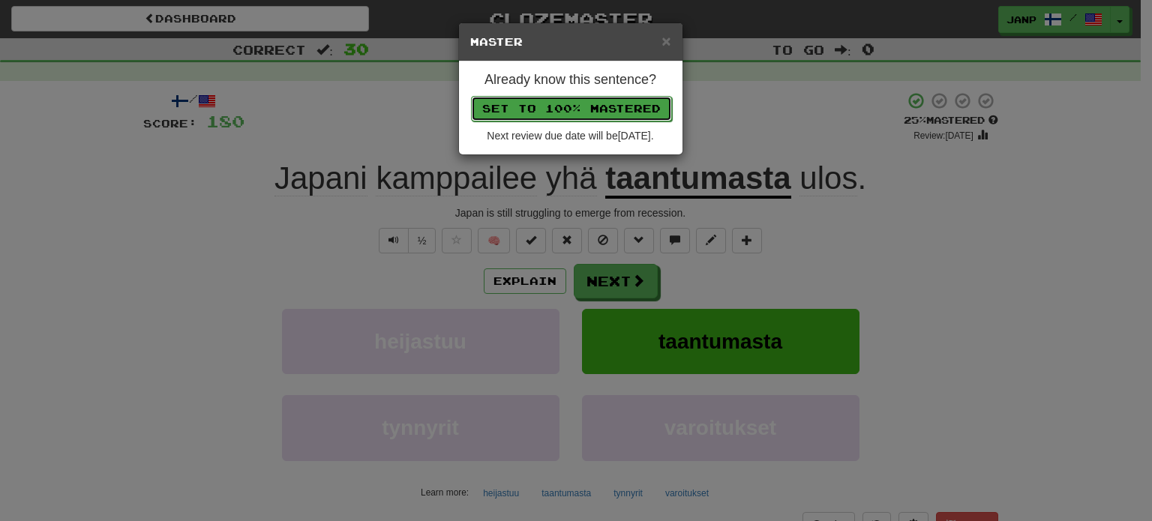
click at [624, 107] on button "Set to 100% Mastered" at bounding box center [571, 108] width 201 height 25
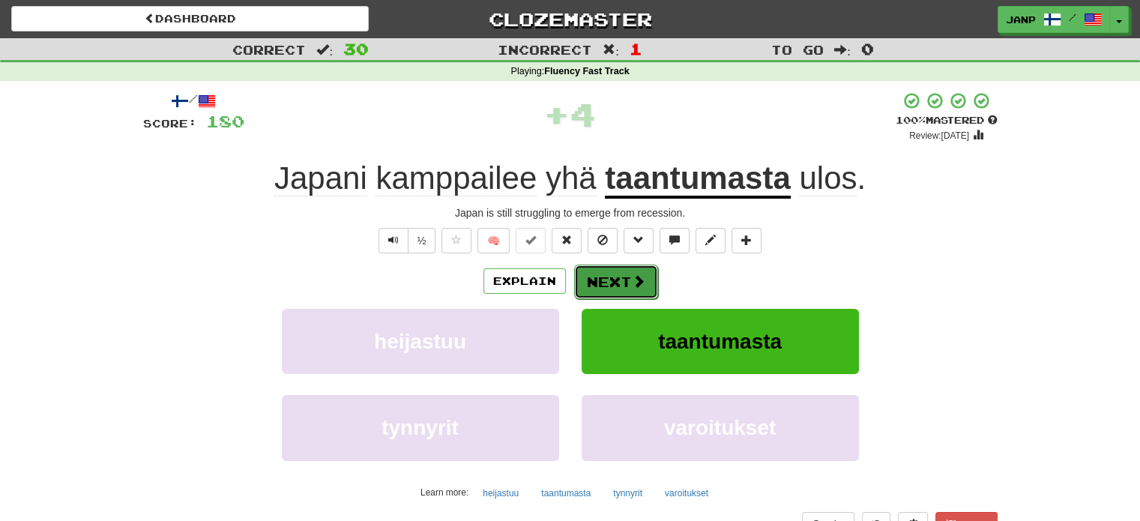
click at [627, 286] on button "Next" at bounding box center [616, 282] width 84 height 34
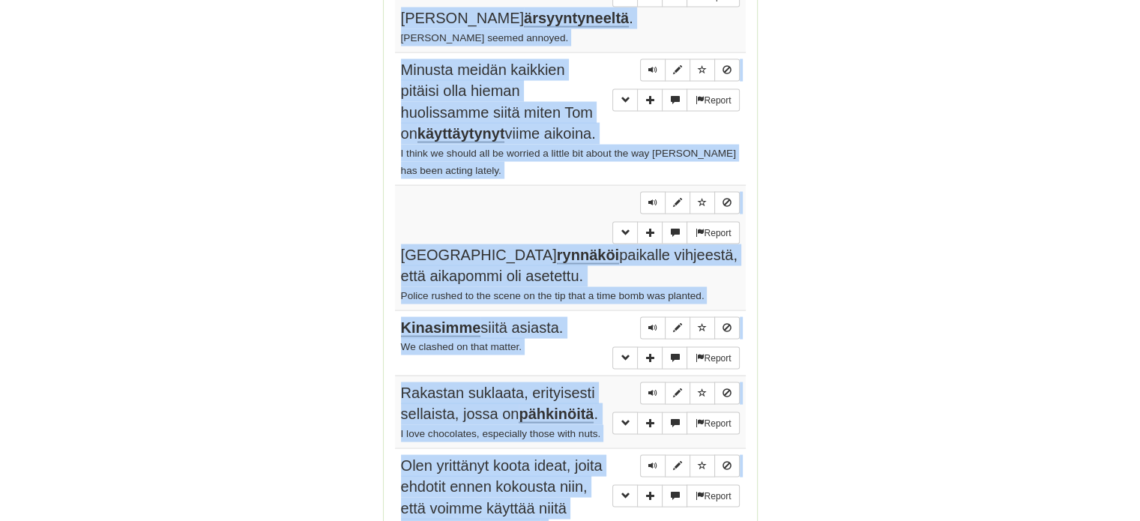
scroll to position [2925, 0]
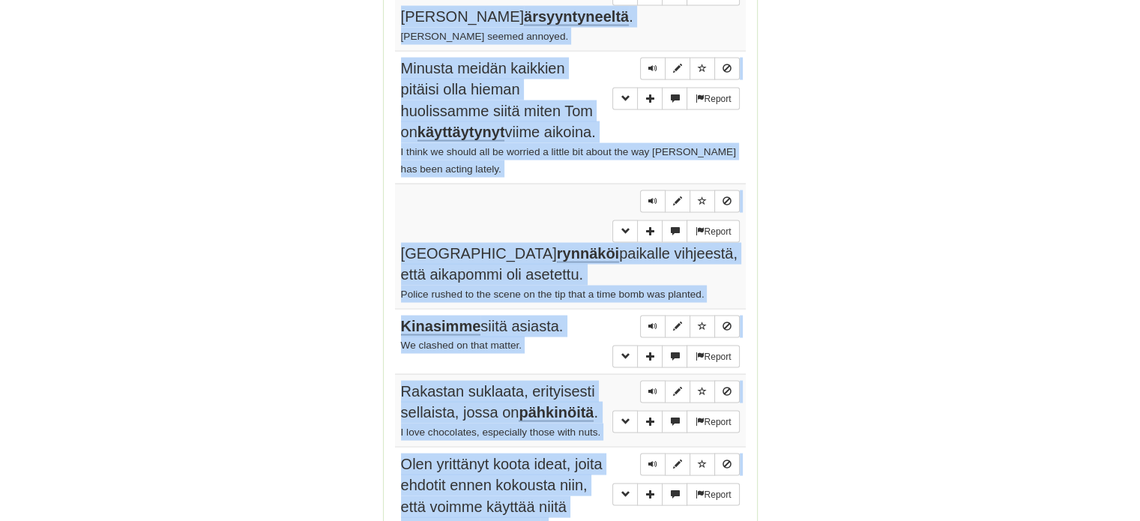
drag, startPoint x: 399, startPoint y: 146, endPoint x: 496, endPoint y: 325, distance: 204.0
copy tbody "Kapteeni on arvojärjestyksessä kersantin yläpuolella. A captain is above a serg…"
